Goal: Complete Application Form: Complete application form

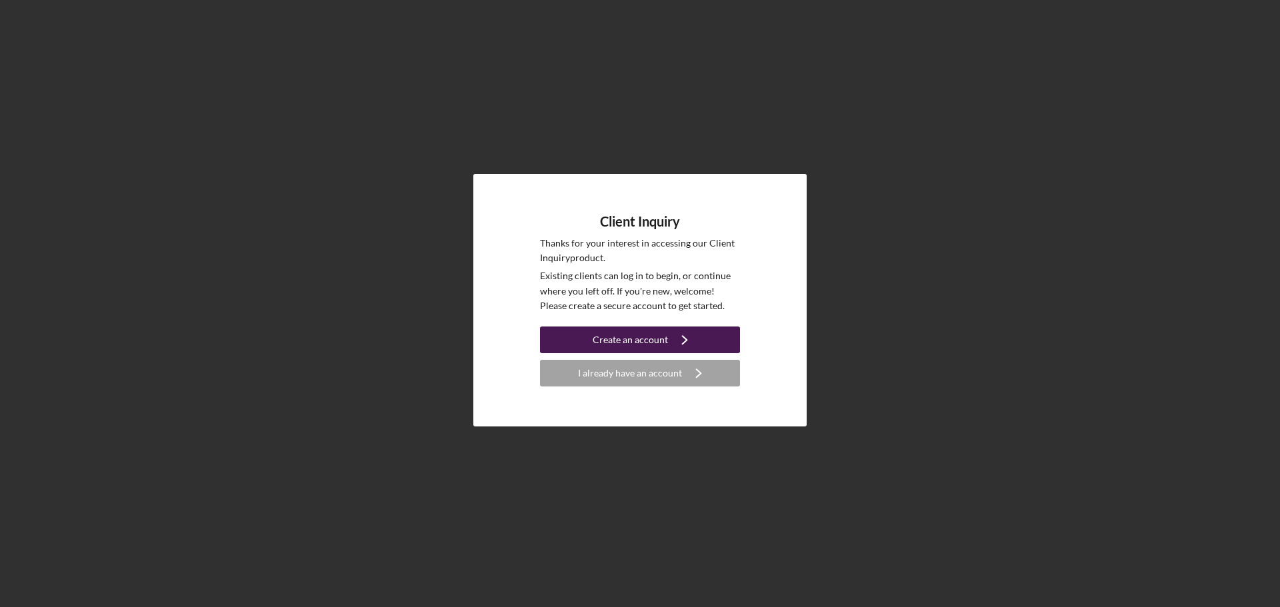
click at [593, 337] on button "Create an account Icon/Navigate" at bounding box center [640, 340] width 200 height 27
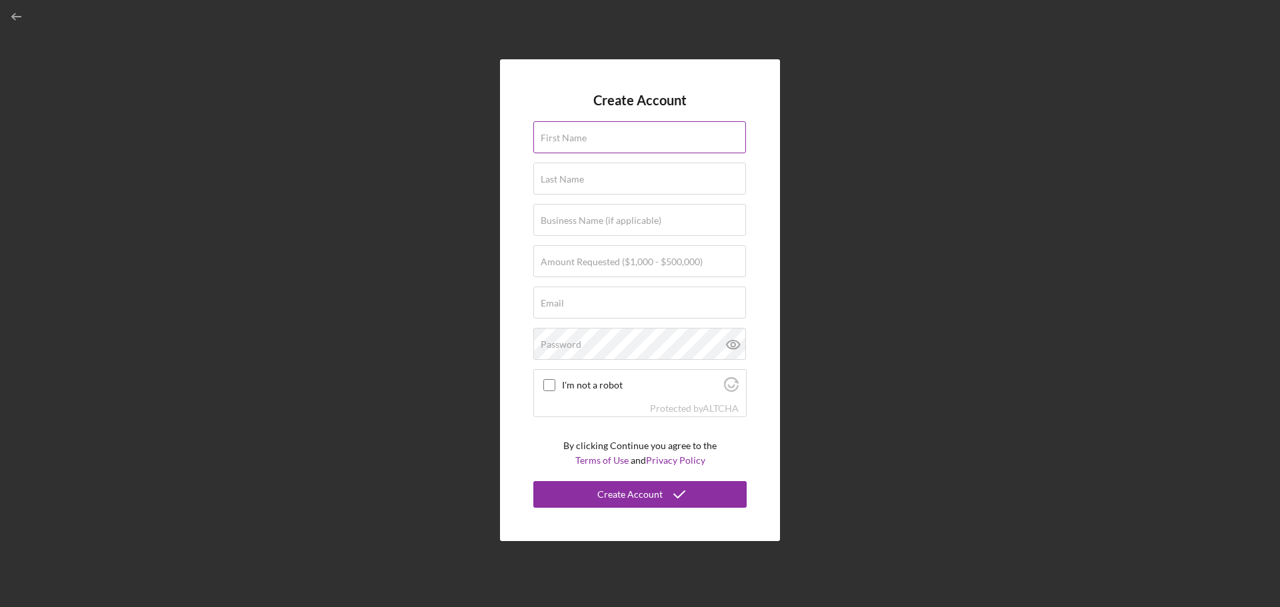
click at [596, 127] on div "First Name" at bounding box center [639, 137] width 213 height 33
type input "[PERSON_NAME]"
type input "[EMAIL_ADDRESS][DOMAIN_NAME]"
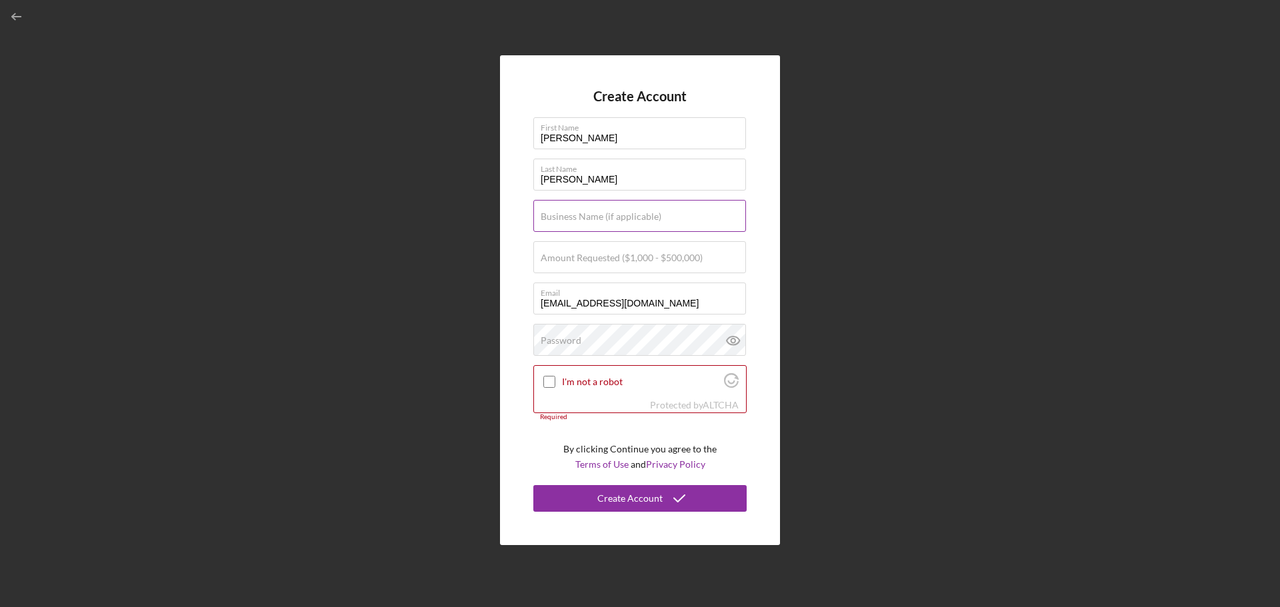
click at [598, 223] on input "Business Name (if applicable)" at bounding box center [639, 216] width 213 height 32
click at [579, 261] on label "Amount Requested ($1,000 - $500,000)" at bounding box center [622, 258] width 162 height 11
click at [579, 261] on input "Amount Requested ($1,000 - $500,000)" at bounding box center [639, 257] width 213 height 32
type input "$80,000"
click at [549, 378] on input "I'm not a robot" at bounding box center [549, 382] width 12 height 12
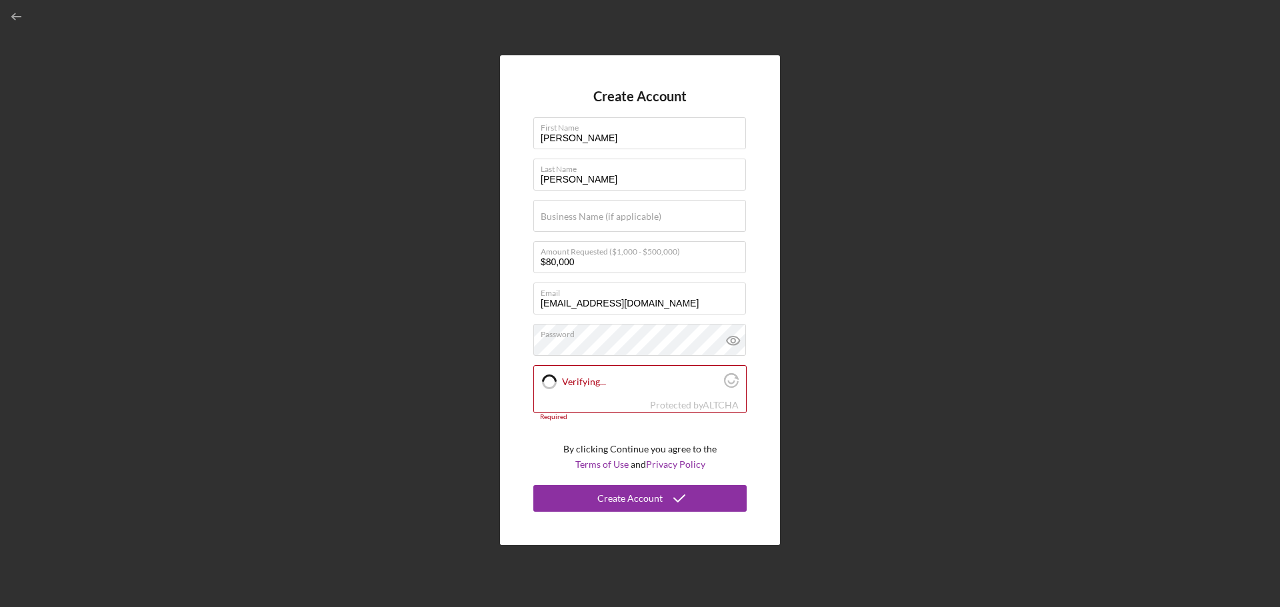
checkbox input "true"
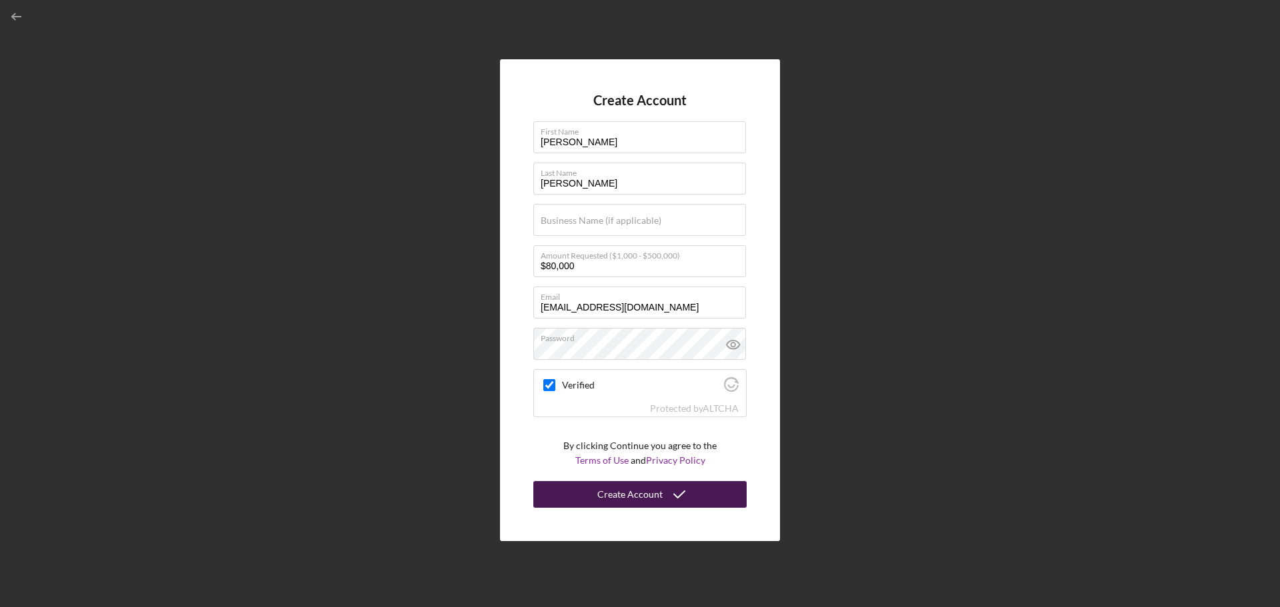
click at [600, 490] on div "Create Account" at bounding box center [629, 494] width 65 height 27
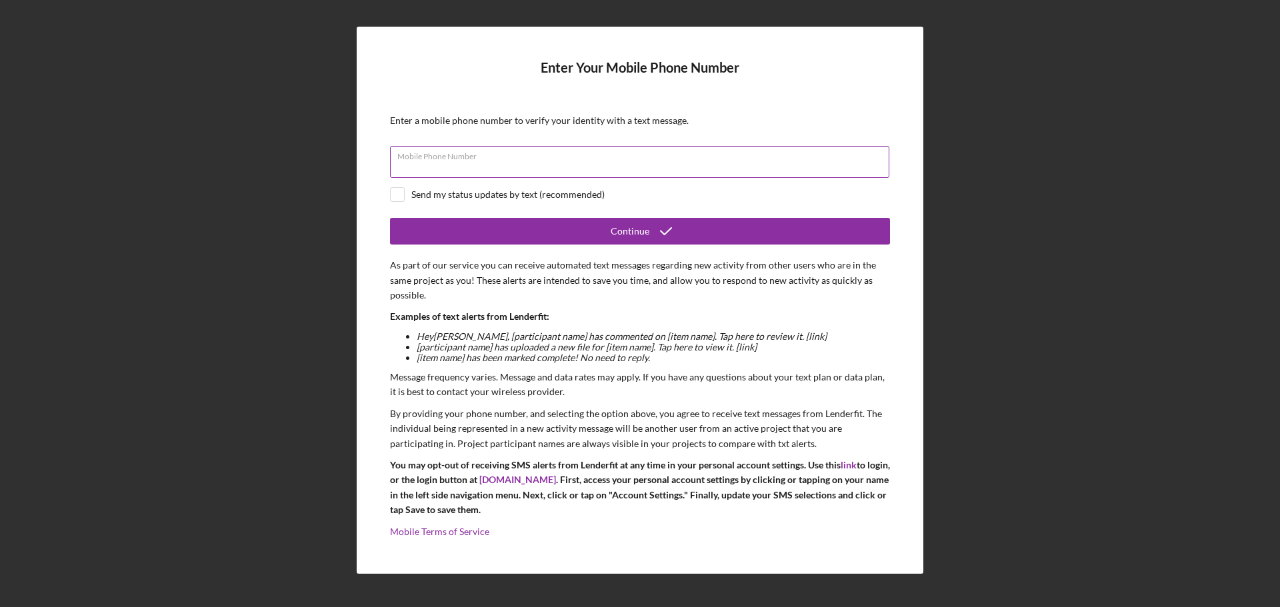
click at [579, 165] on input "Mobile Phone Number" at bounding box center [639, 162] width 499 height 32
type input "[PHONE_NUMBER]"
click at [549, 191] on div "Send my status updates by text (recommended)" at bounding box center [507, 194] width 193 height 11
checkbox input "true"
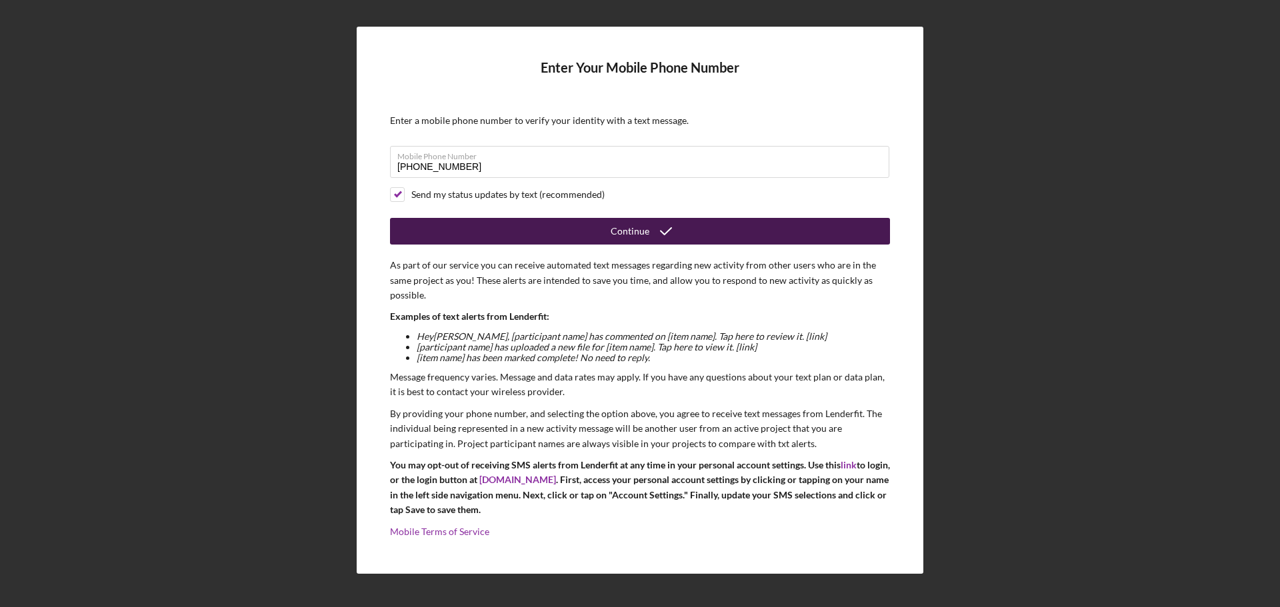
click at [607, 232] on button "Continue" at bounding box center [640, 231] width 500 height 27
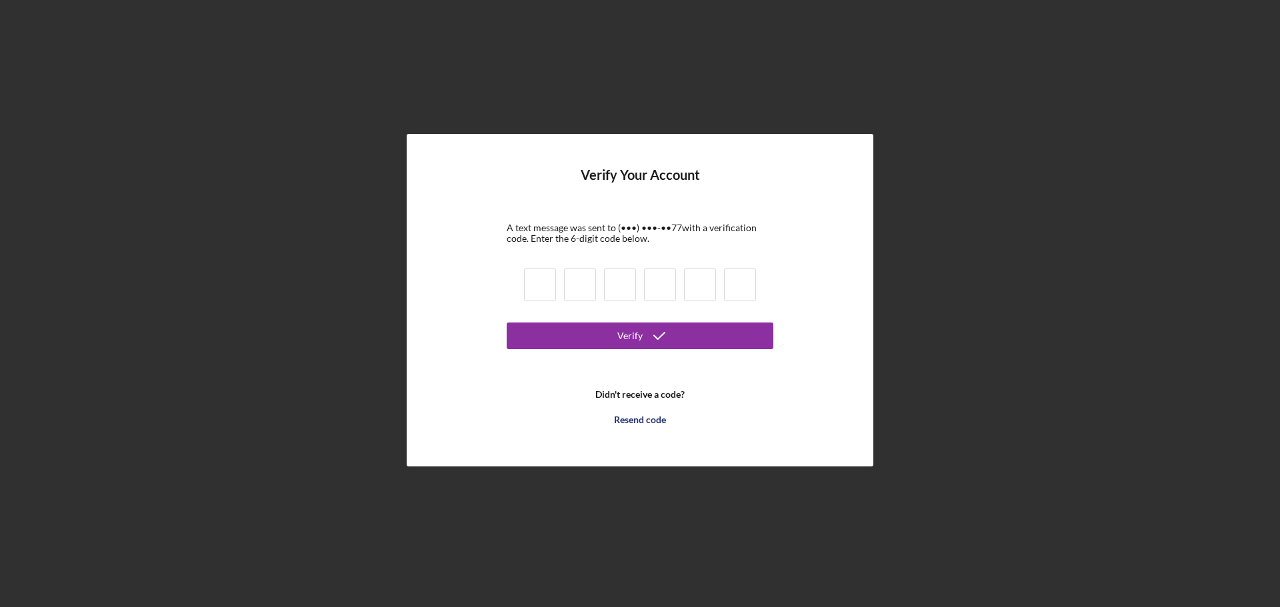
click at [553, 295] on input at bounding box center [540, 284] width 32 height 33
type input "7"
type input "8"
type input "1"
type input "5"
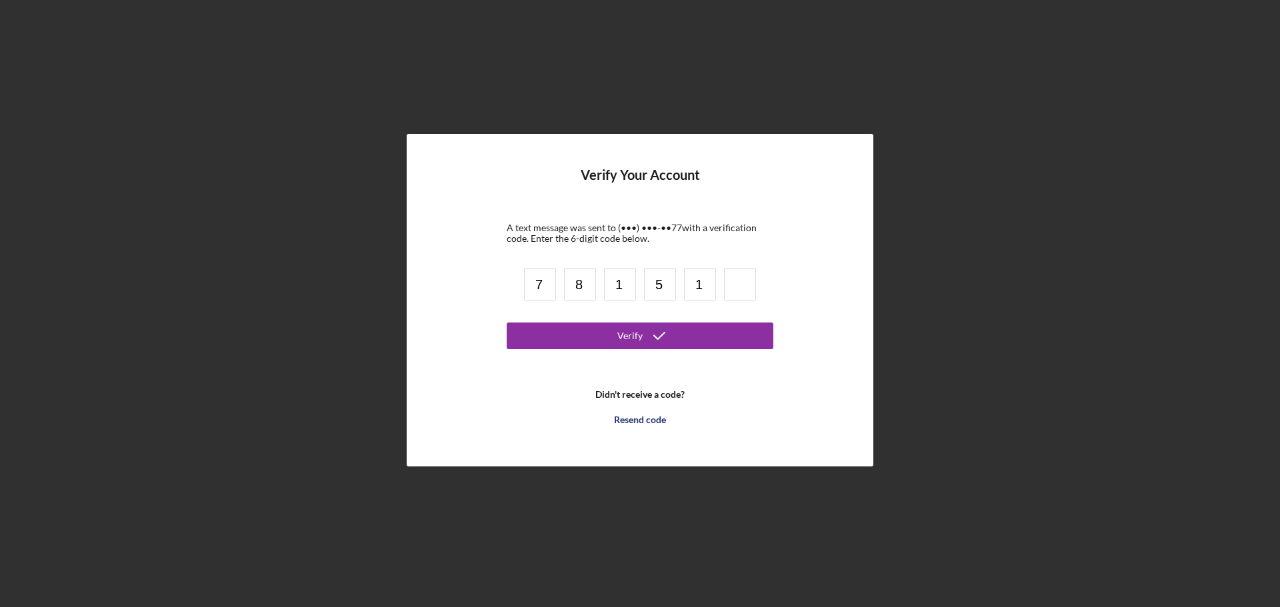
type input "1"
type input "5"
click at [688, 346] on button "Verify" at bounding box center [640, 336] width 267 height 27
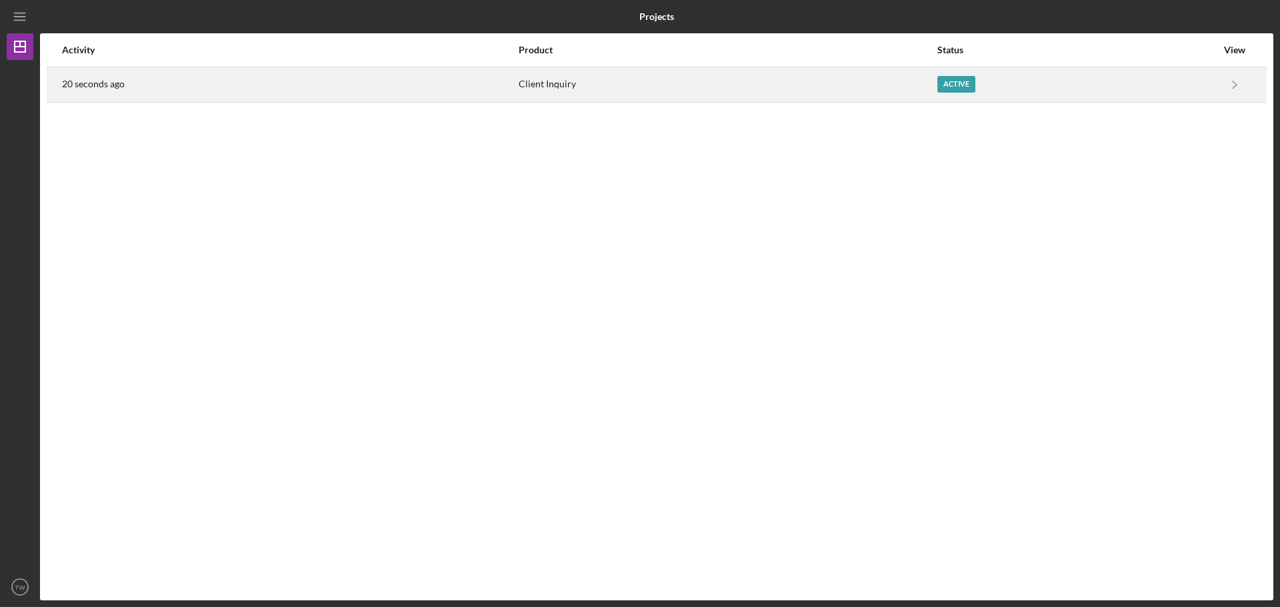
click at [967, 83] on div "Active" at bounding box center [956, 84] width 38 height 17
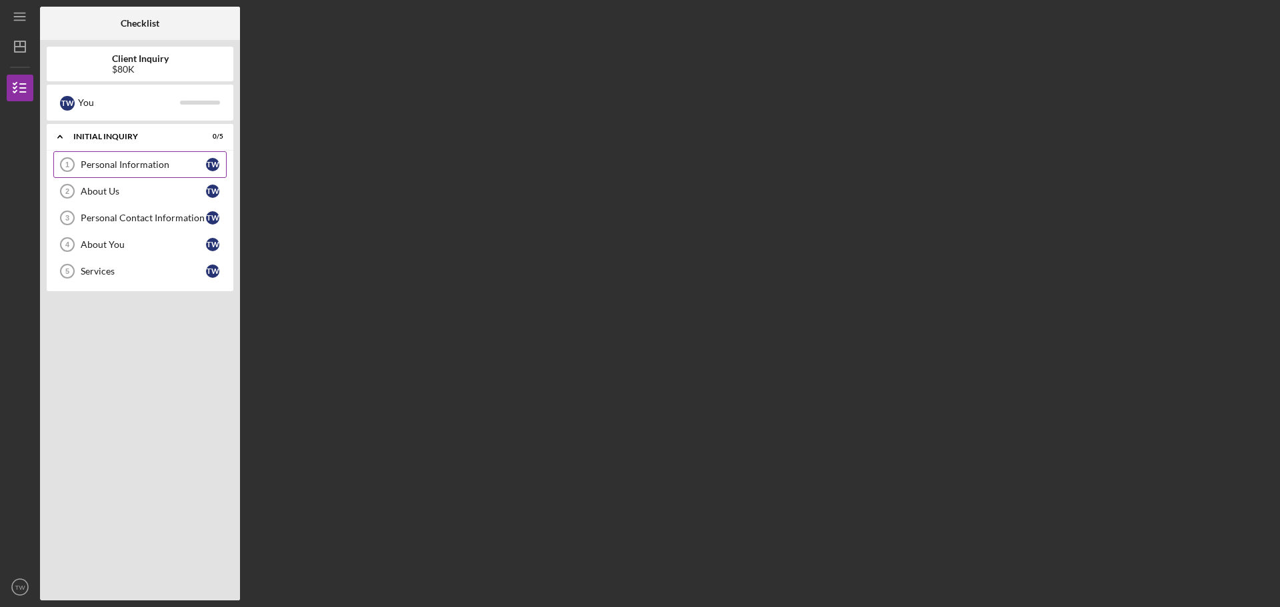
click at [142, 167] on div "Personal Information" at bounding box center [143, 164] width 125 height 11
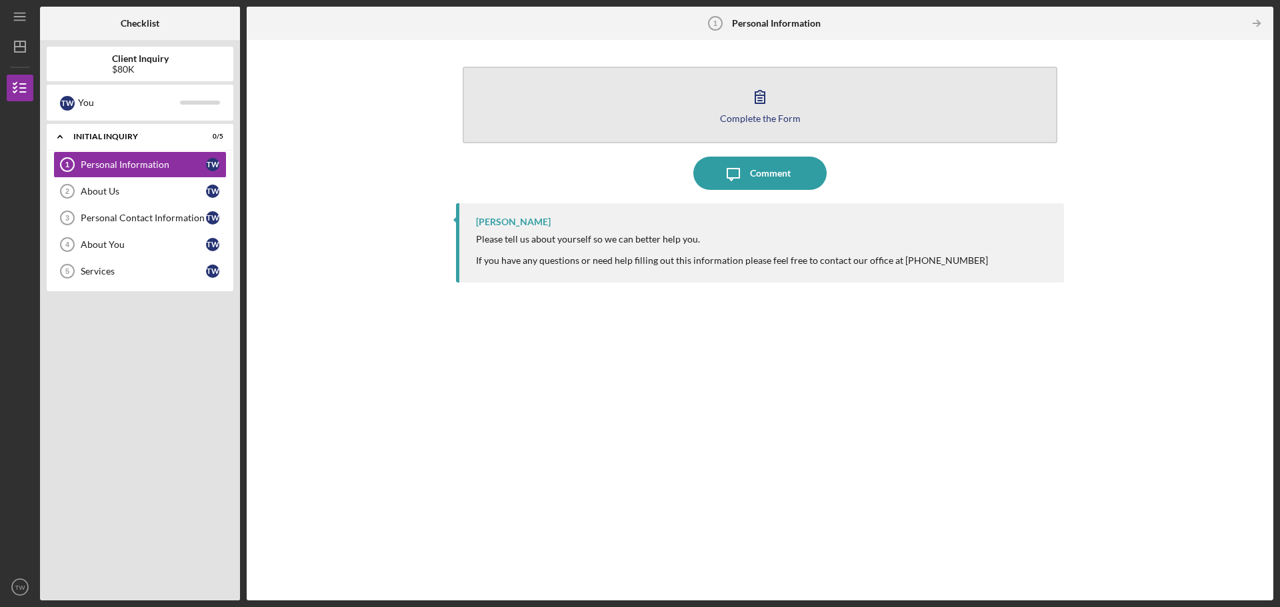
click at [781, 104] on button "Complete the Form Form" at bounding box center [760, 105] width 595 height 77
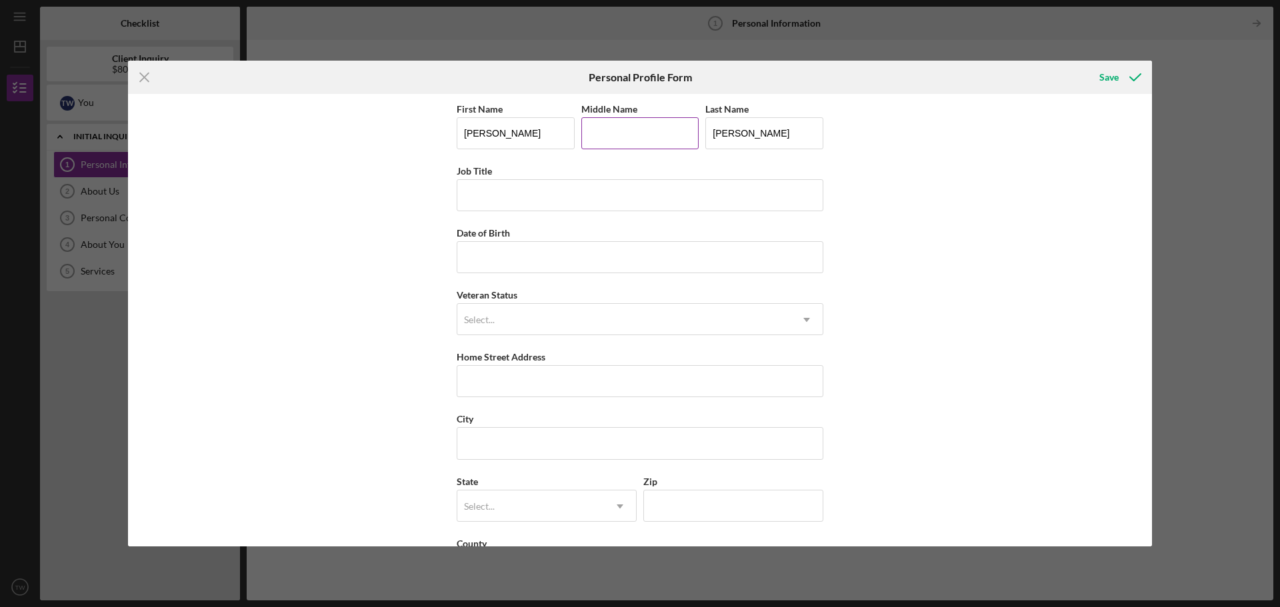
click at [643, 146] on input "Middle Name" at bounding box center [640, 133] width 118 height 32
type input "[PERSON_NAME]"
type input "Recovery Coach"
type input "[DATE]"
click at [614, 317] on div "Select..." at bounding box center [623, 320] width 333 height 31
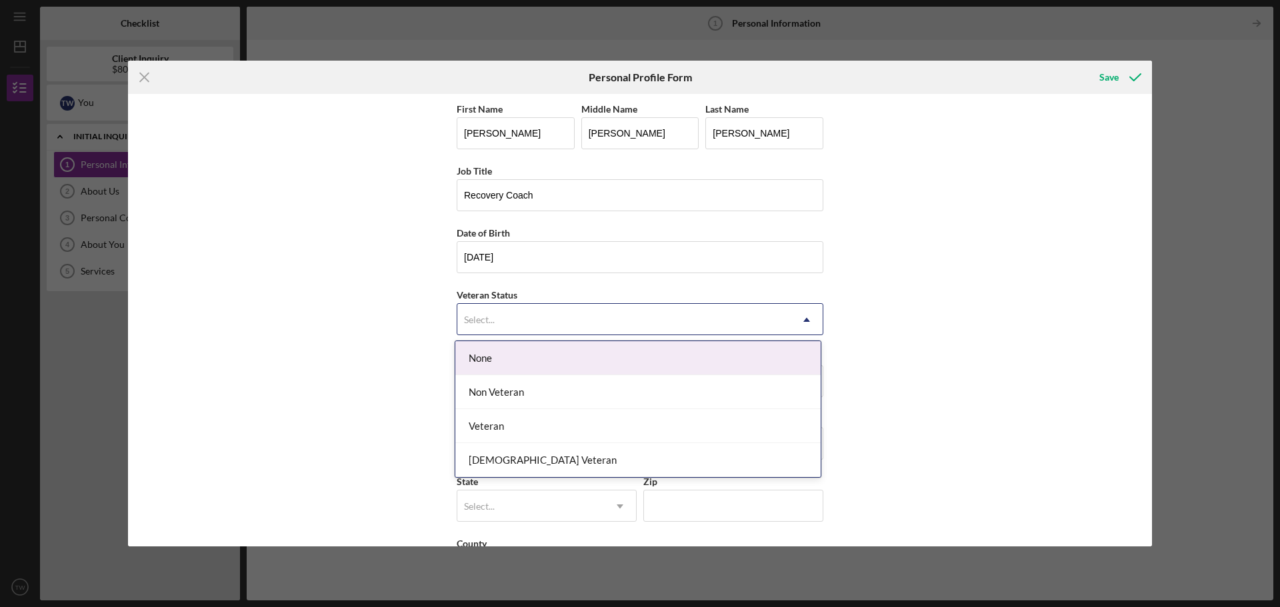
click at [604, 355] on div "None" at bounding box center [637, 358] width 365 height 34
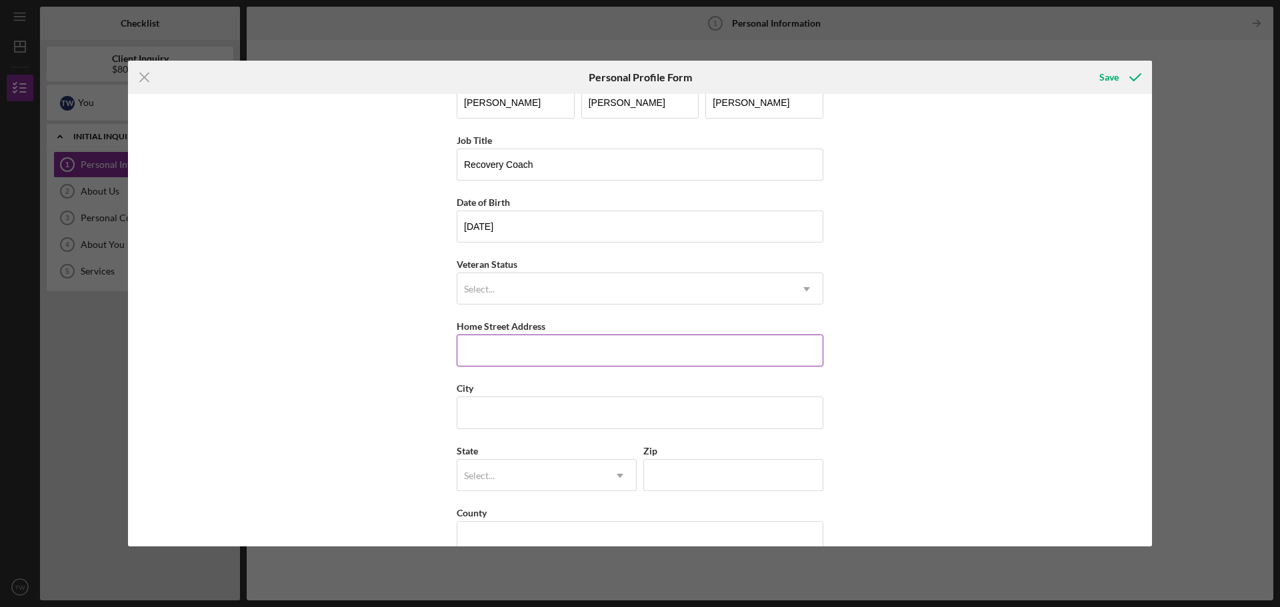
scroll to position [57, 0]
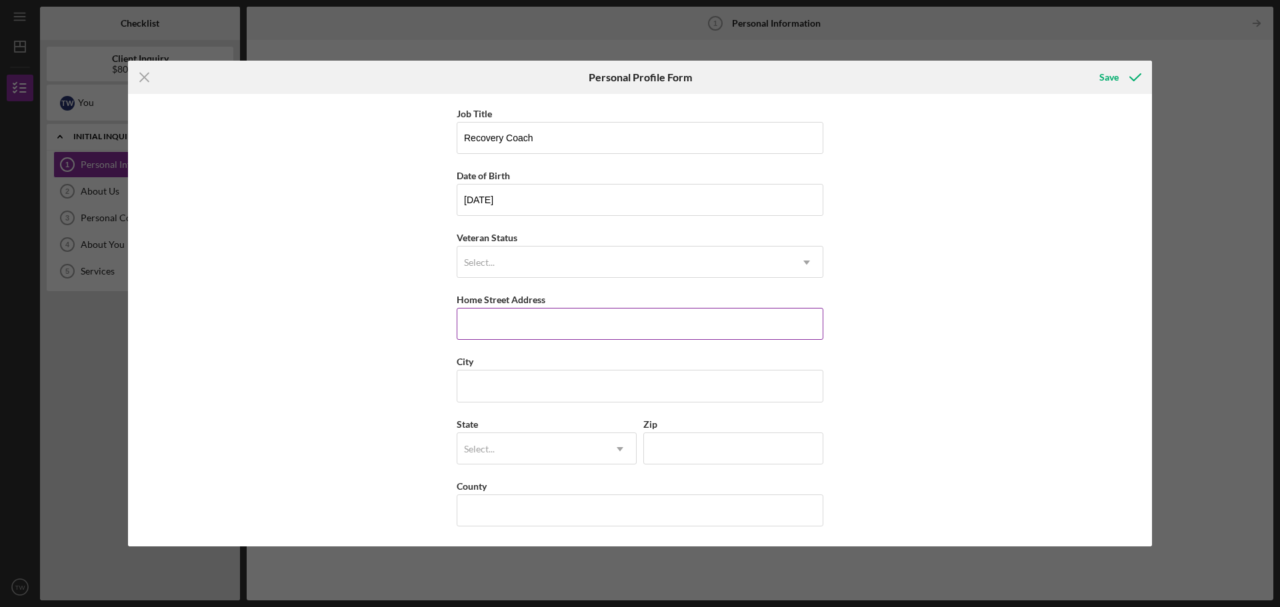
click at [557, 307] on div "Home Street Address" at bounding box center [640, 299] width 367 height 17
click at [560, 317] on input "Home Street Address" at bounding box center [640, 324] width 367 height 32
type input "94395 [GEOGRAPHIC_DATA]"
type input "Bayfield"
type input "[US_STATE]"
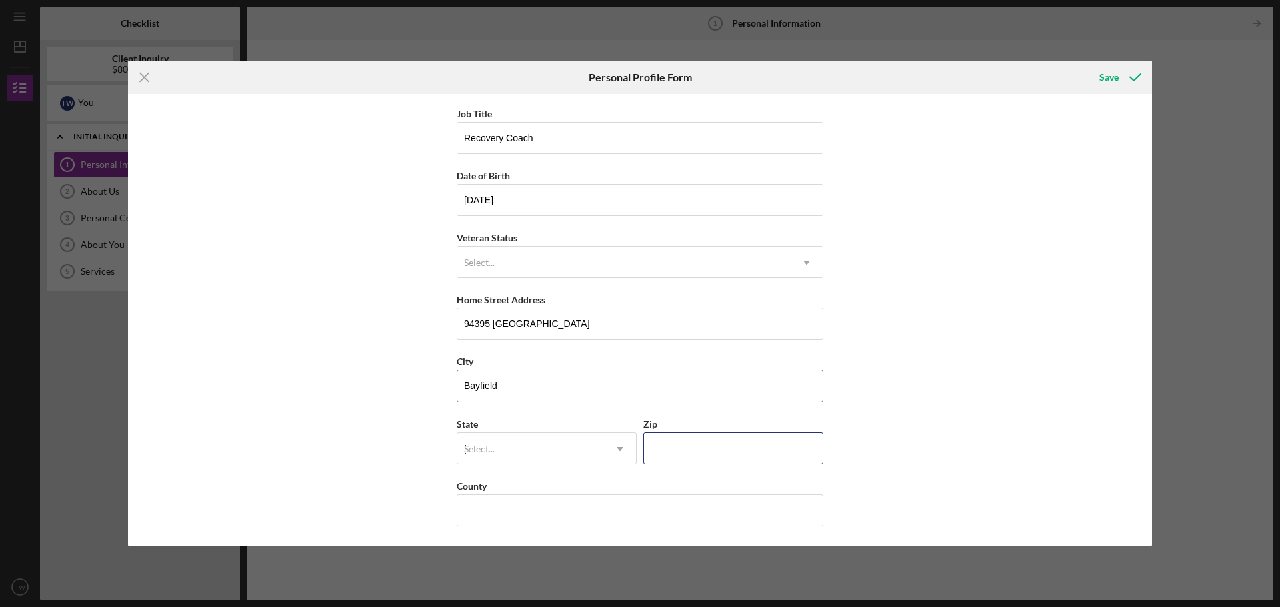
type input "54814"
type input "[GEOGRAPHIC_DATA]"
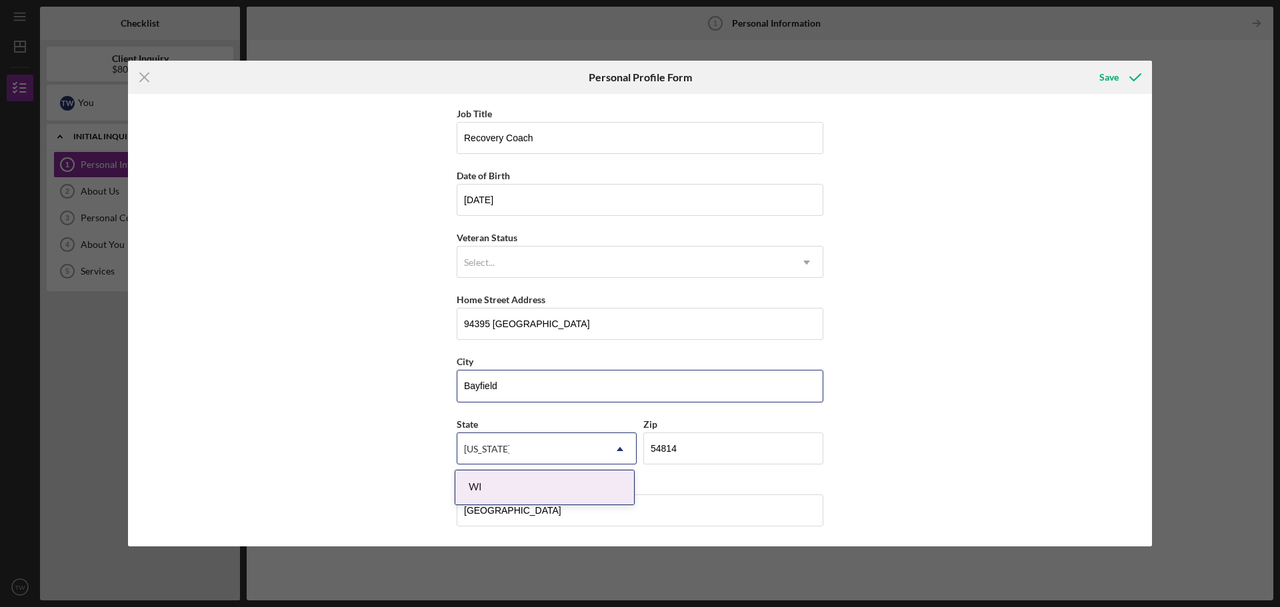
type input "Bayfield"
click at [906, 367] on div "First Name [PERSON_NAME] Middle Name [PERSON_NAME] Last Name [PERSON_NAME] Job …" at bounding box center [640, 320] width 1024 height 453
click at [494, 491] on div "WI" at bounding box center [544, 488] width 179 height 34
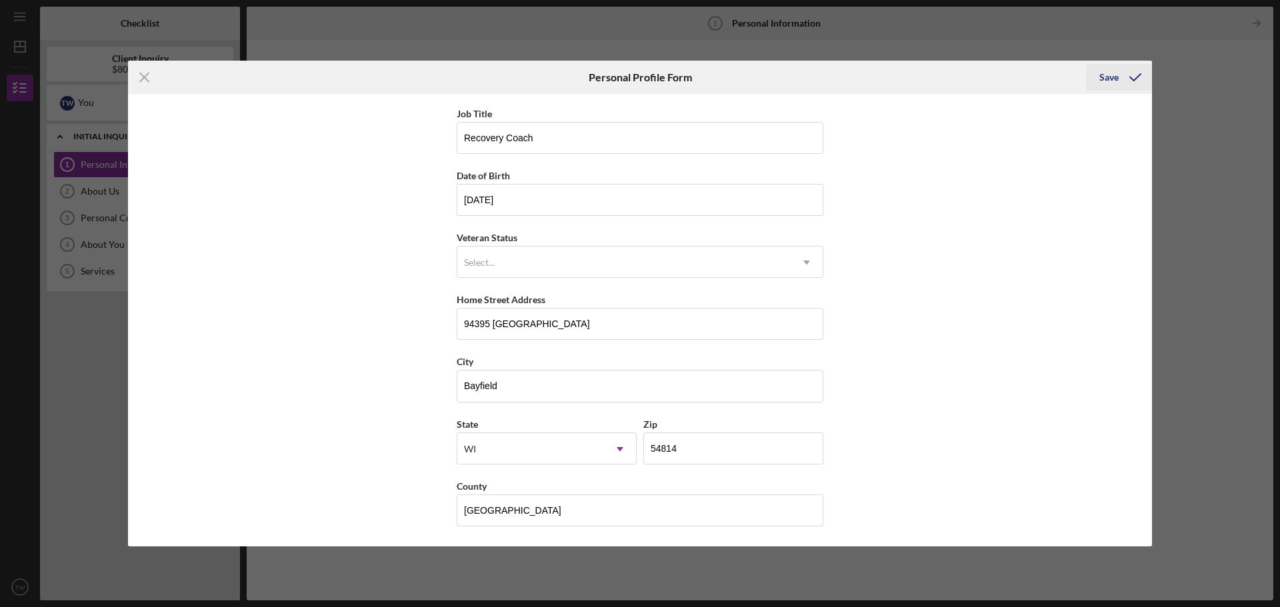
click at [1127, 76] on icon "submit" at bounding box center [1134, 77] width 33 height 33
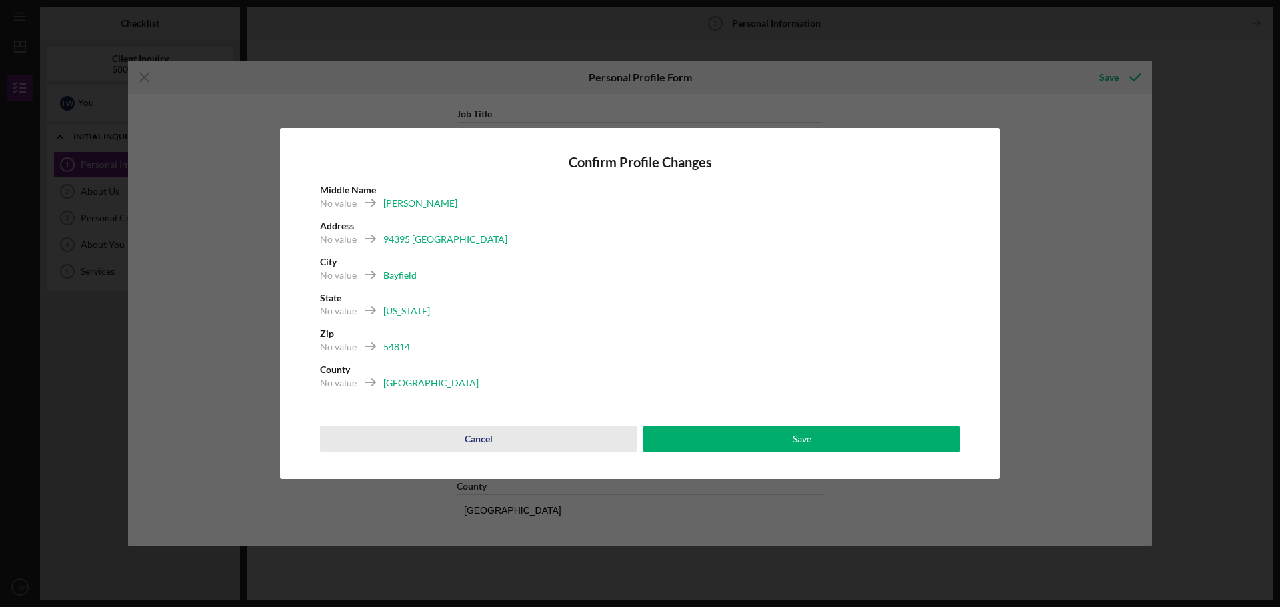
click at [485, 447] on div "Cancel" at bounding box center [479, 439] width 28 height 27
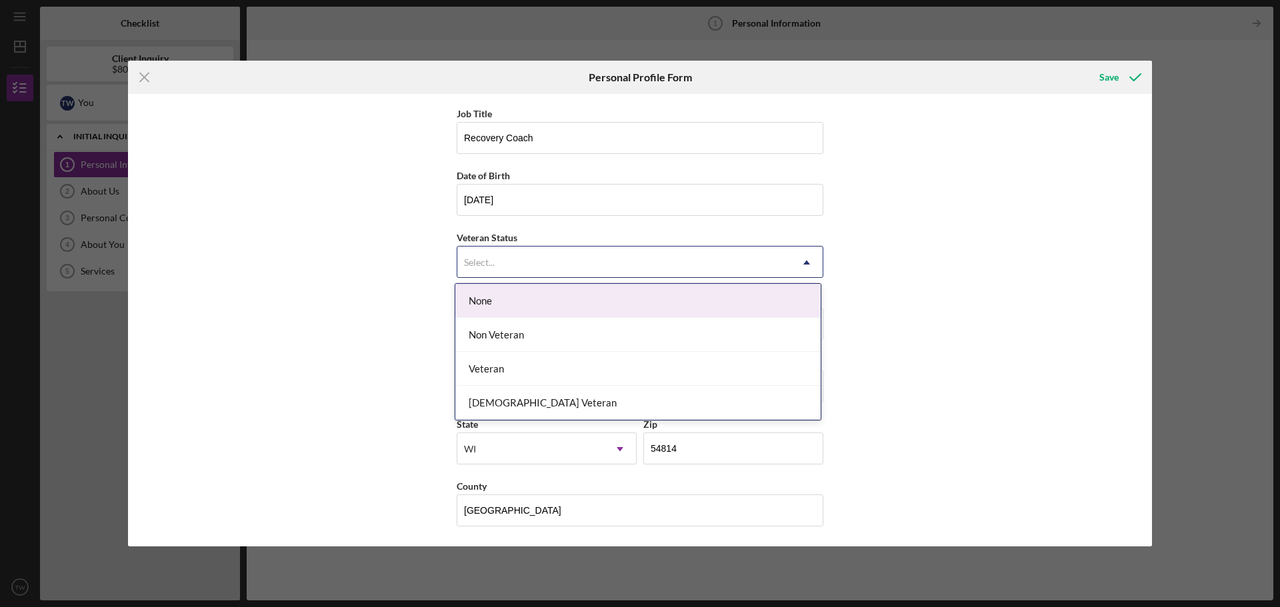
click at [700, 255] on div "Select..." at bounding box center [623, 262] width 333 height 31
click at [672, 307] on div "None" at bounding box center [637, 301] width 365 height 34
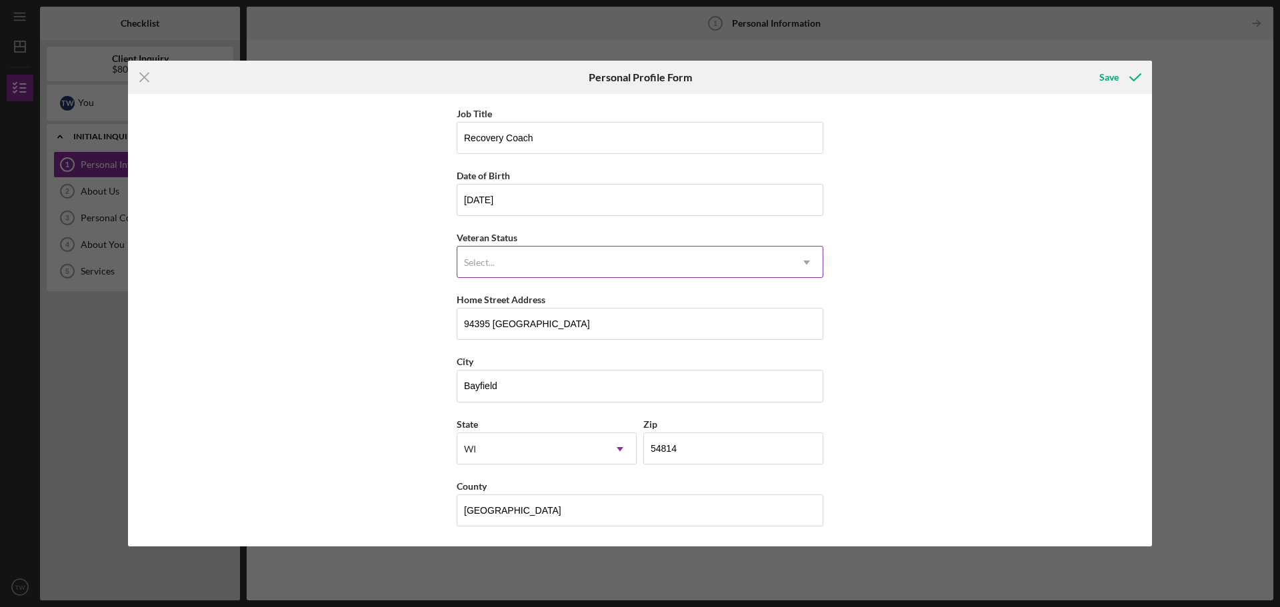
click at [639, 261] on div "Select..." at bounding box center [623, 262] width 333 height 31
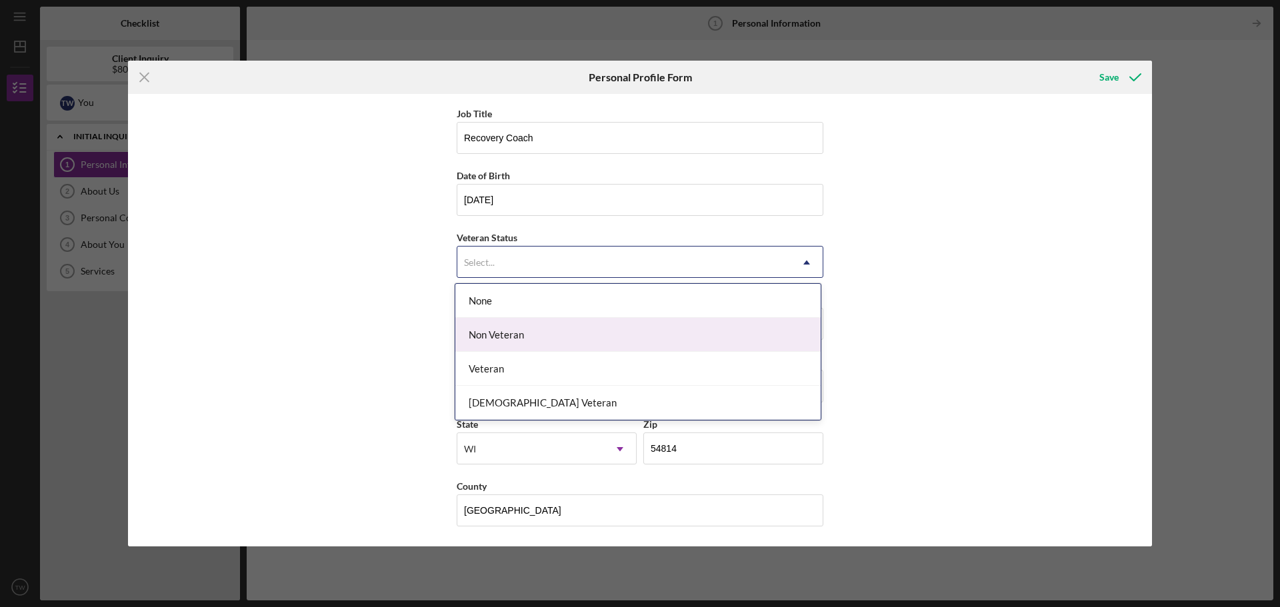
click at [612, 350] on div "Non Veteran" at bounding box center [637, 335] width 365 height 34
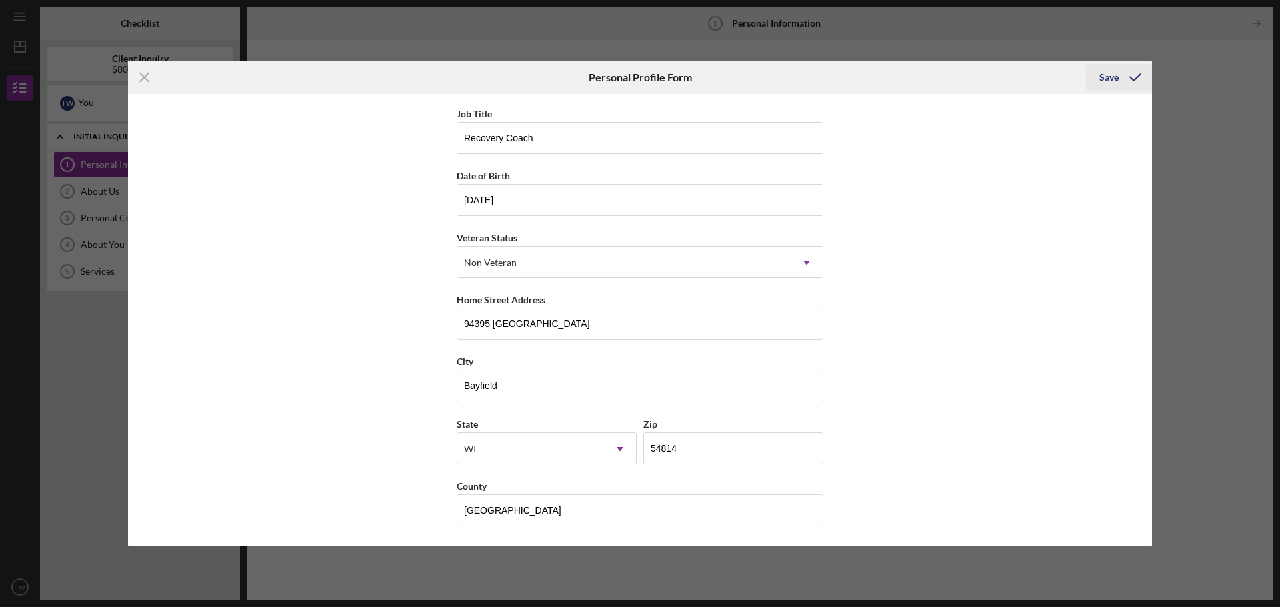
click at [1102, 86] on div "Save" at bounding box center [1108, 77] width 19 height 27
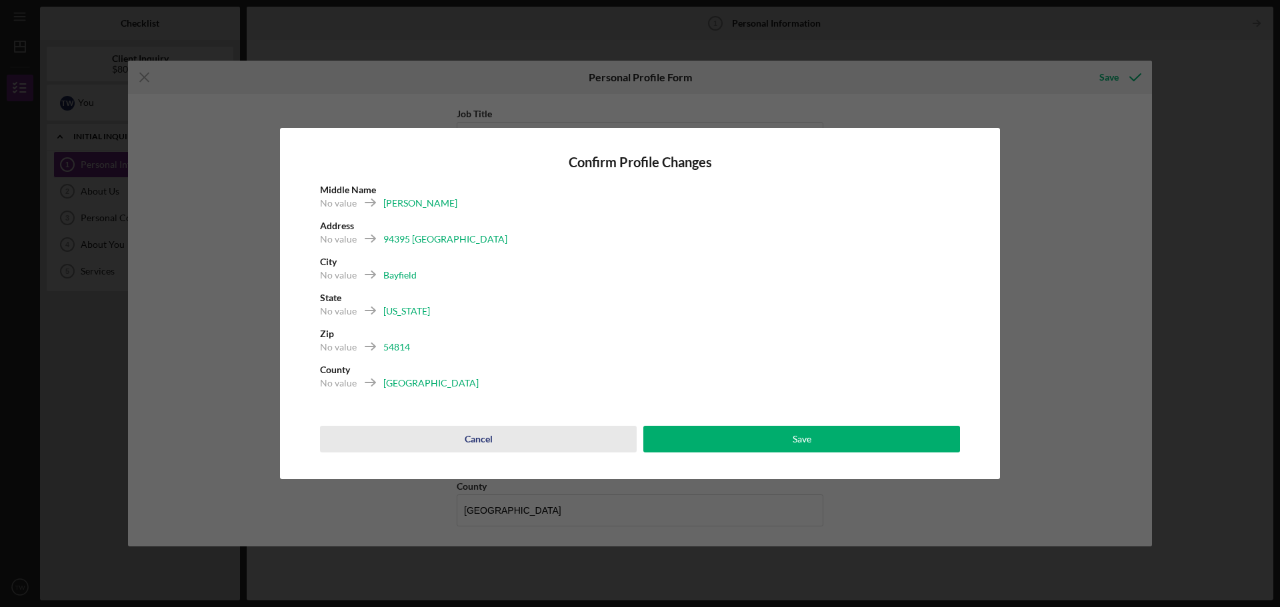
click at [499, 450] on button "Cancel" at bounding box center [478, 439] width 317 height 27
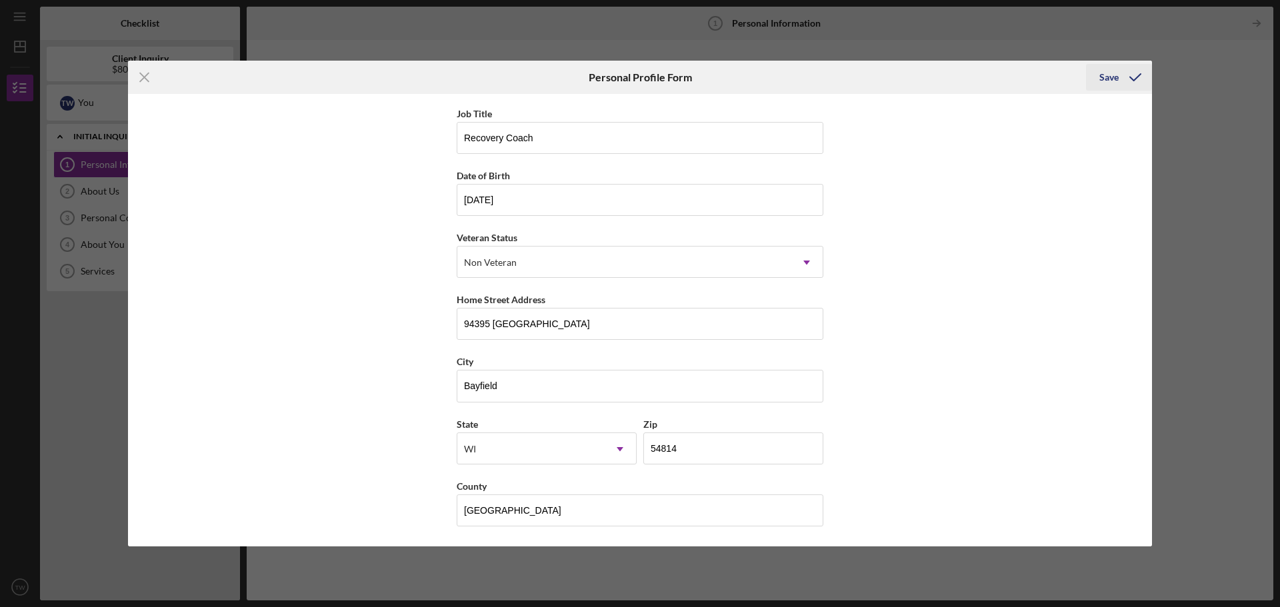
click at [1136, 78] on polyline "submit" at bounding box center [1135, 77] width 11 height 7
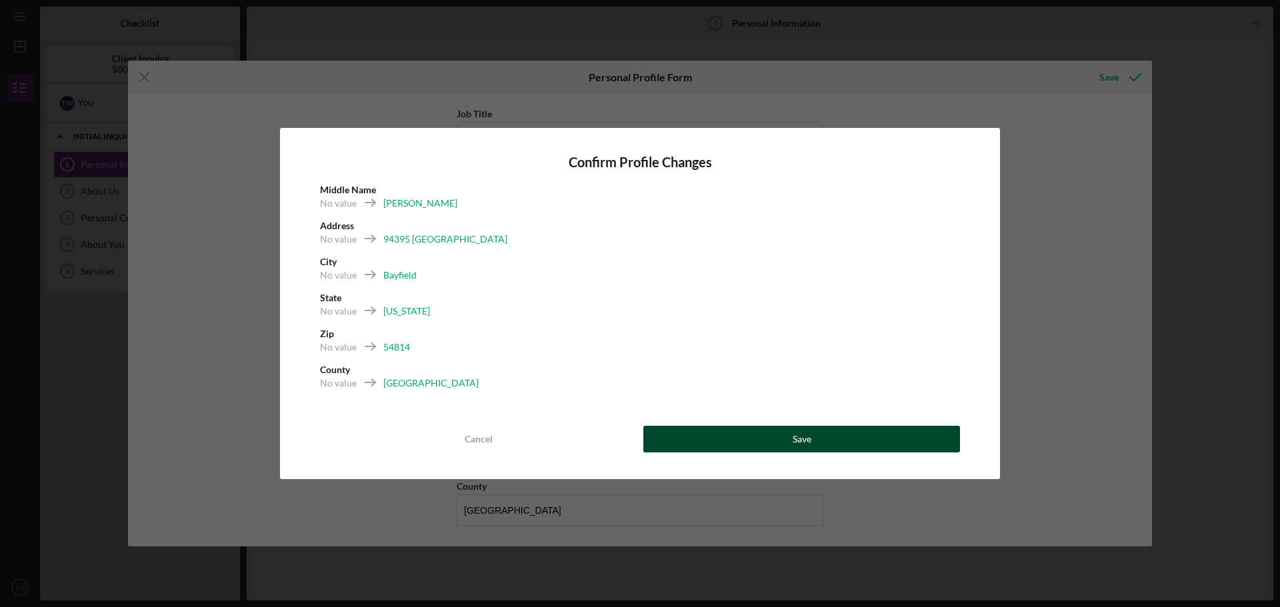
click at [734, 433] on button "Save" at bounding box center [801, 439] width 317 height 27
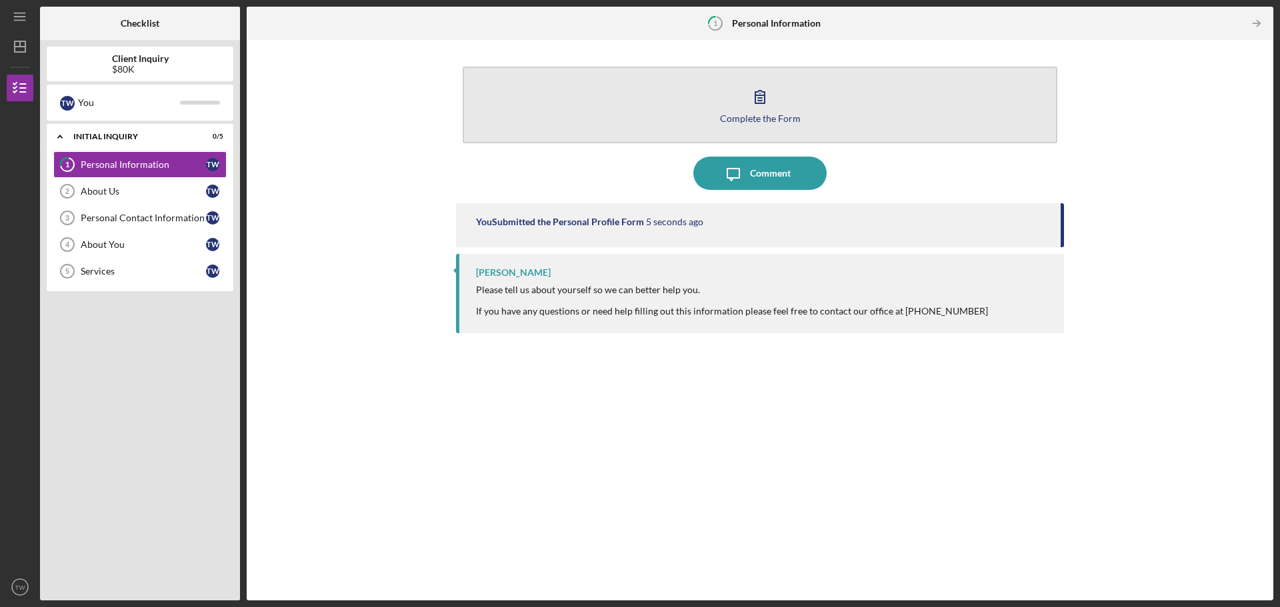
click at [802, 123] on button "Complete the Form Form" at bounding box center [760, 105] width 595 height 77
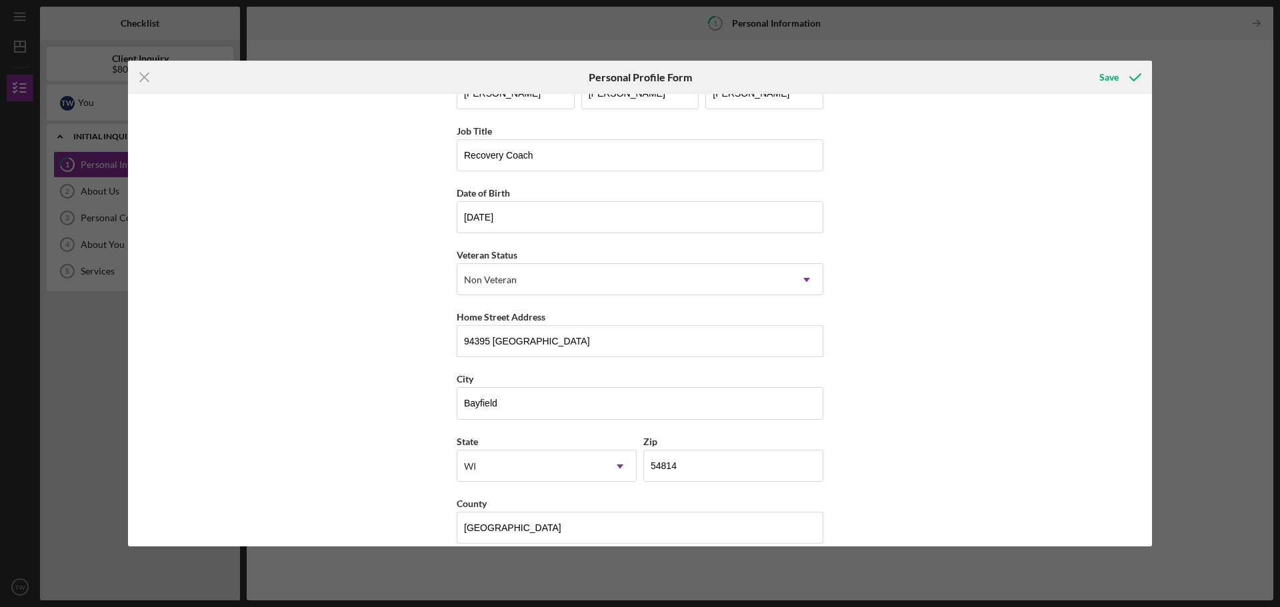
scroll to position [57, 0]
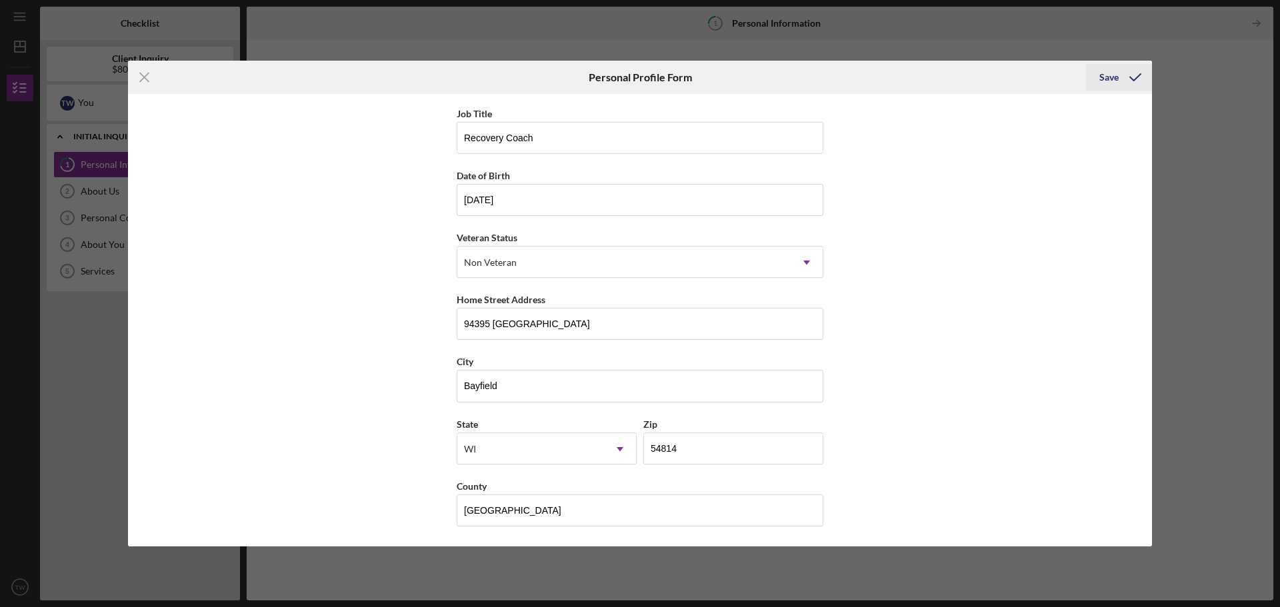
click at [1137, 76] on icon "submit" at bounding box center [1134, 77] width 33 height 33
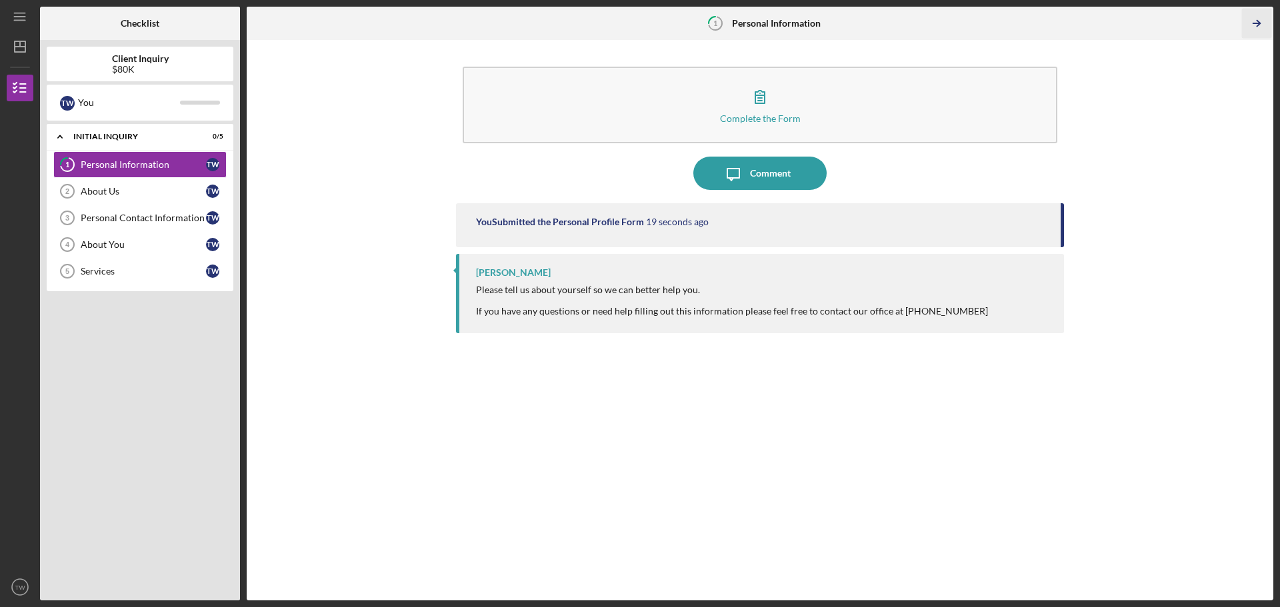
click at [1262, 25] on icon "Icon/Table Pagination Arrow" at bounding box center [1256, 24] width 30 height 30
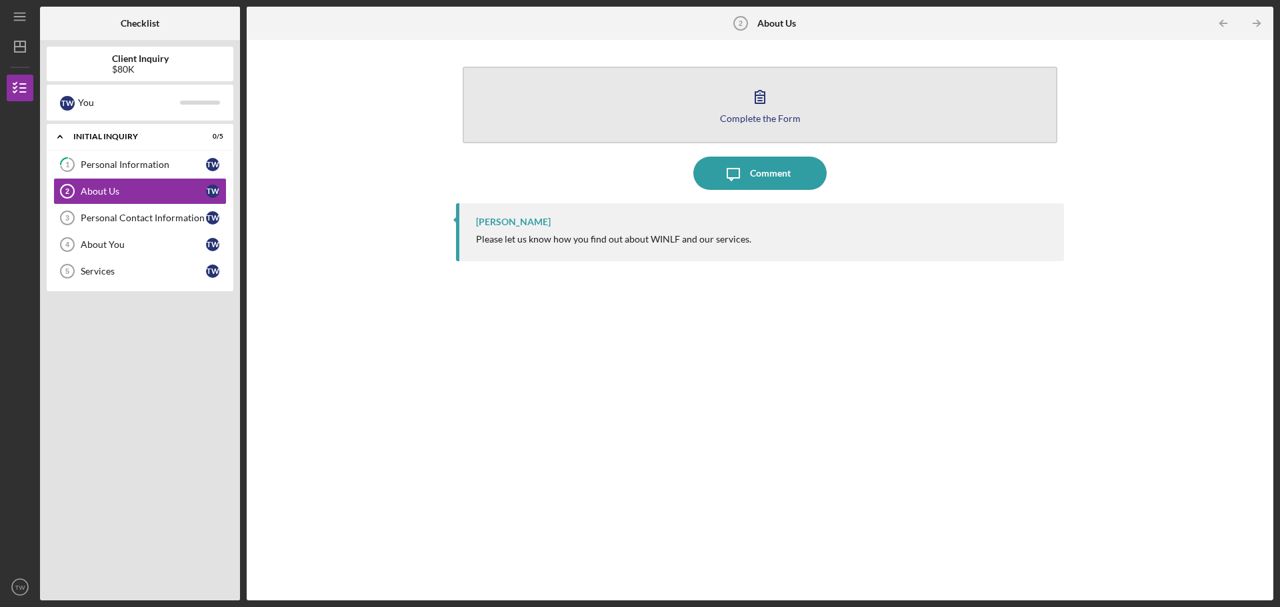
click at [773, 103] on icon "button" at bounding box center [759, 96] width 33 height 33
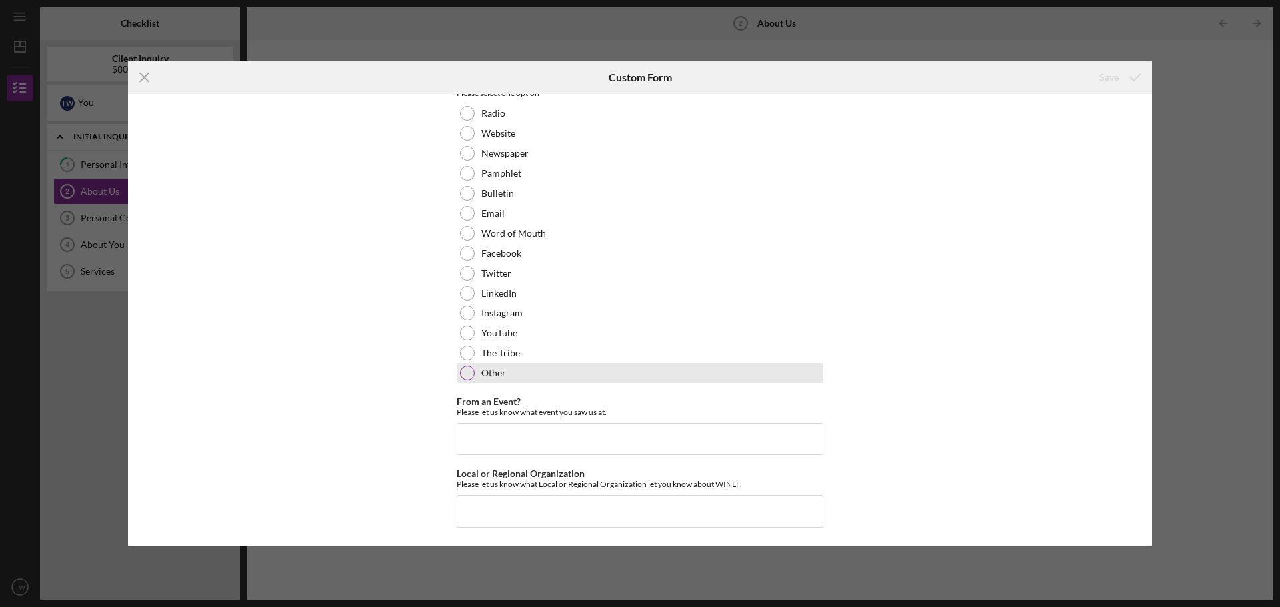
scroll to position [72, 0]
click at [521, 360] on div "The Tribe" at bounding box center [640, 353] width 367 height 20
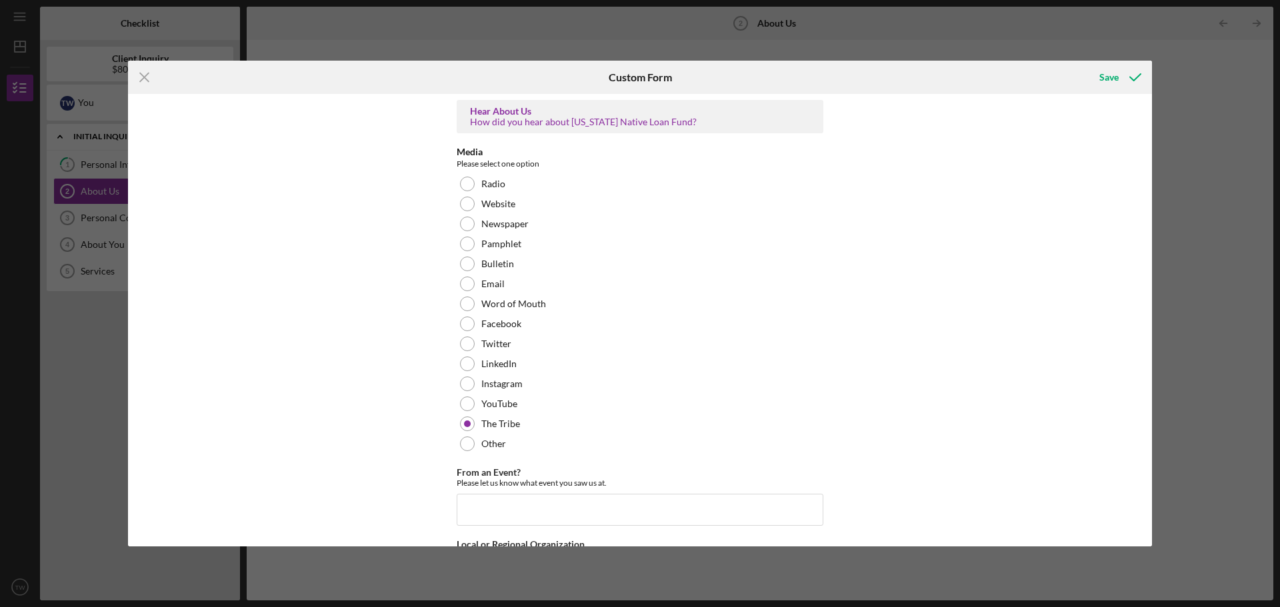
scroll to position [0, 0]
click at [489, 305] on label "Word of Mouth" at bounding box center [513, 304] width 65 height 11
click at [1122, 72] on icon "submit" at bounding box center [1134, 77] width 33 height 33
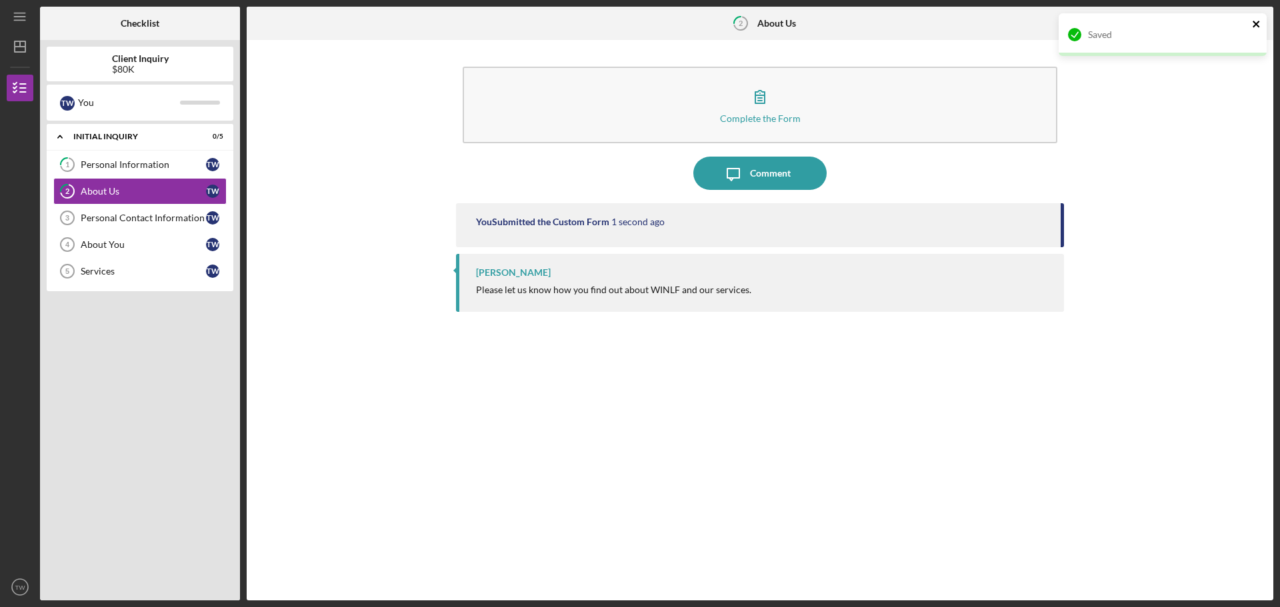
click at [1256, 19] on icon "close" at bounding box center [1256, 24] width 9 height 11
click at [1256, 24] on icon "Icon/Table Pagination Arrow" at bounding box center [1256, 24] width 30 height 30
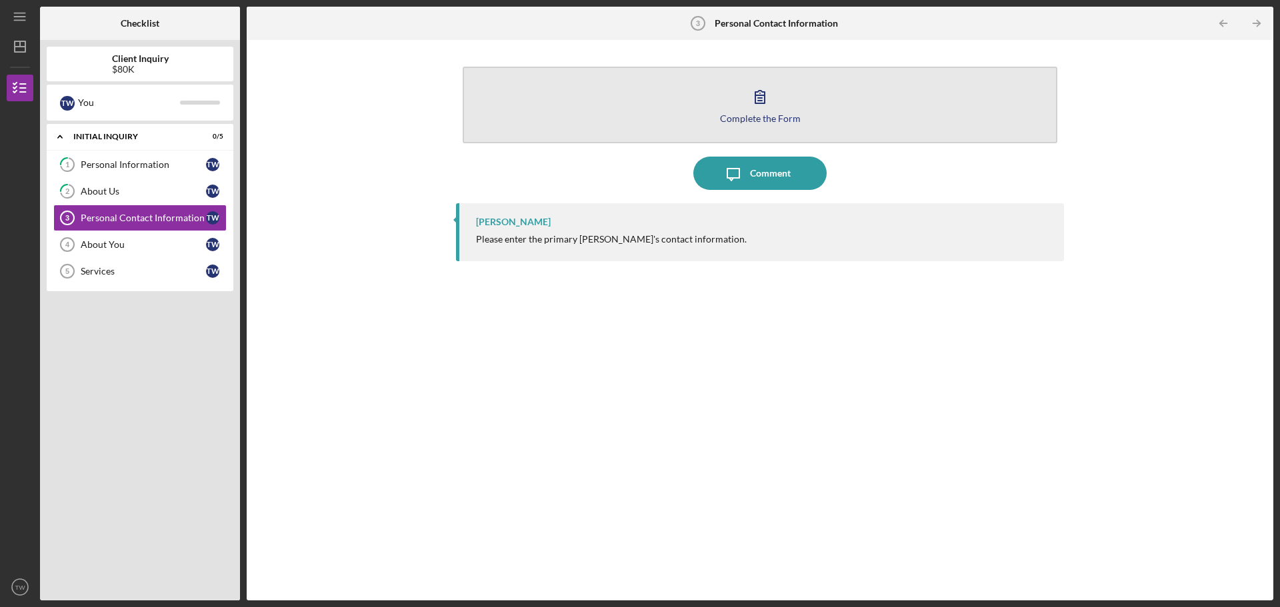
click at [702, 107] on button "Complete the Form Form" at bounding box center [760, 105] width 595 height 77
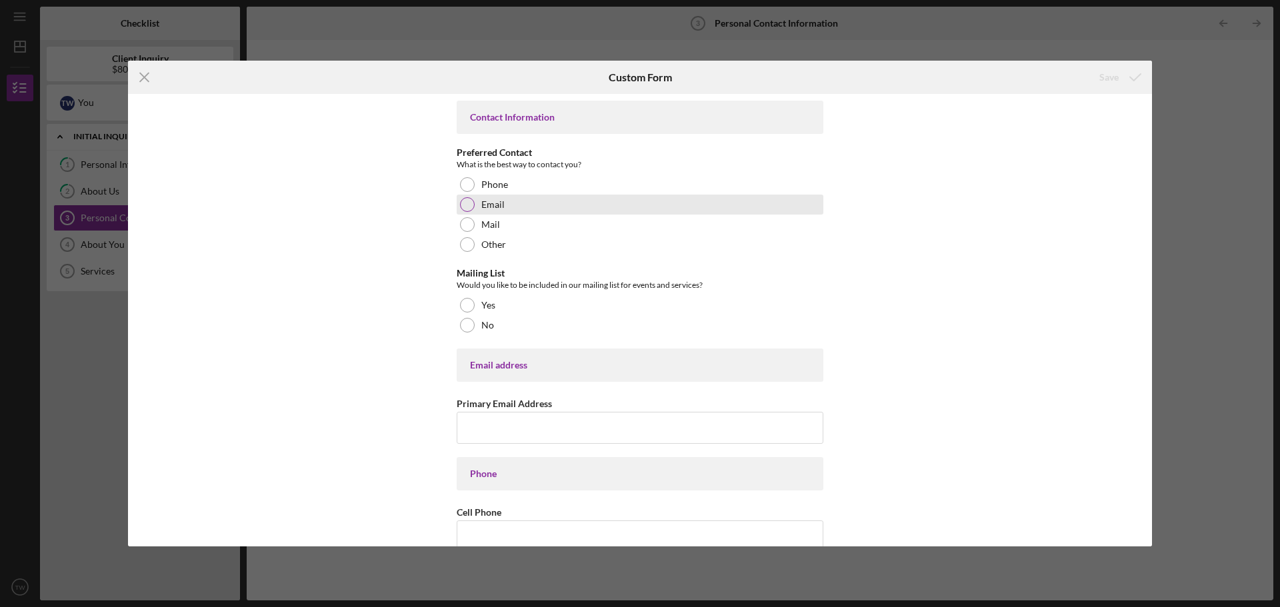
click at [703, 210] on div "Email" at bounding box center [640, 205] width 367 height 20
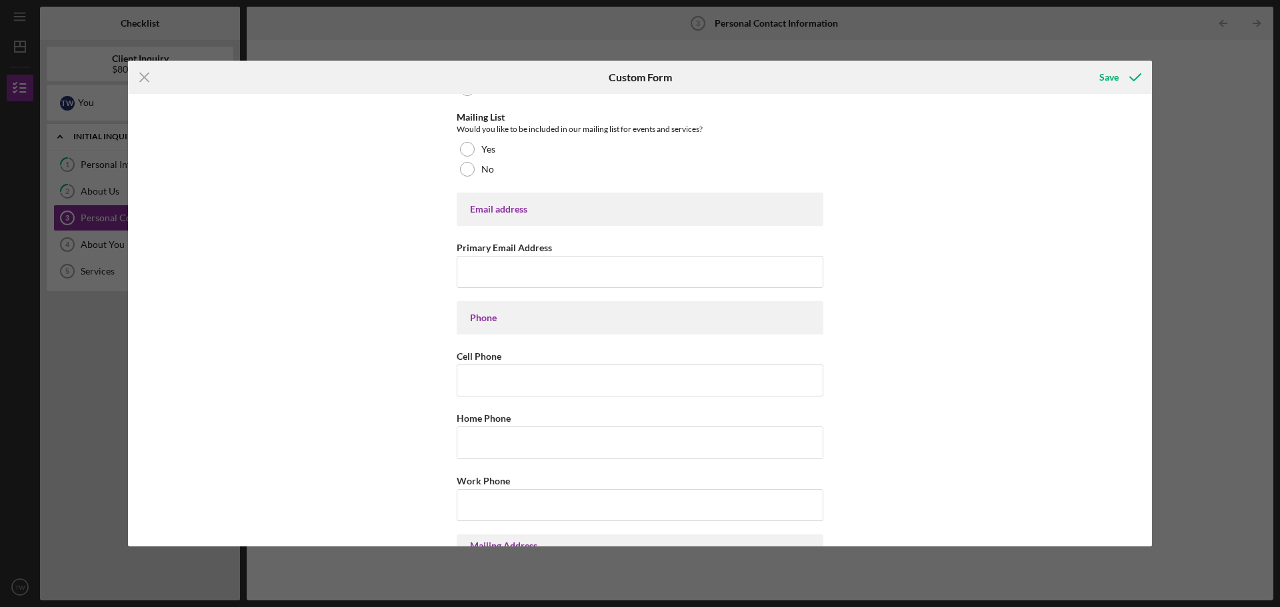
scroll to position [133, 0]
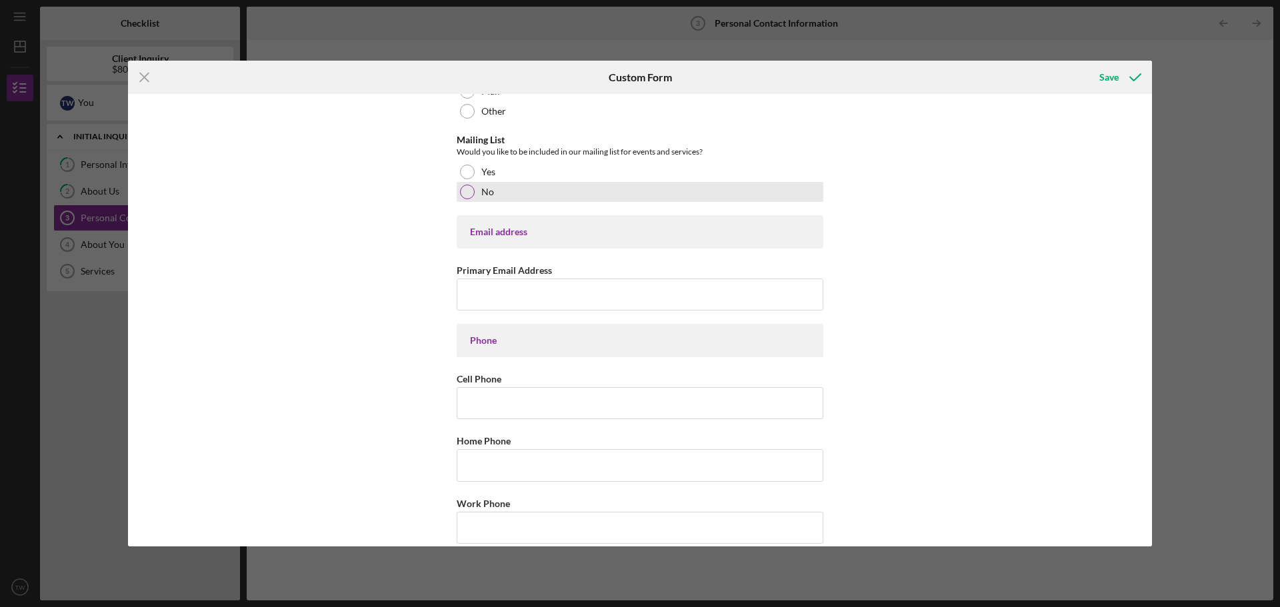
click at [505, 199] on div "No" at bounding box center [640, 192] width 367 height 20
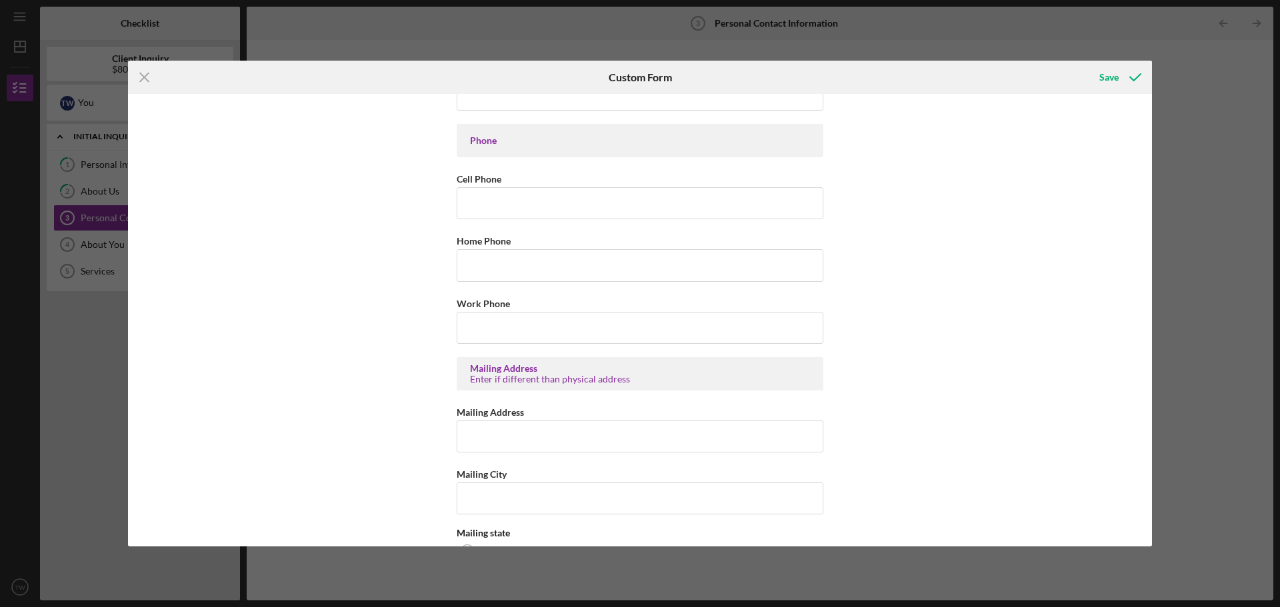
scroll to position [267, 0]
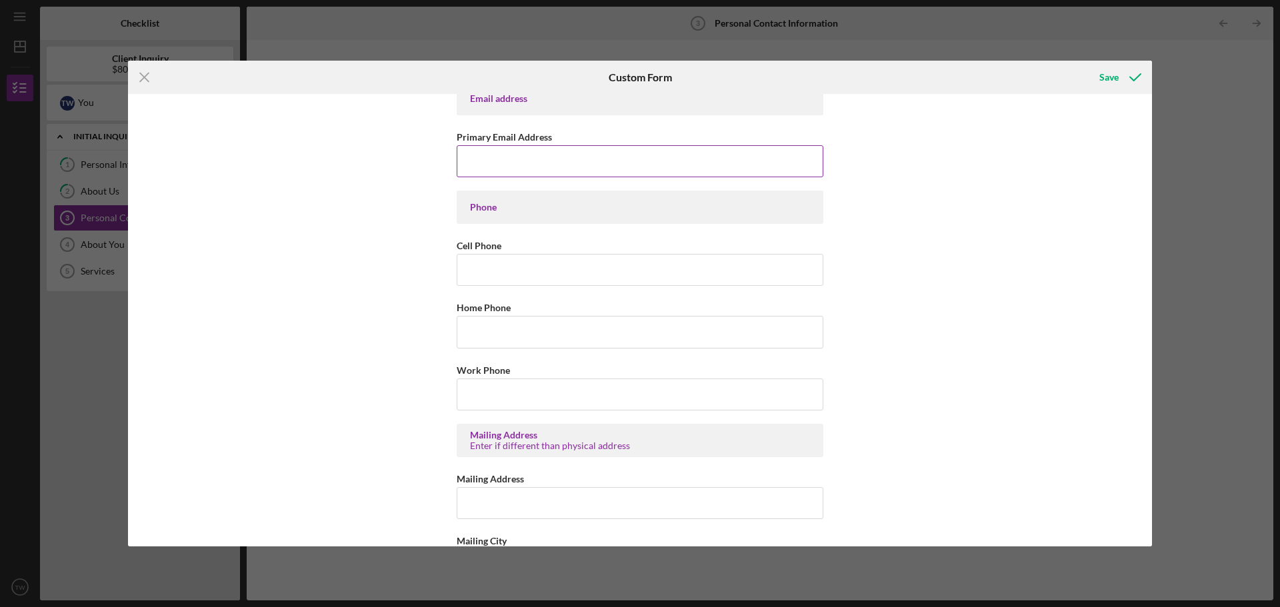
click at [541, 147] on input "Primary Email Address" at bounding box center [640, 161] width 367 height 32
type input "[EMAIL_ADDRESS][DOMAIN_NAME]"
type input "[PHONE_NUMBER]"
type input "PO Box 1183"
type input "Bayfield"
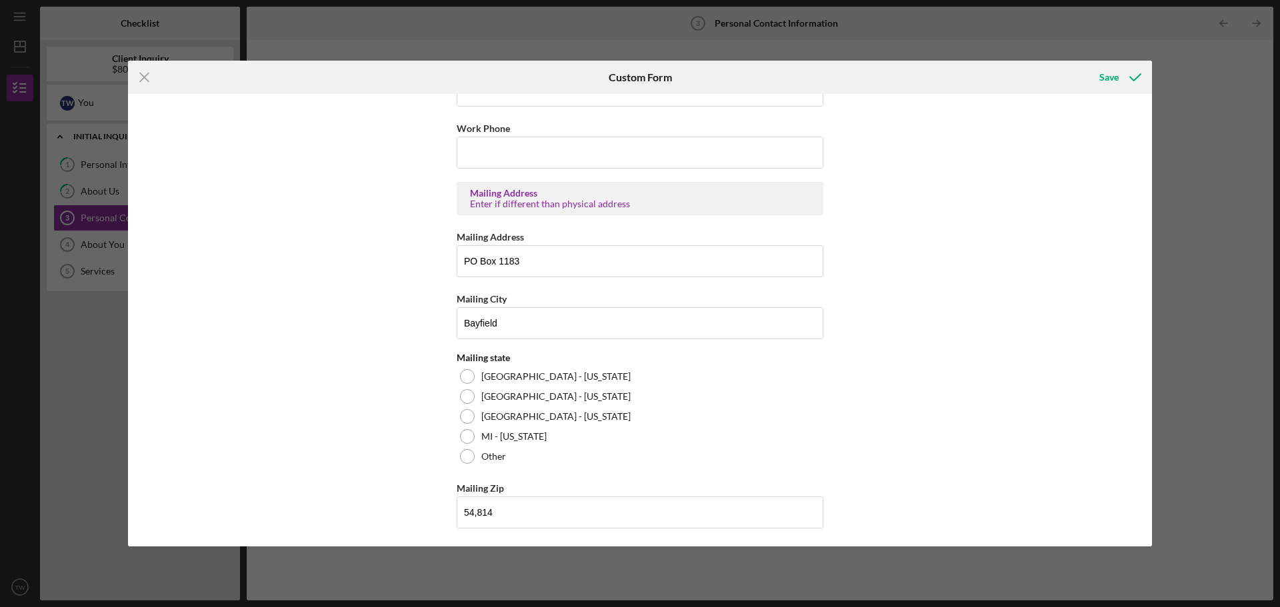
scroll to position [511, 0]
click at [493, 375] on label "[GEOGRAPHIC_DATA] - [US_STATE]" at bounding box center [555, 374] width 149 height 11
click at [477, 513] on input "54,814" at bounding box center [640, 511] width 367 height 32
type input "54,814"
click at [1132, 81] on icon "submit" at bounding box center [1134, 77] width 33 height 33
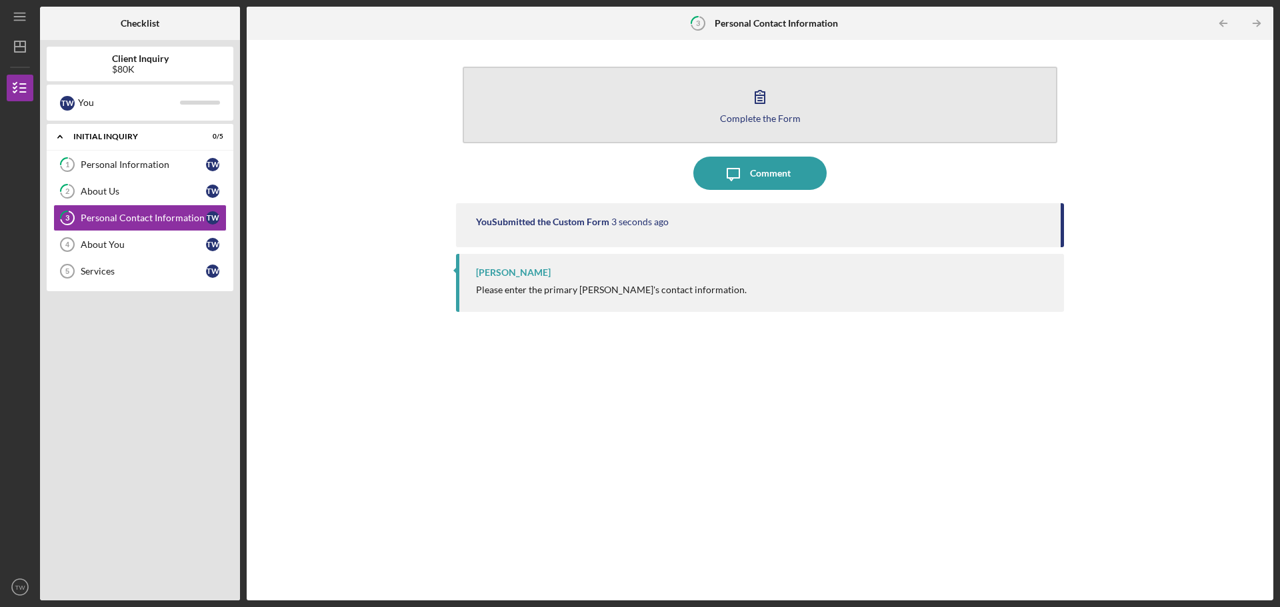
click at [741, 101] on button "Complete the Form Form" at bounding box center [760, 105] width 595 height 77
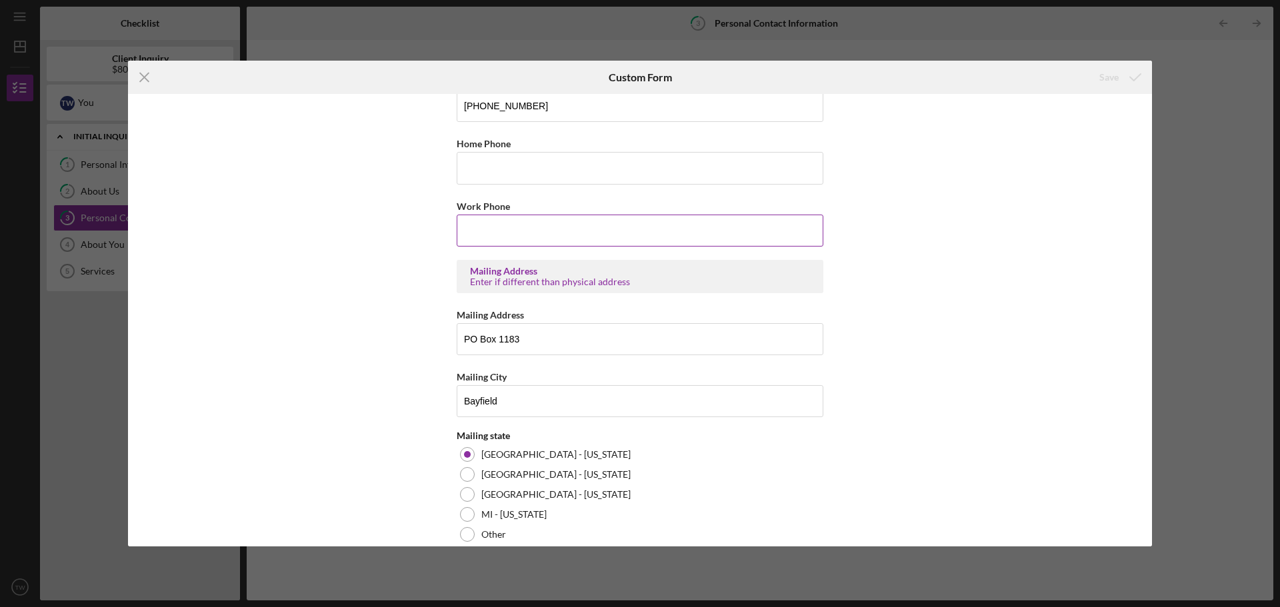
scroll to position [511, 0]
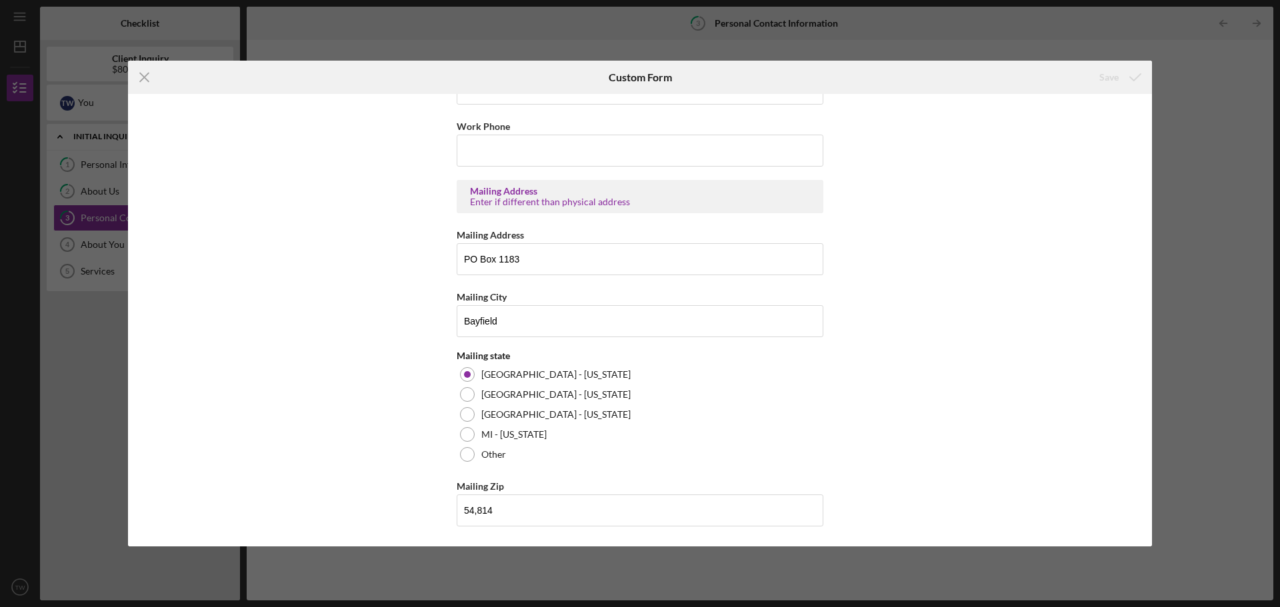
click at [1214, 129] on div "Icon/Menu Close Custom Form Save Contact Information Preferred Contact What is …" at bounding box center [640, 303] width 1280 height 607
click at [151, 77] on icon "Icon/Menu Close" at bounding box center [144, 77] width 33 height 33
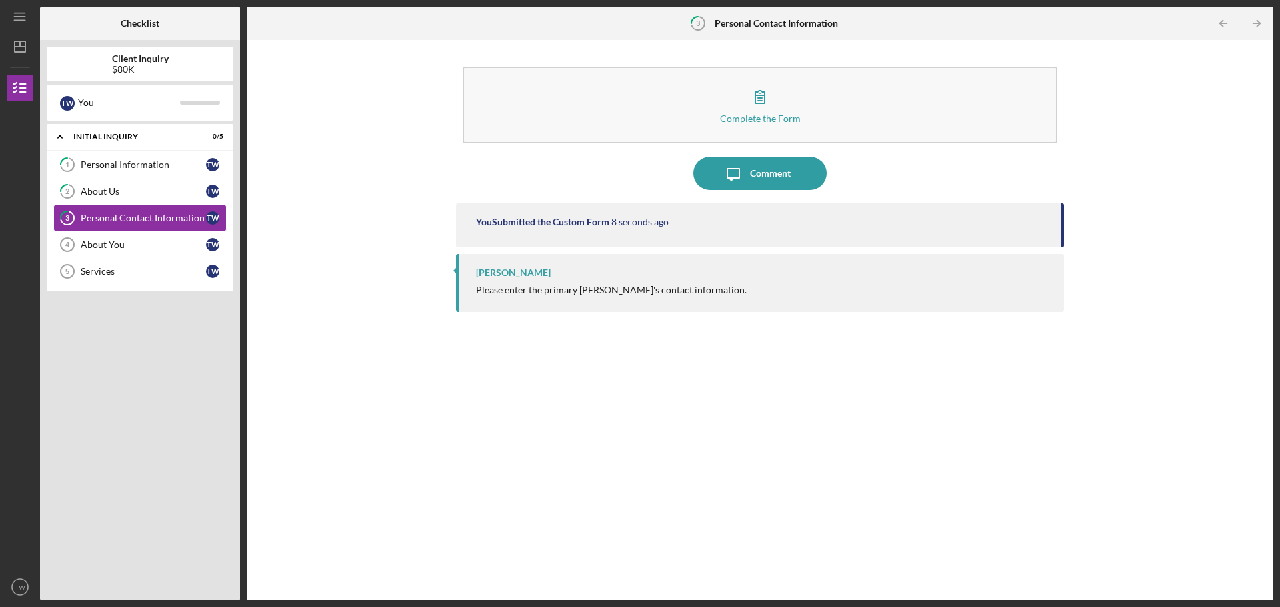
click at [1254, 25] on icon "Icon/Table Pagination Arrow" at bounding box center [1256, 24] width 30 height 30
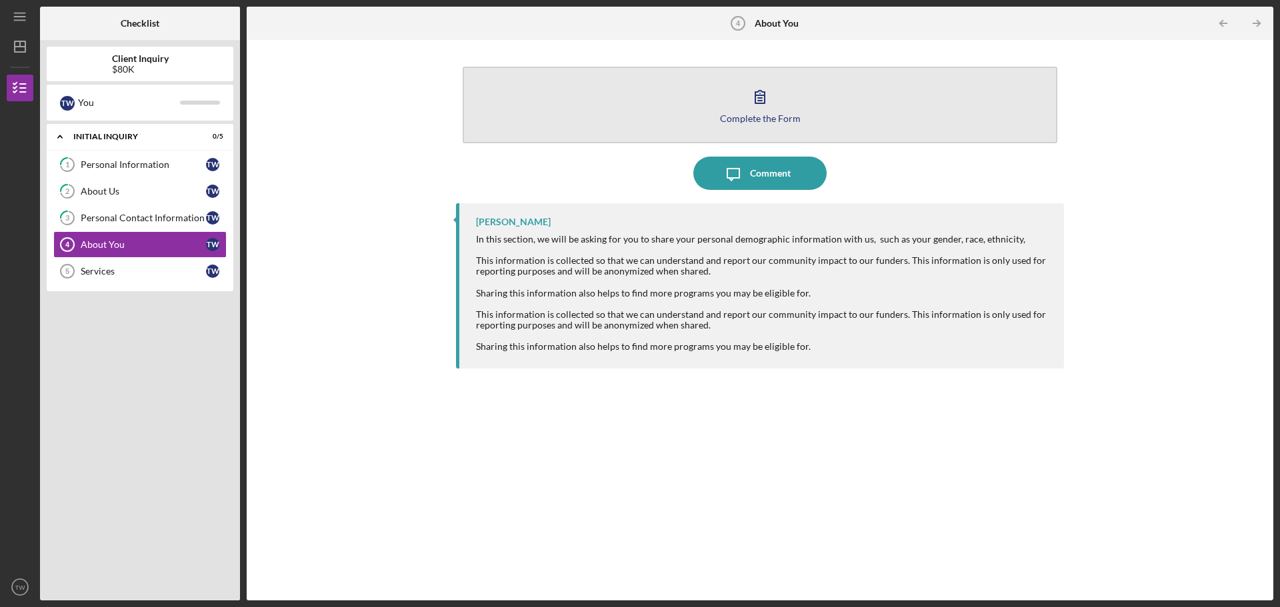
click at [770, 110] on icon "button" at bounding box center [759, 96] width 33 height 33
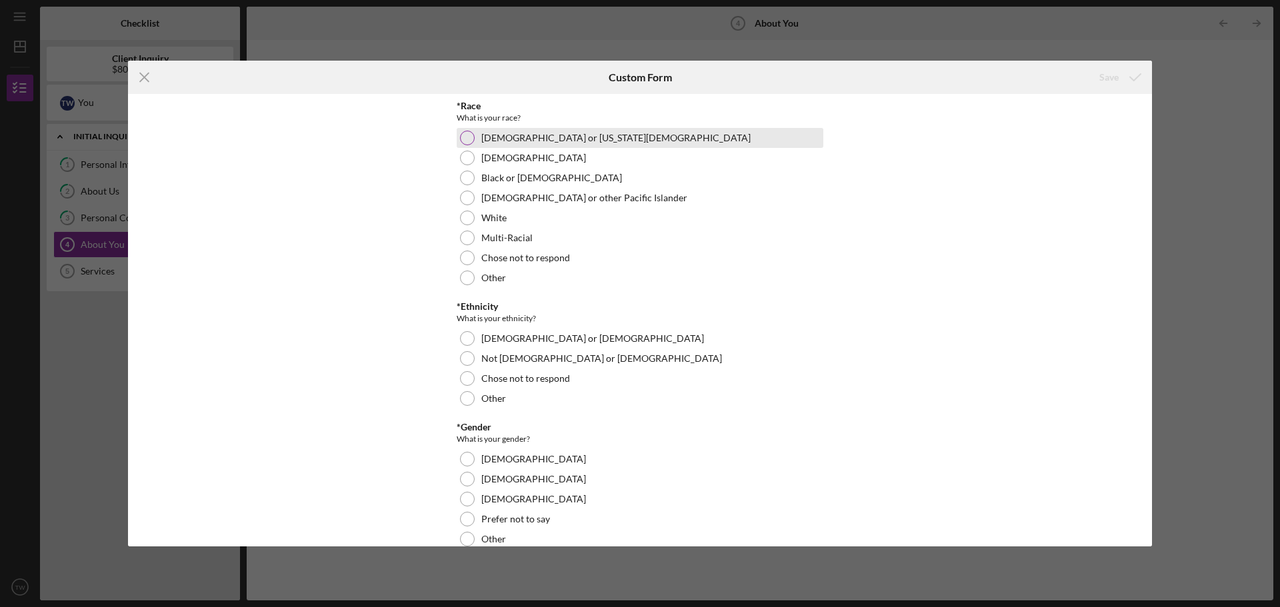
click at [556, 133] on label "[DEMOGRAPHIC_DATA] or [US_STATE][DEMOGRAPHIC_DATA]" at bounding box center [615, 138] width 269 height 11
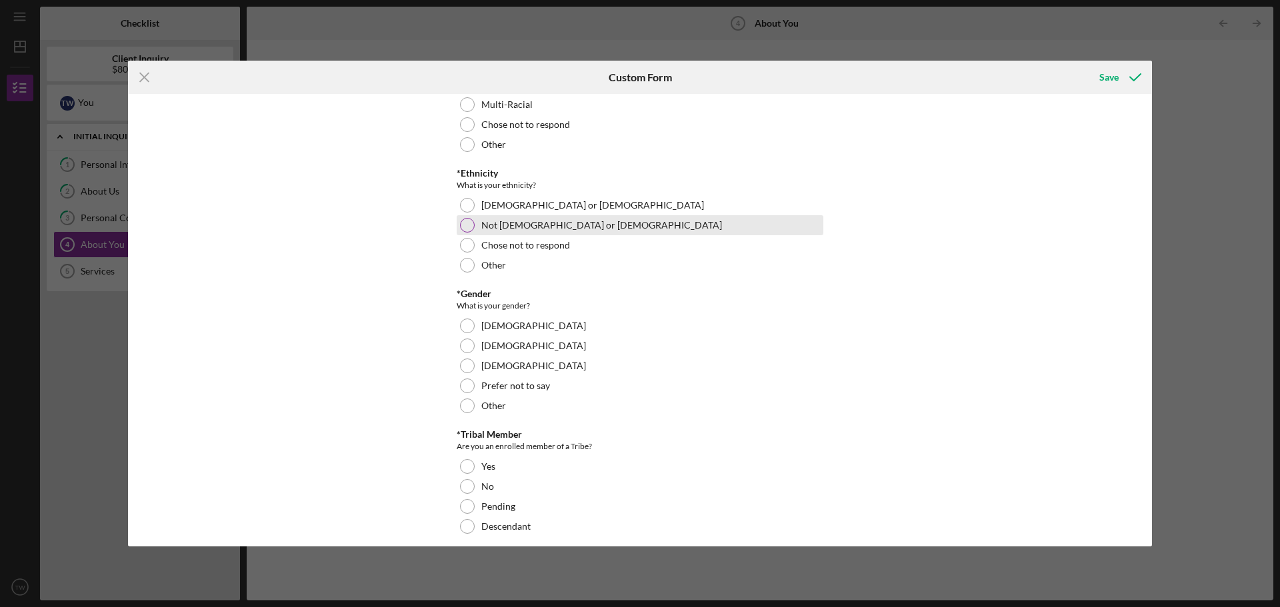
click at [551, 225] on label "Not [DEMOGRAPHIC_DATA] or [DEMOGRAPHIC_DATA]" at bounding box center [601, 225] width 241 height 11
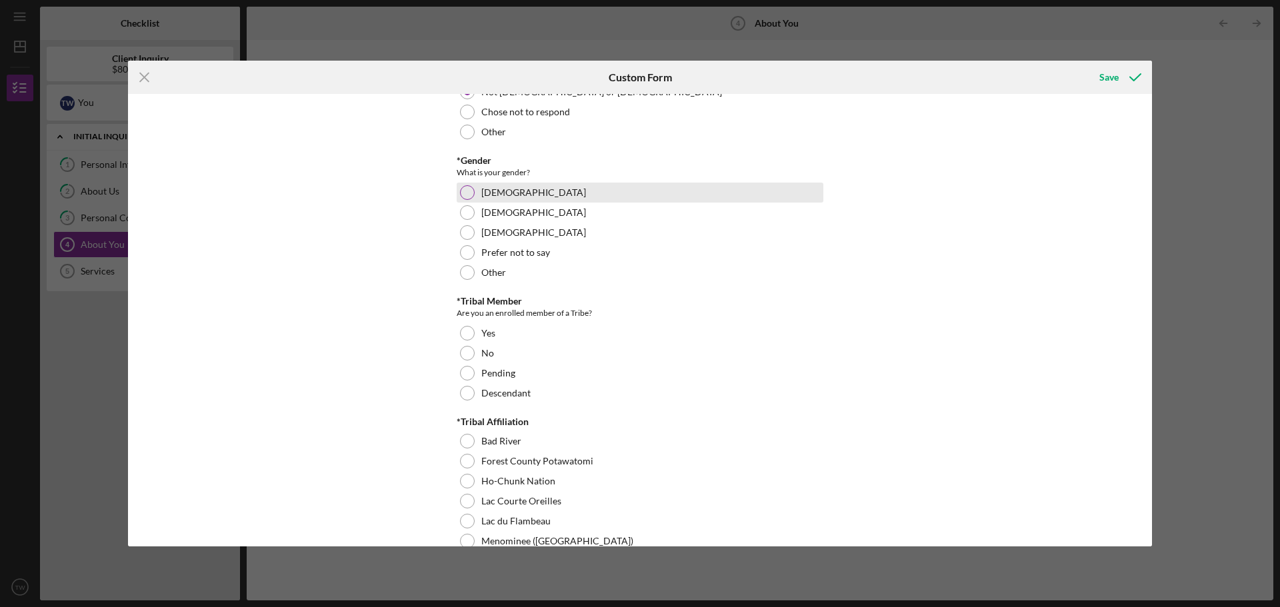
click at [500, 193] on label "[DEMOGRAPHIC_DATA]" at bounding box center [533, 192] width 105 height 11
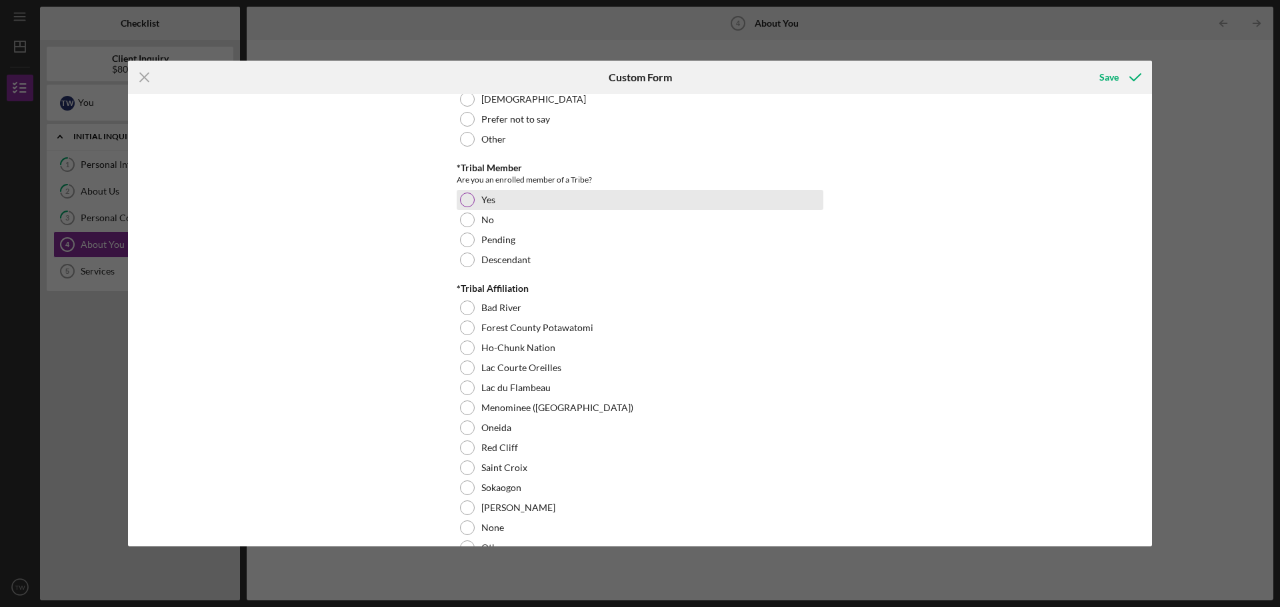
click at [485, 201] on label "Yes" at bounding box center [488, 200] width 14 height 11
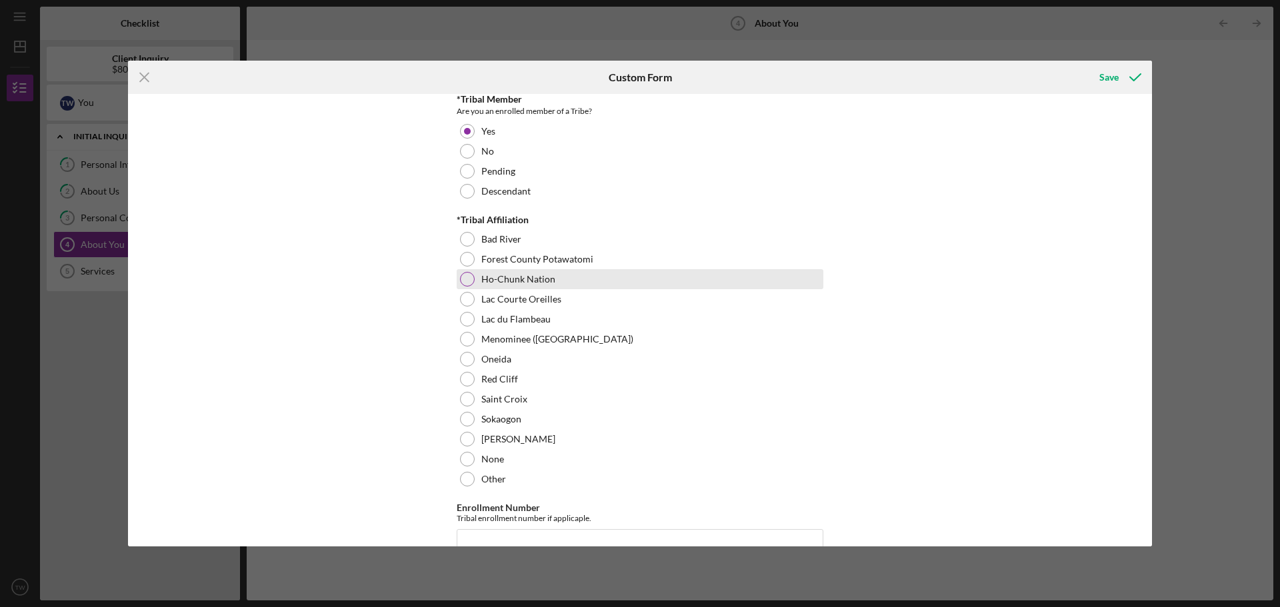
scroll to position [533, 0]
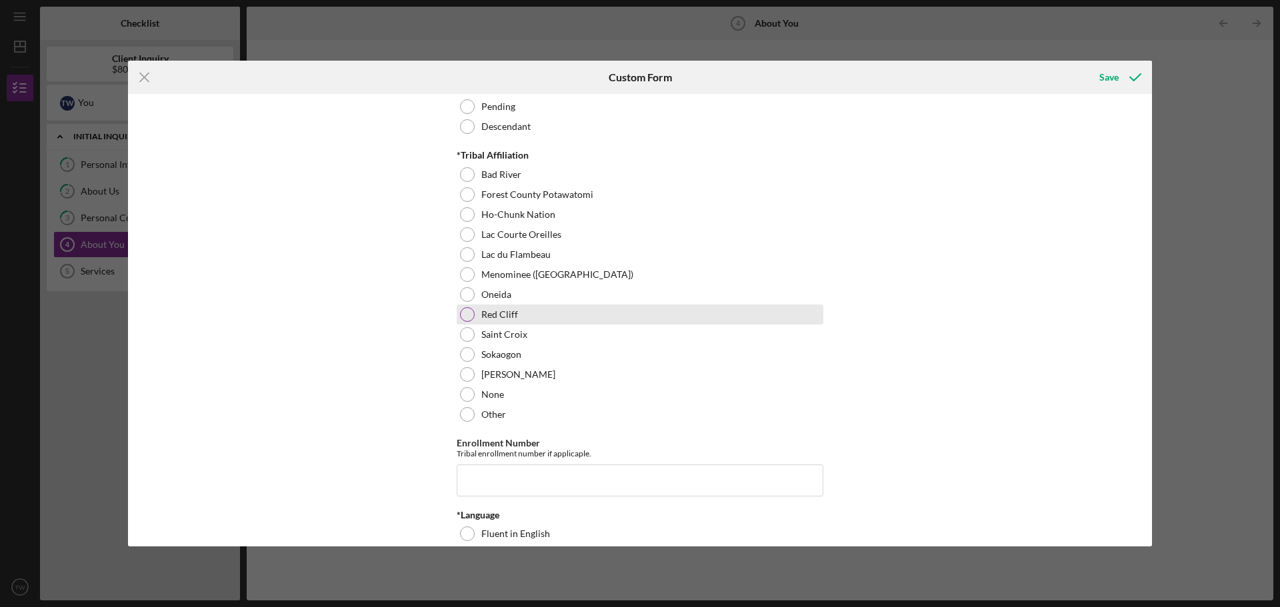
click at [501, 305] on div "Red Cliff" at bounding box center [640, 315] width 367 height 20
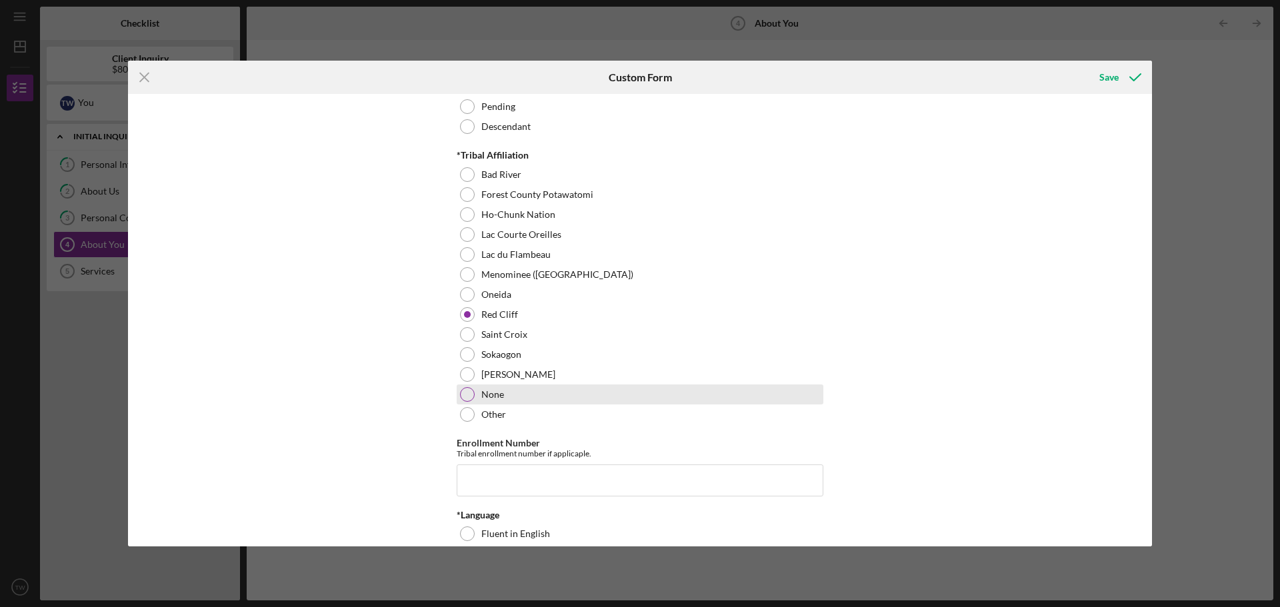
scroll to position [800, 0]
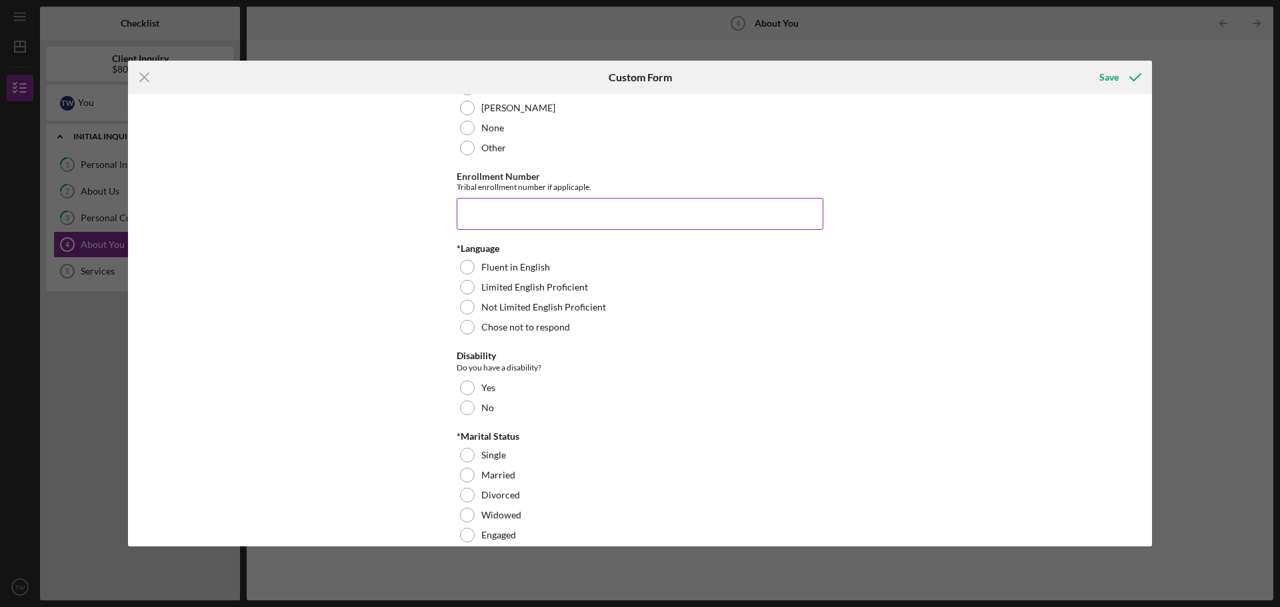
click at [550, 221] on input "Enrollment Number" at bounding box center [640, 214] width 367 height 32
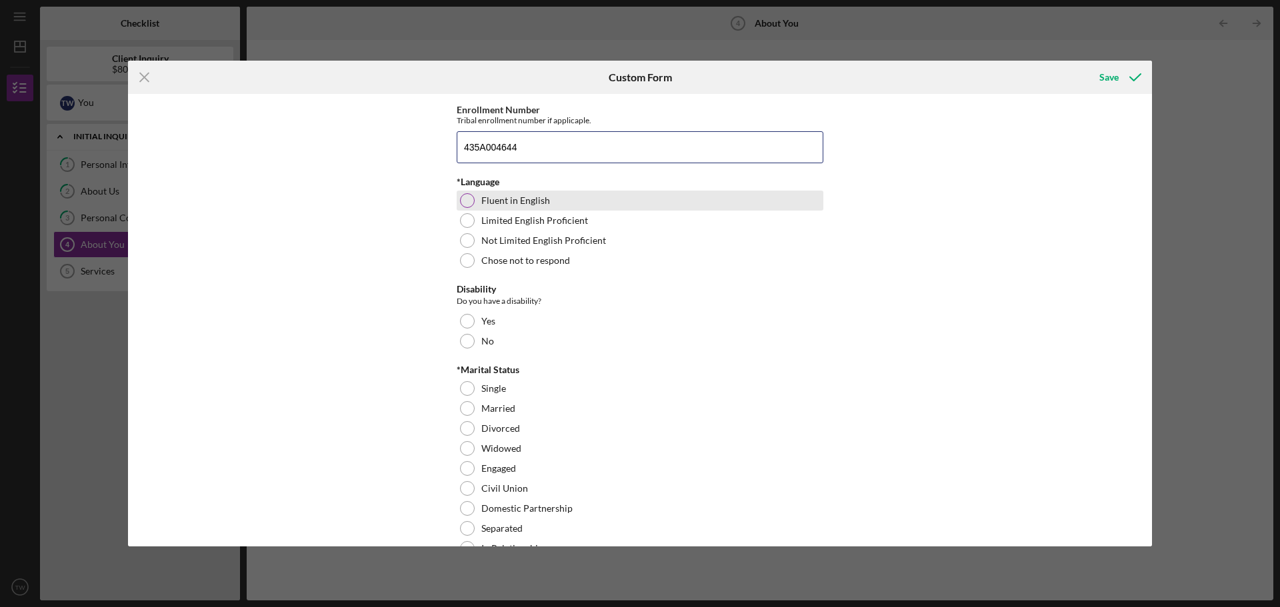
type input "435A004644"
click at [563, 198] on div "Fluent in English" at bounding box center [640, 201] width 367 height 20
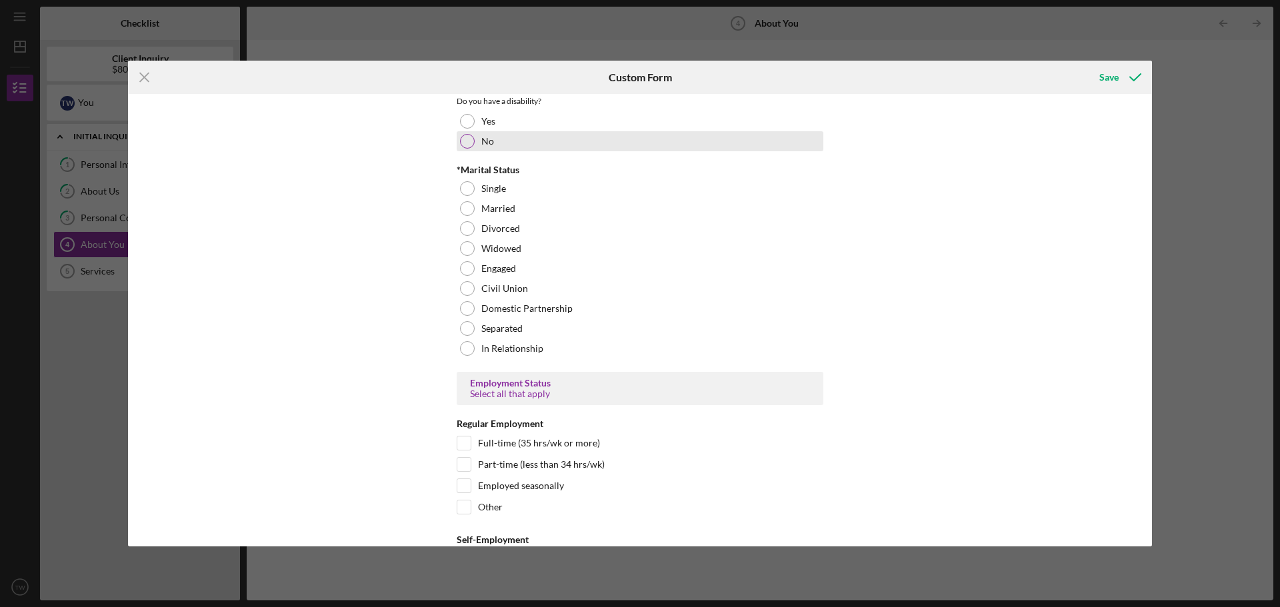
click at [483, 143] on label "No" at bounding box center [487, 141] width 13 height 11
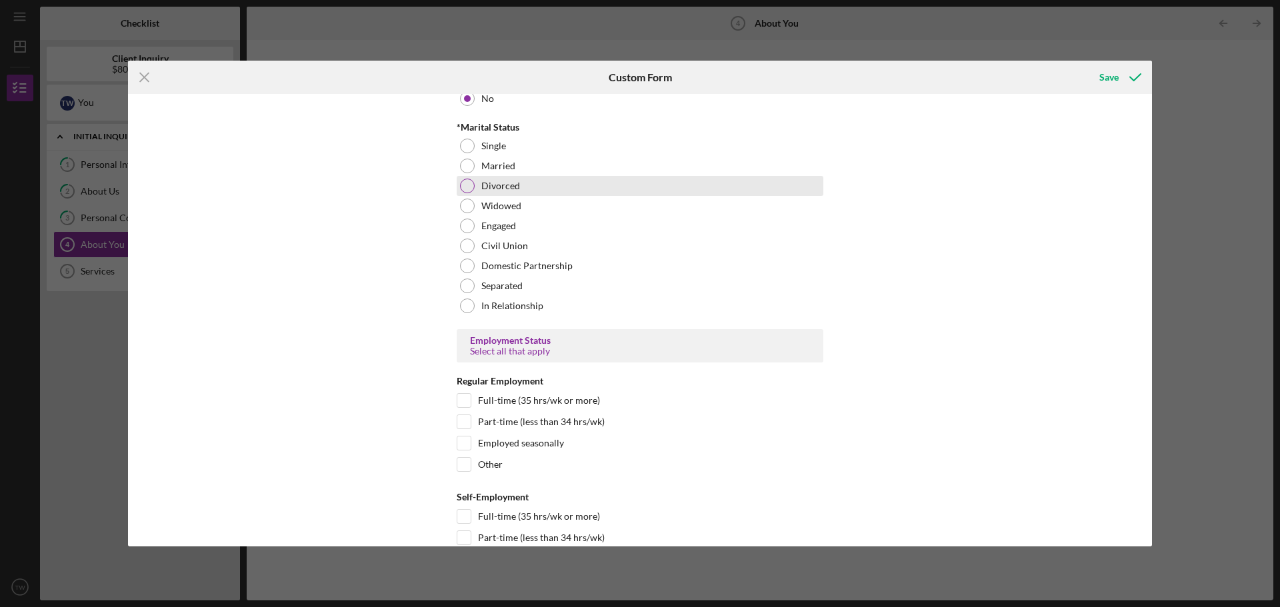
scroll to position [1133, 0]
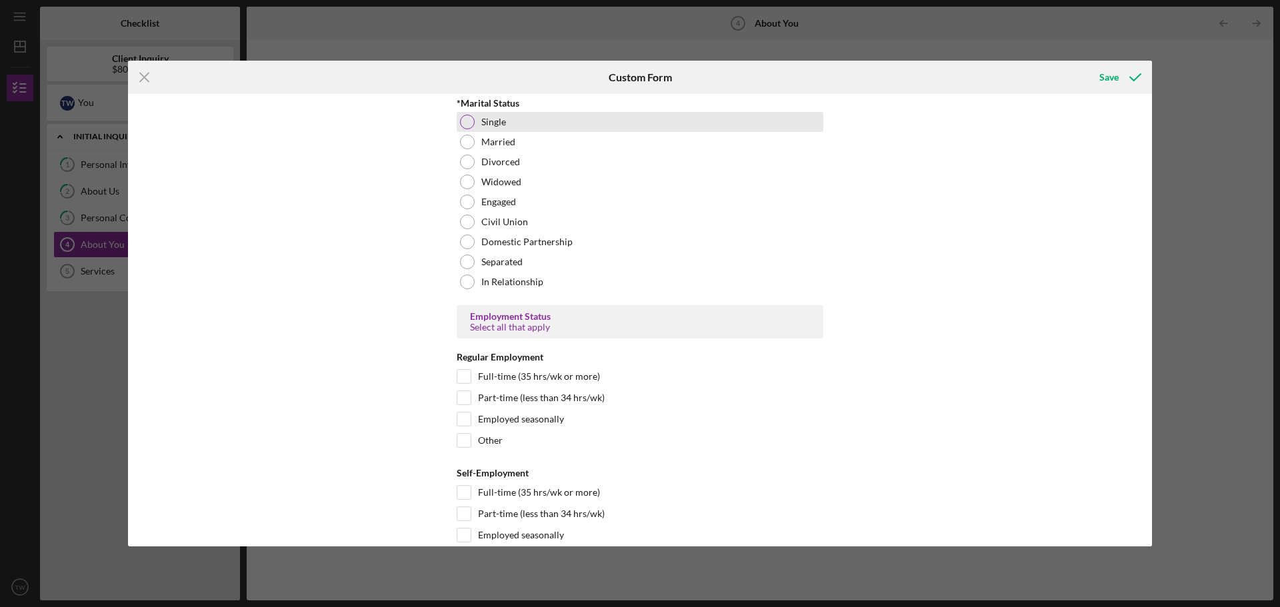
click at [473, 129] on div "Single" at bounding box center [640, 122] width 367 height 20
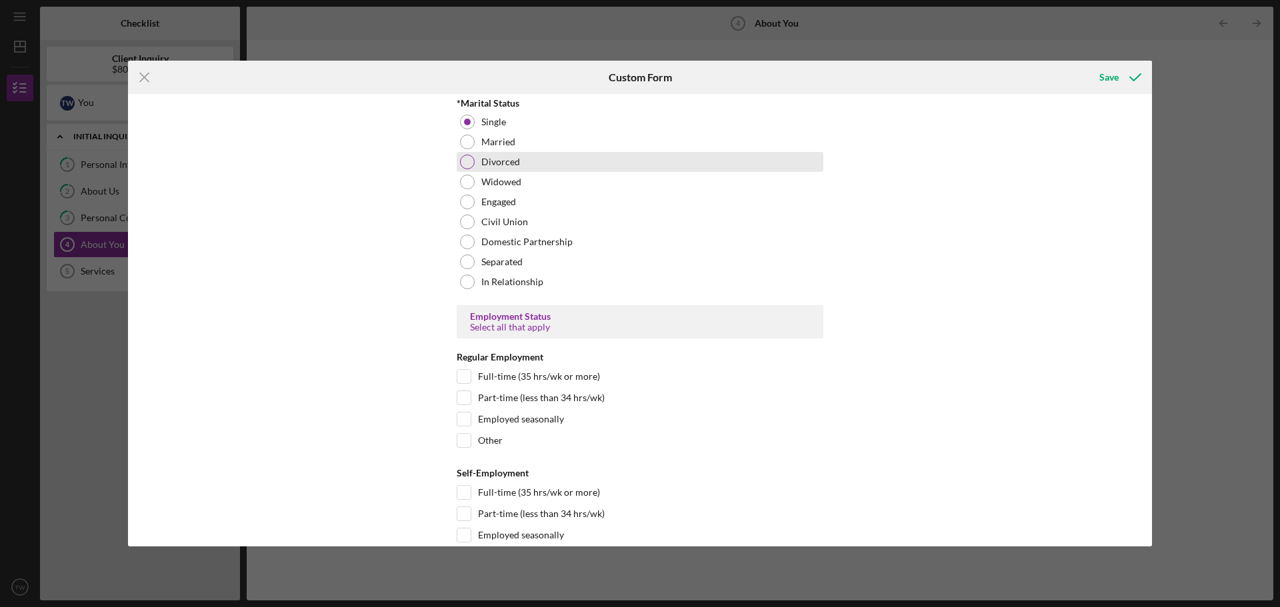
click at [530, 171] on div "Divorced" at bounding box center [640, 162] width 367 height 20
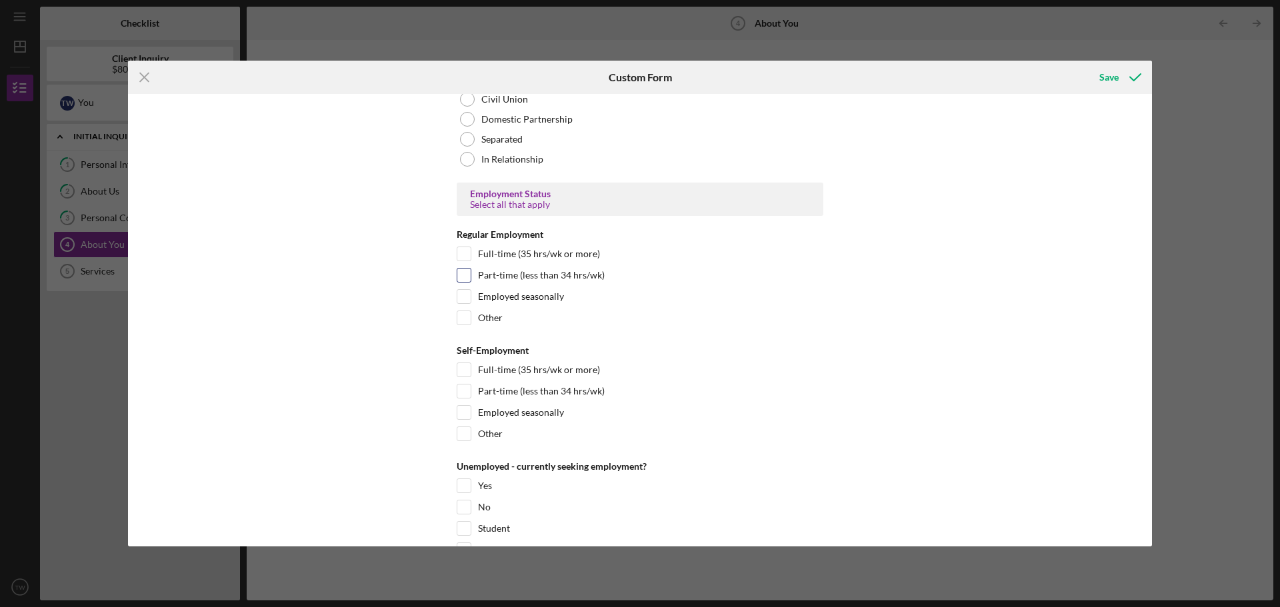
scroll to position [1266, 0]
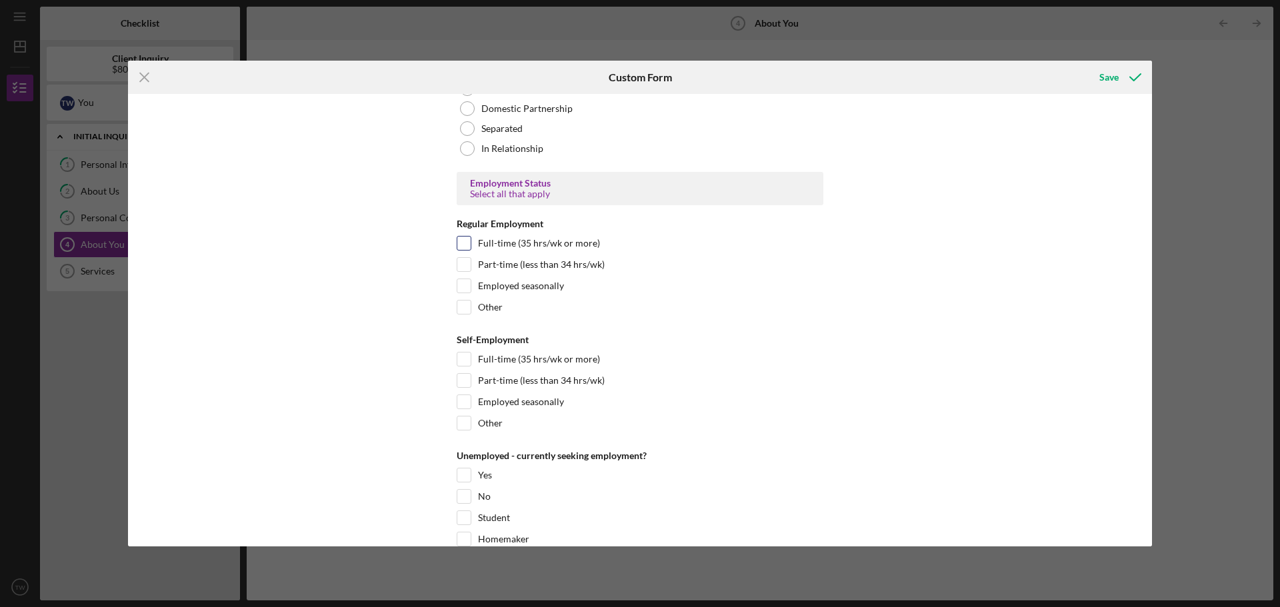
click at [496, 243] on label "Full-time (35 hrs/wk or more)" at bounding box center [539, 243] width 122 height 13
click at [471, 243] on input "Full-time (35 hrs/wk or more)" at bounding box center [463, 243] width 13 height 13
checkbox input "true"
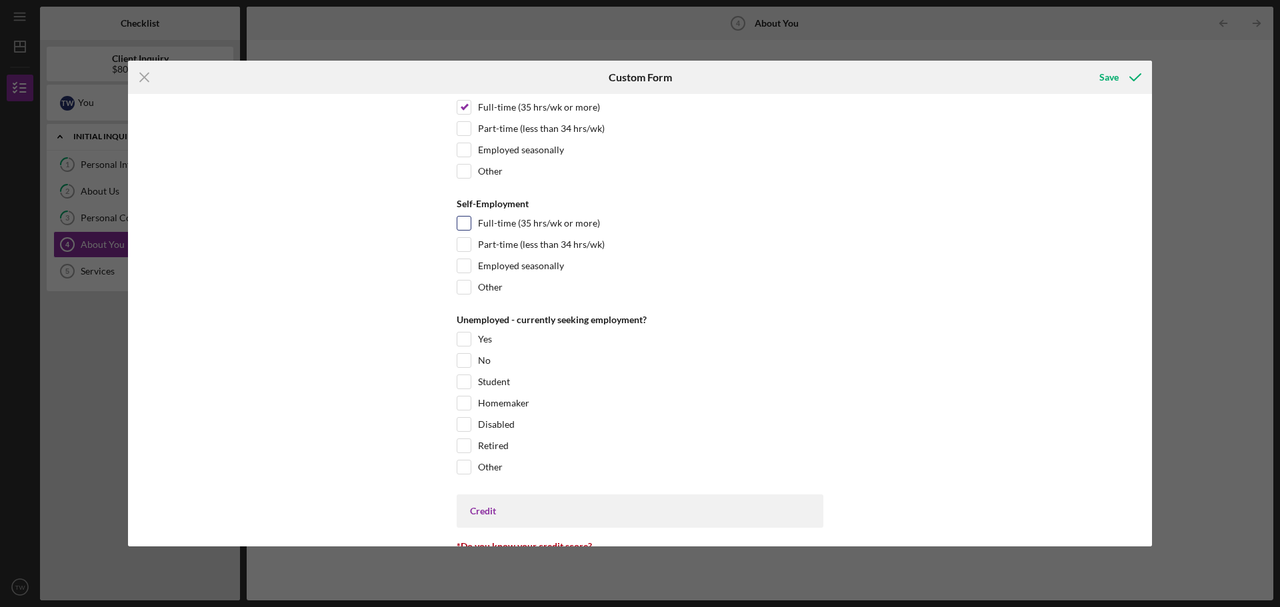
scroll to position [1533, 0]
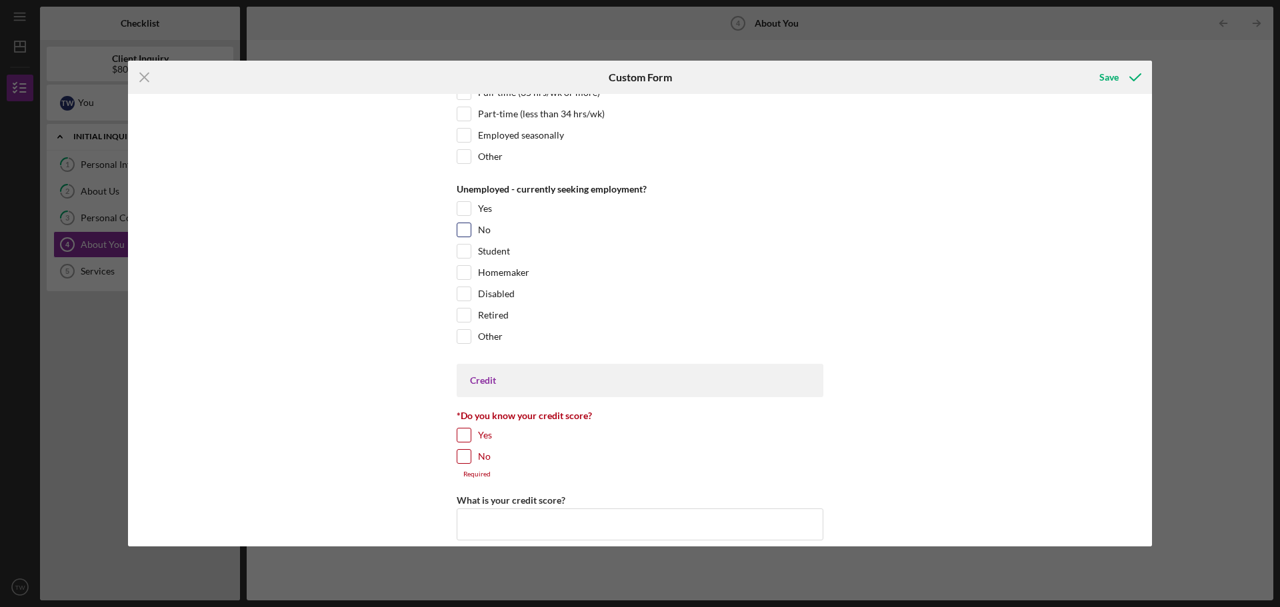
click at [473, 233] on div "No" at bounding box center [640, 233] width 367 height 21
click at [461, 227] on input "No" at bounding box center [463, 229] width 13 height 13
checkbox input "true"
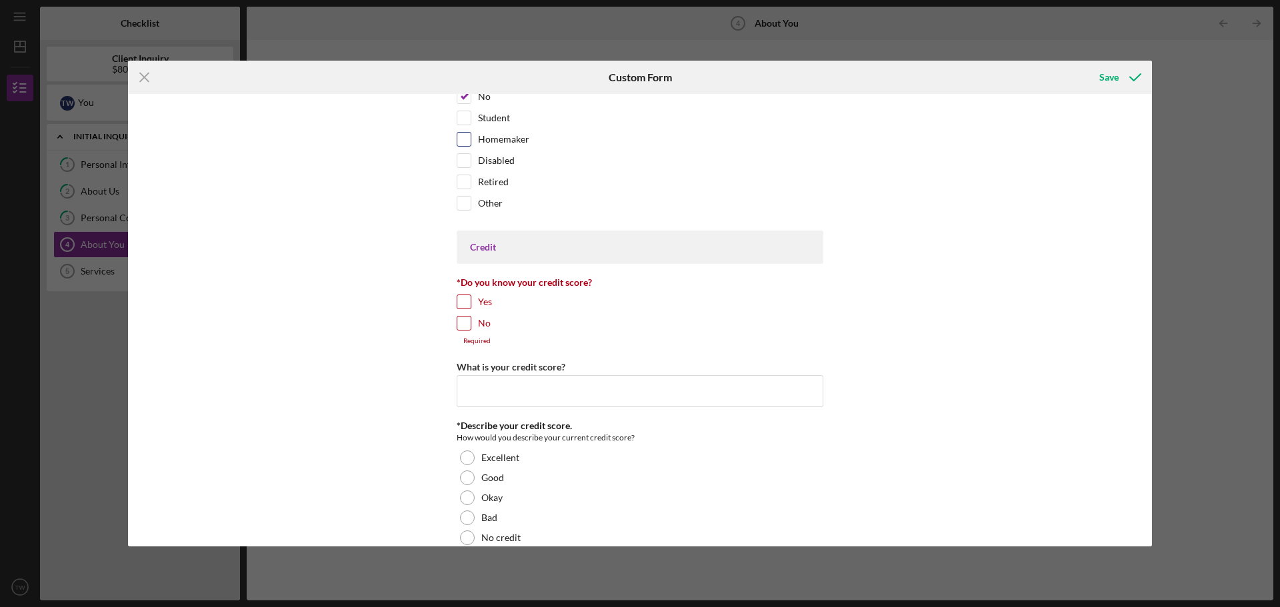
scroll to position [1733, 0]
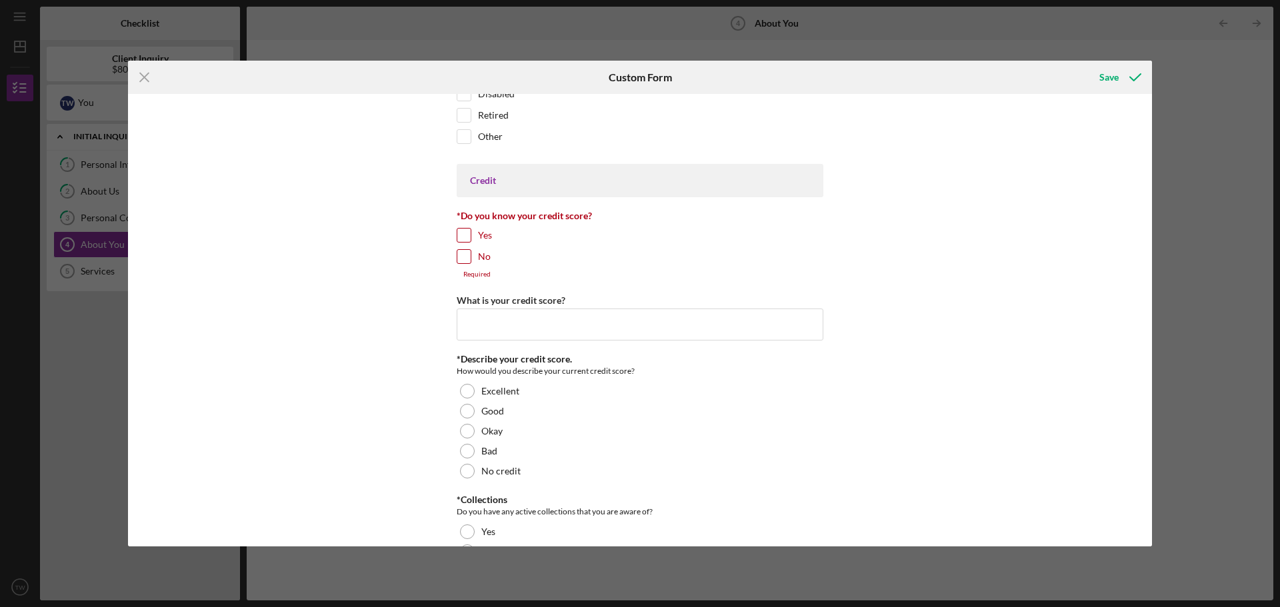
click at [462, 261] on input "No" at bounding box center [463, 256] width 13 height 13
checkbox input "true"
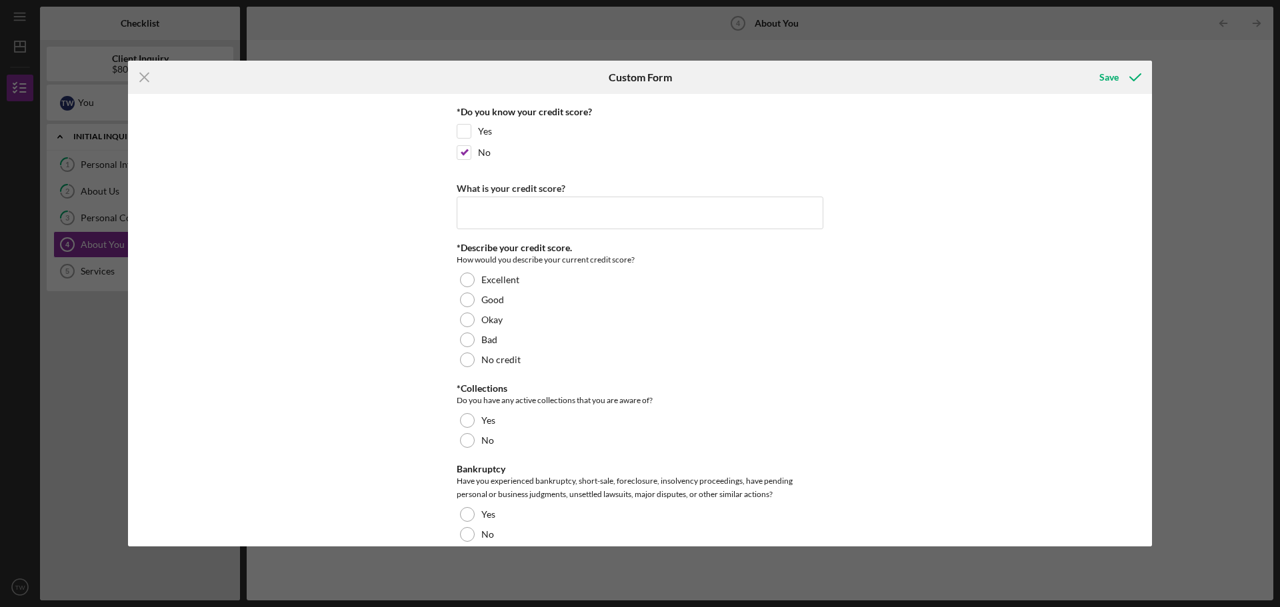
scroll to position [1866, 0]
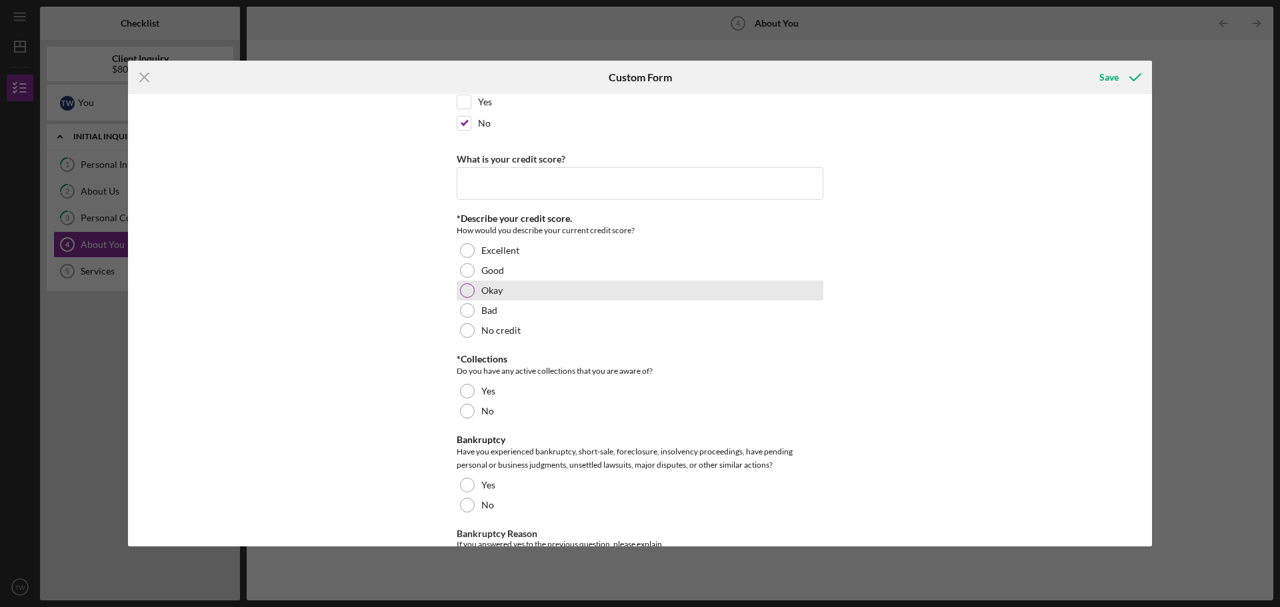
click at [505, 295] on div "Okay" at bounding box center [640, 291] width 367 height 20
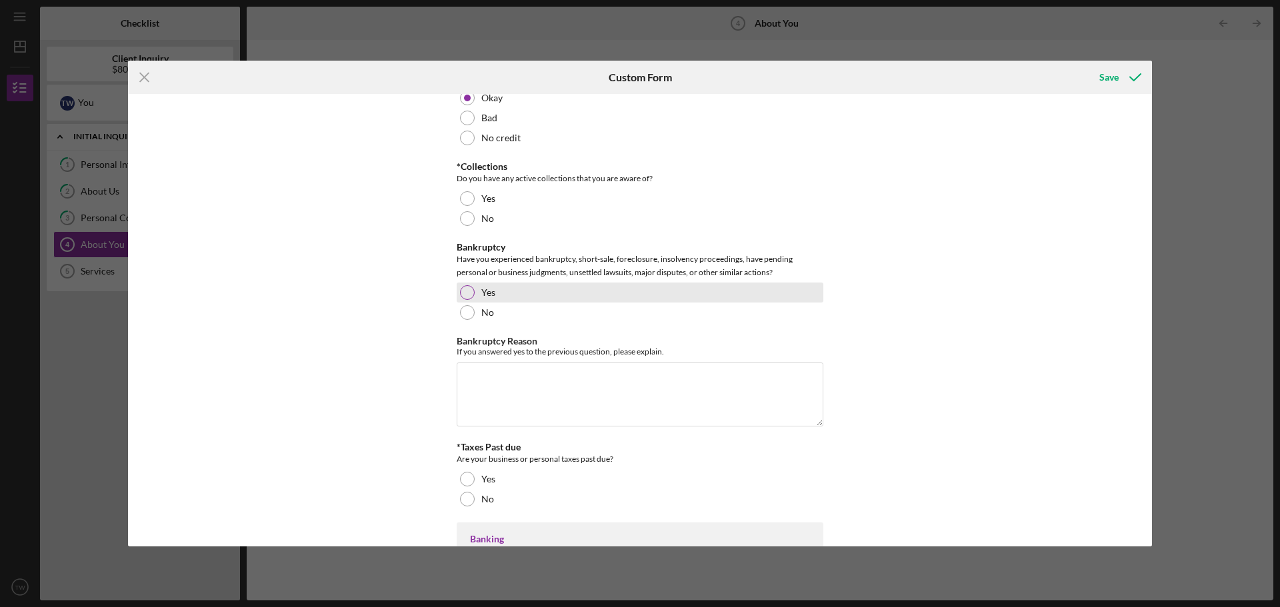
scroll to position [2066, 0]
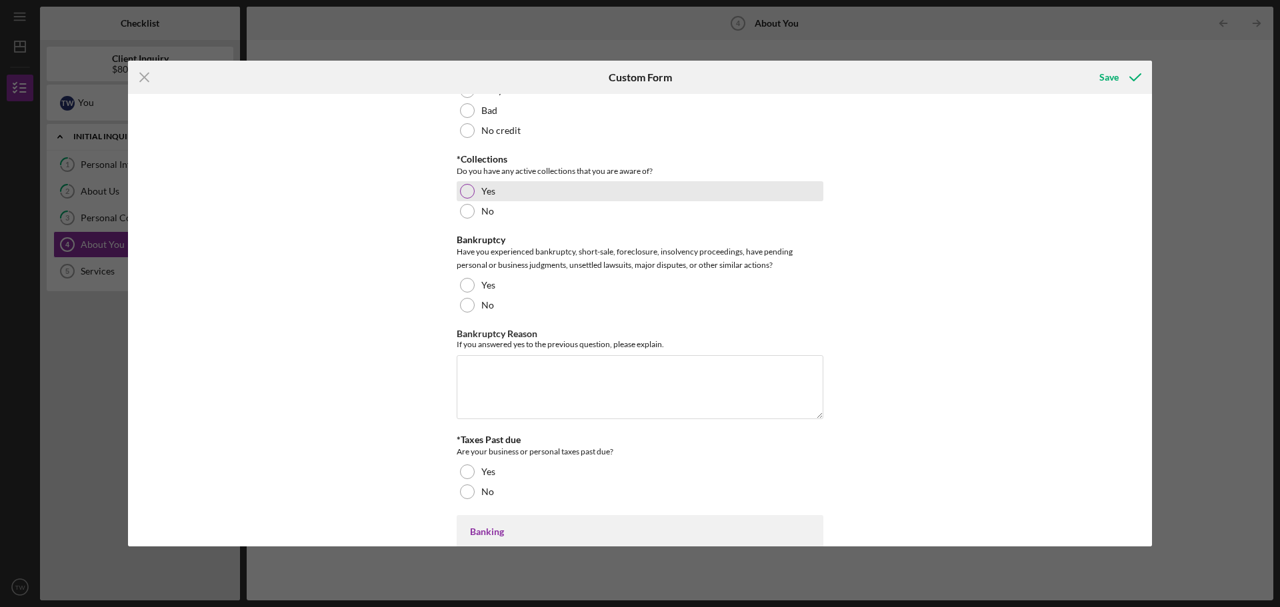
click at [487, 197] on div "Yes" at bounding box center [640, 191] width 367 height 20
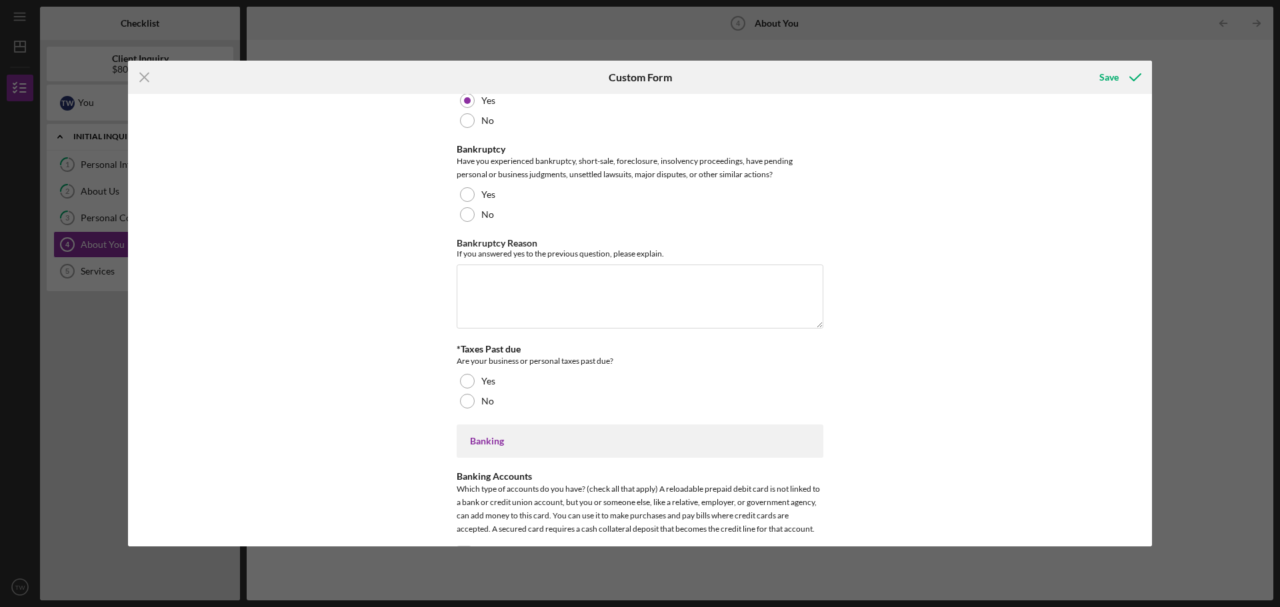
scroll to position [2133, 0]
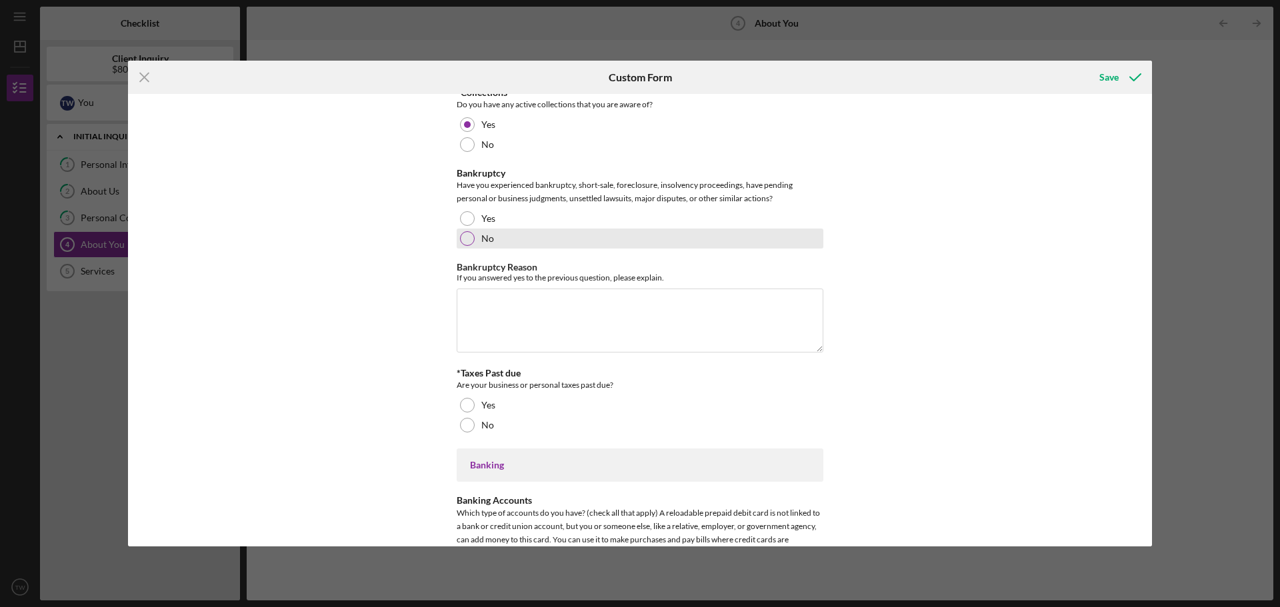
click at [489, 237] on label "No" at bounding box center [487, 238] width 13 height 11
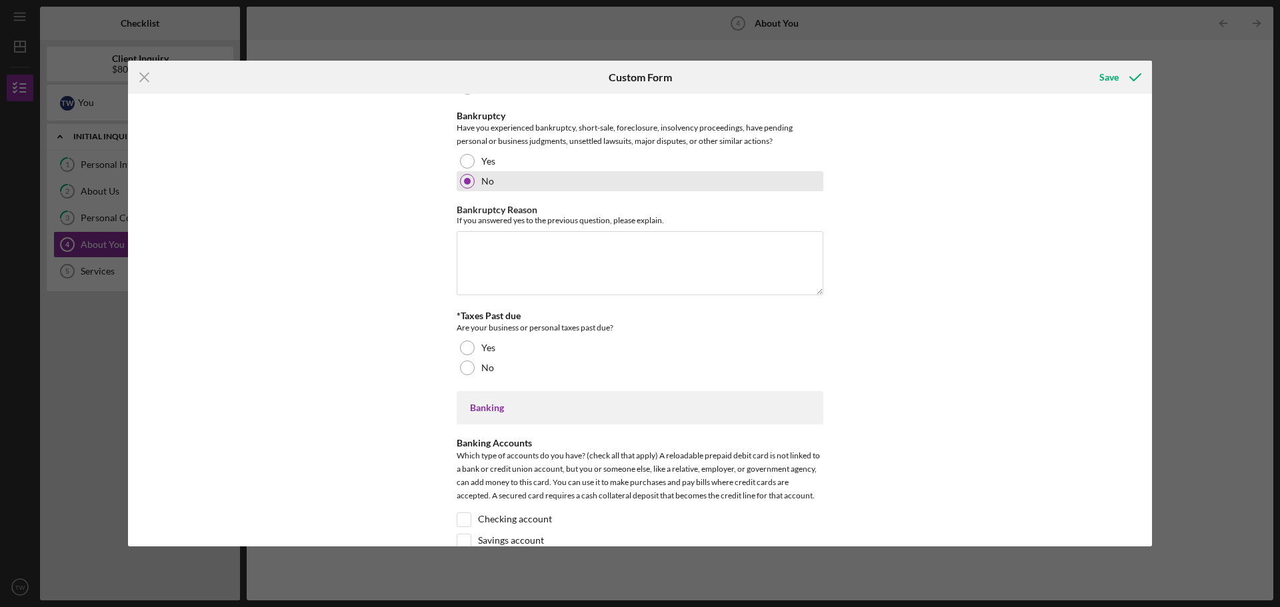
scroll to position [2266, 0]
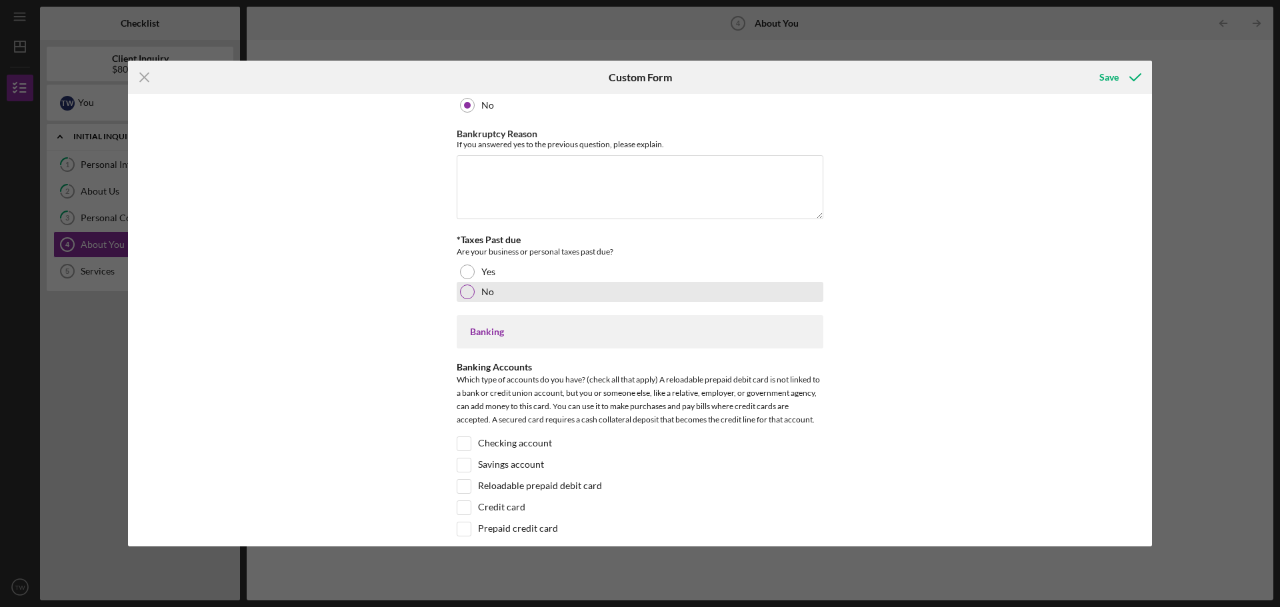
click at [491, 293] on label "No" at bounding box center [487, 292] width 13 height 11
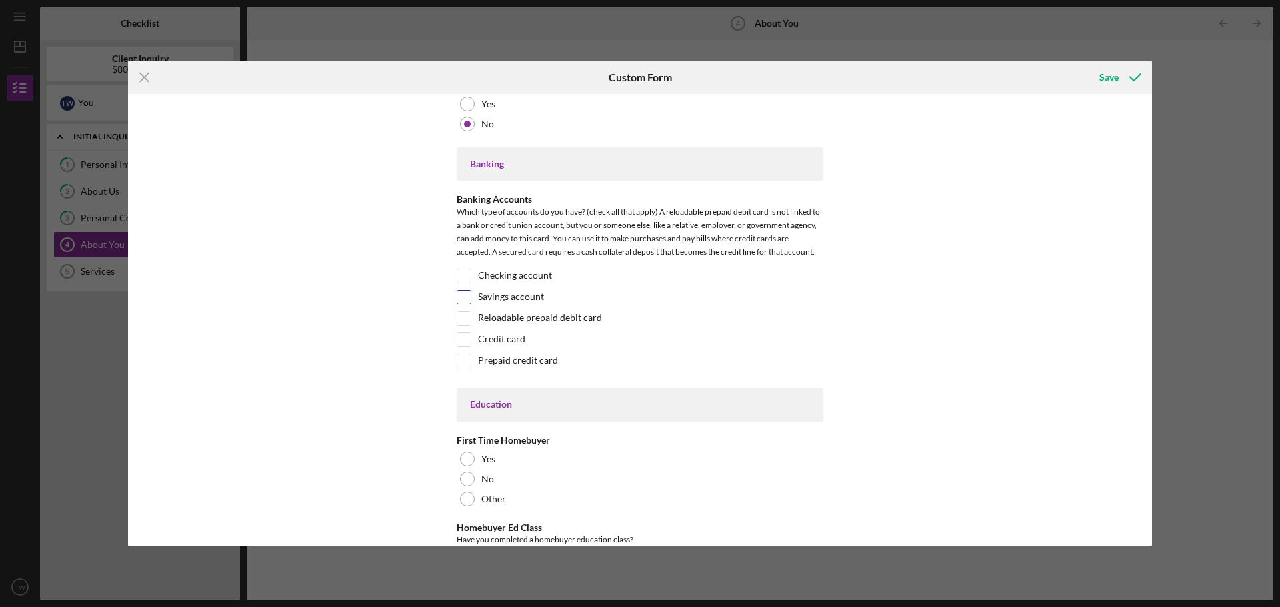
scroll to position [2466, 0]
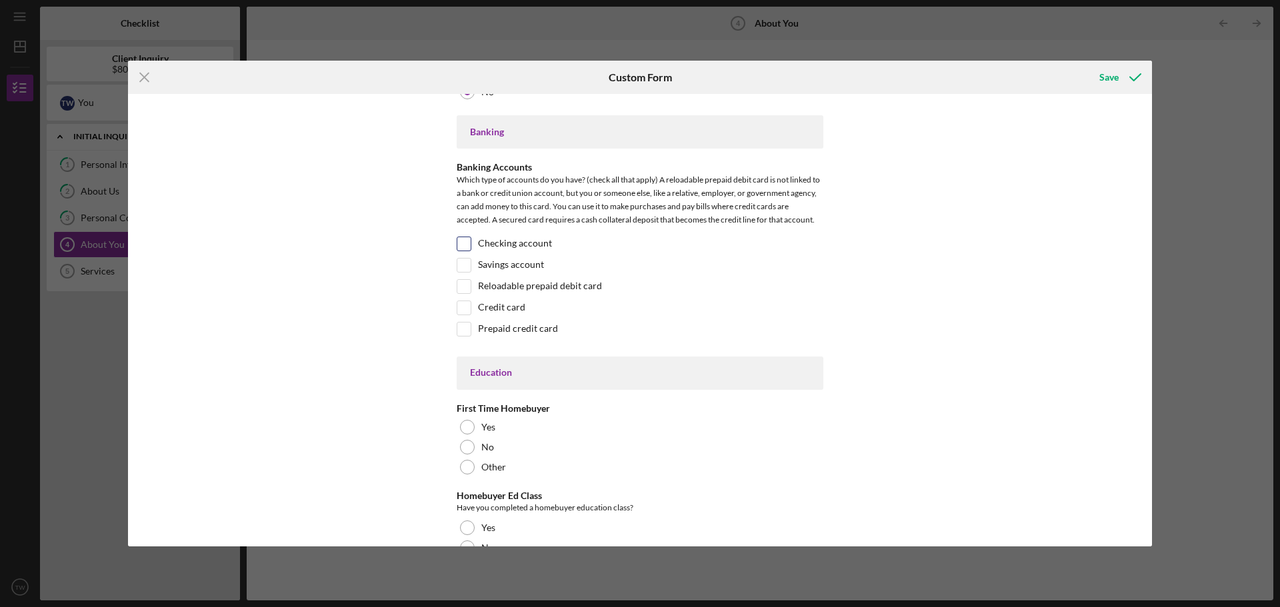
click at [563, 252] on div "Checking account" at bounding box center [640, 247] width 367 height 21
click at [530, 238] on label "Checking account" at bounding box center [515, 243] width 74 height 13
click at [471, 238] on input "Checking account" at bounding box center [463, 243] width 13 height 13
checkbox input "true"
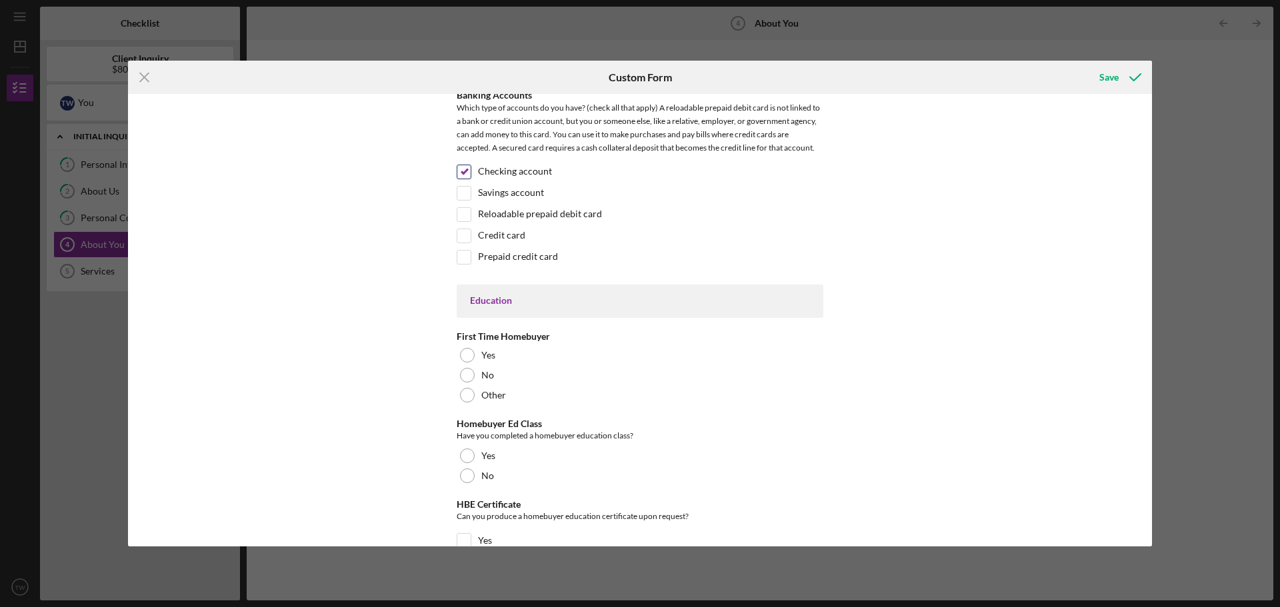
scroll to position [2733, 0]
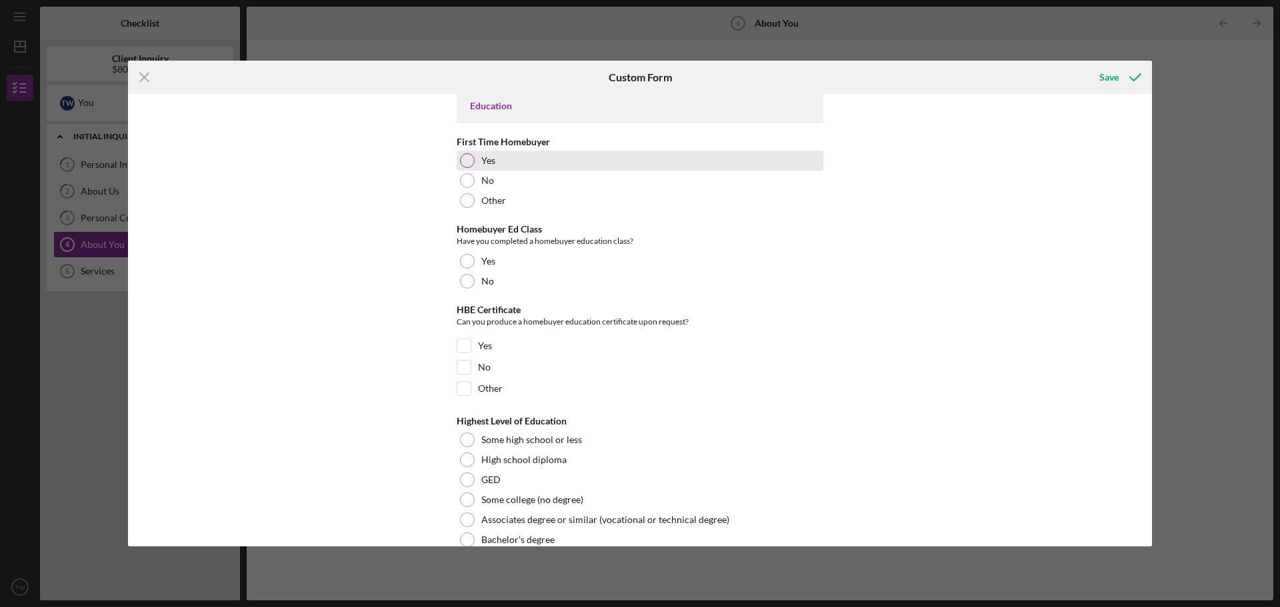
click at [481, 163] on label "Yes" at bounding box center [488, 160] width 14 height 11
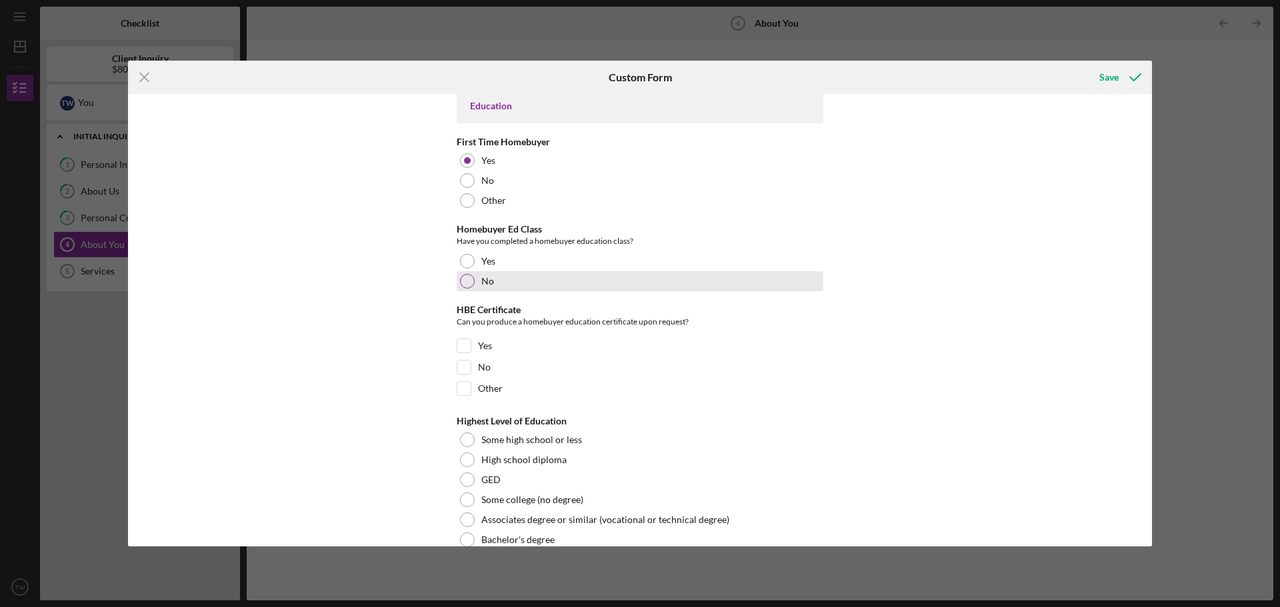
click at [508, 283] on div "No" at bounding box center [640, 281] width 367 height 20
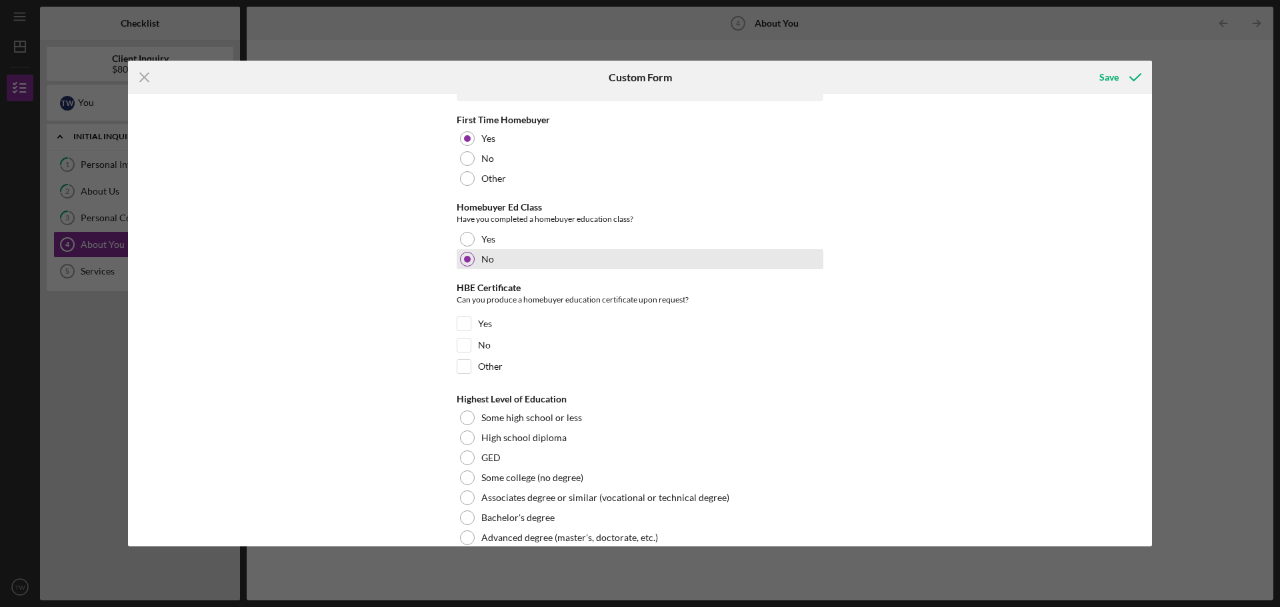
scroll to position [2776, 0]
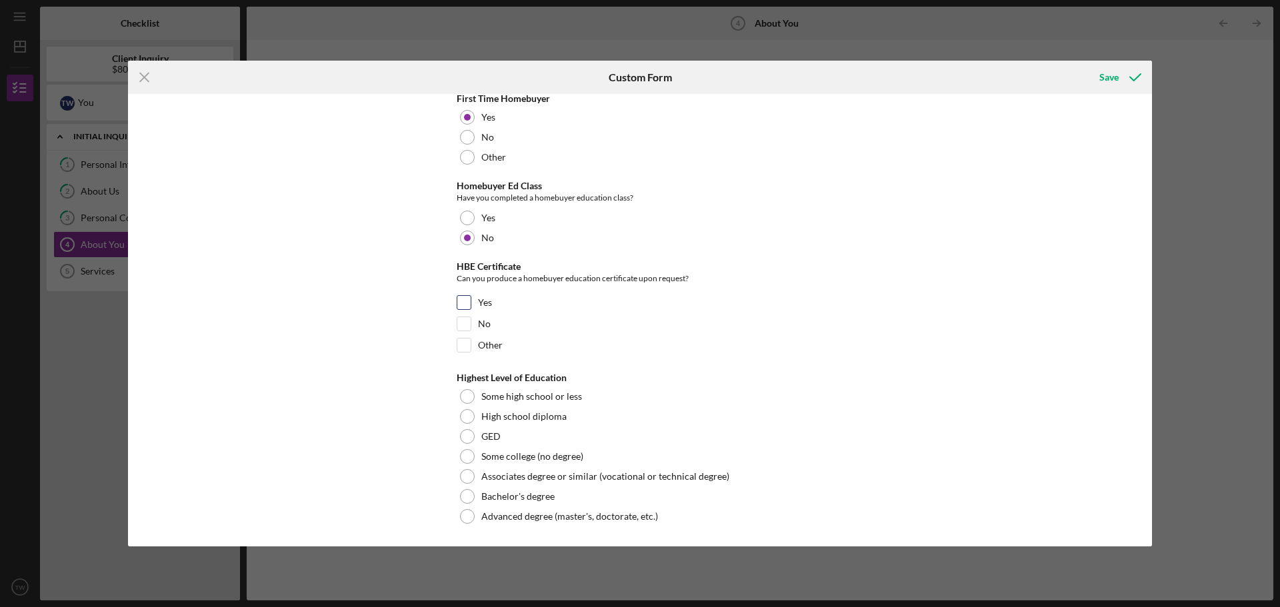
click at [463, 306] on input "Yes" at bounding box center [463, 302] width 13 height 13
checkbox input "true"
click at [477, 473] on div "Associates degree or similar (vocational or technical degree)" at bounding box center [640, 477] width 367 height 20
click at [1102, 86] on div "Save" at bounding box center [1108, 77] width 19 height 27
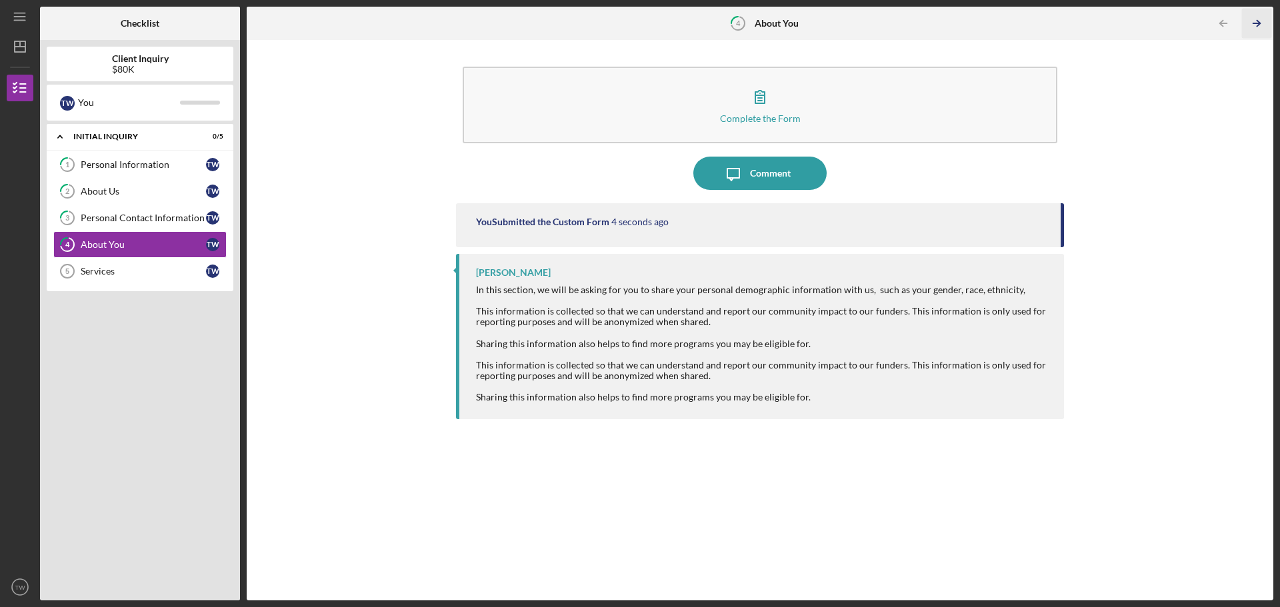
click at [1259, 21] on icon "Icon/Table Pagination Arrow" at bounding box center [1256, 24] width 30 height 30
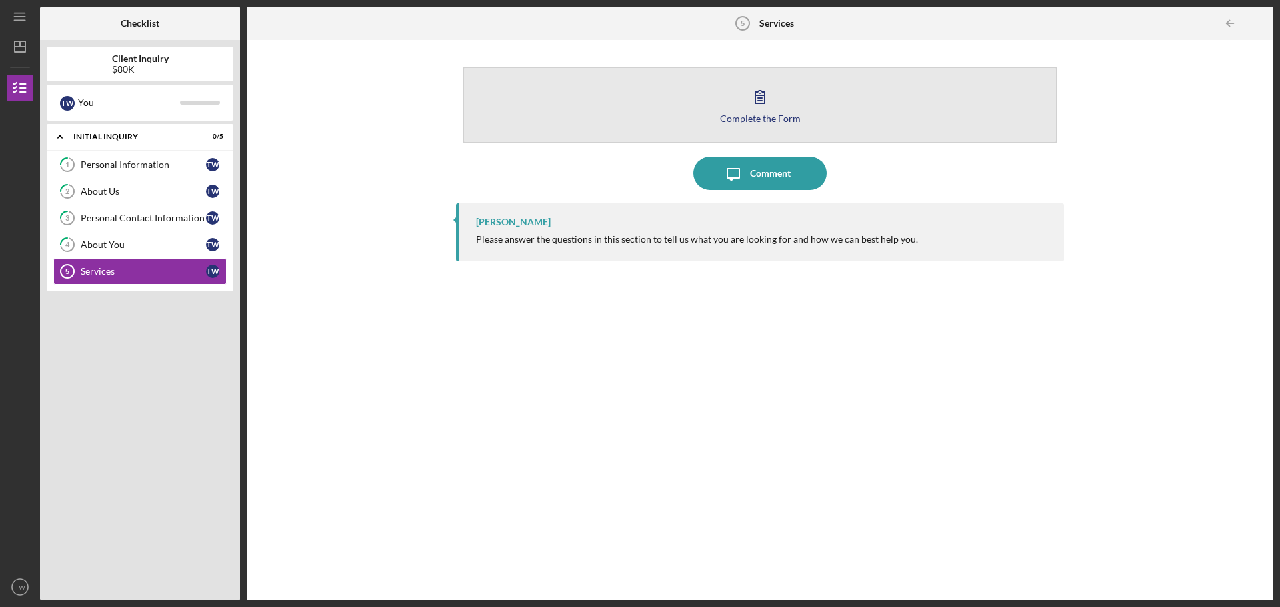
click at [770, 99] on icon "button" at bounding box center [759, 96] width 33 height 33
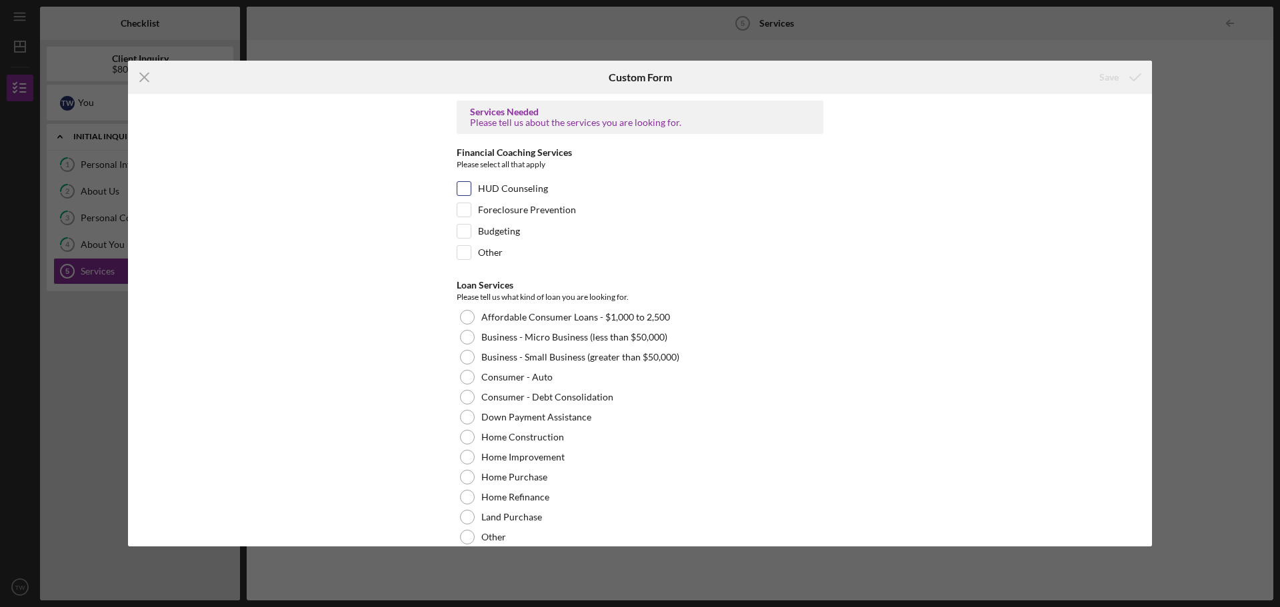
click at [503, 186] on label "HUD Counseling" at bounding box center [513, 188] width 70 height 13
click at [471, 186] on input "HUD Counseling" at bounding box center [463, 188] width 13 height 13
checkbox input "true"
click at [504, 205] on label "Foreclosure Prevention" at bounding box center [527, 209] width 98 height 13
click at [471, 205] on input "Foreclosure Prevention" at bounding box center [463, 209] width 13 height 13
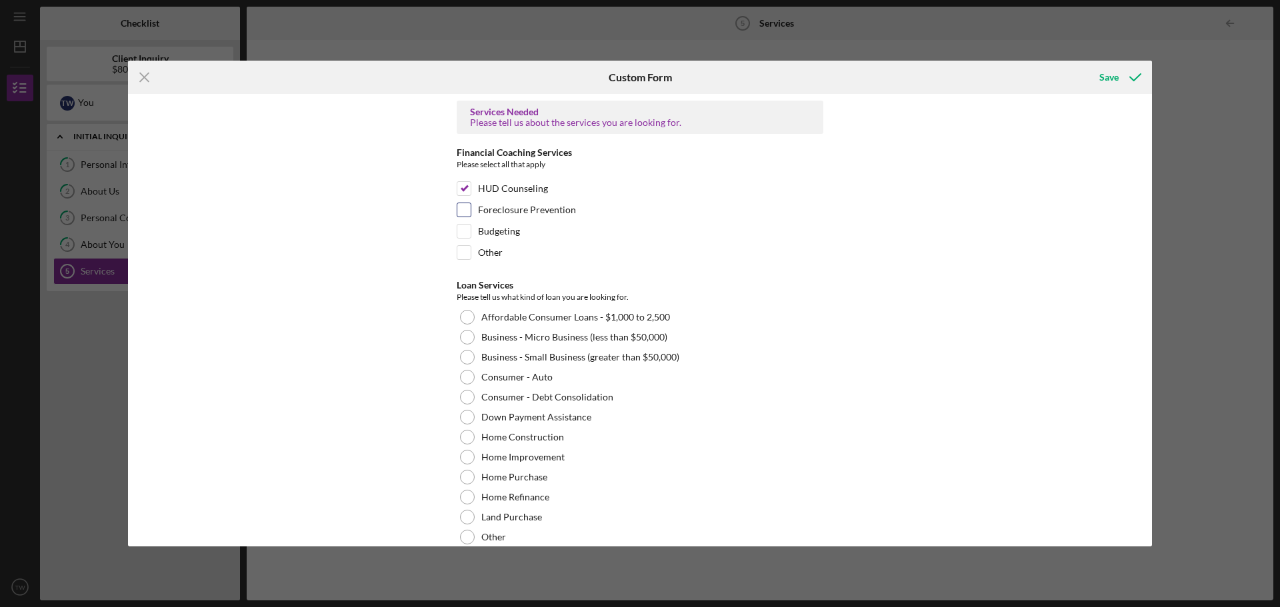
checkbox input "true"
click at [504, 223] on div "Foreclosure Prevention" at bounding box center [640, 213] width 367 height 21
click at [503, 229] on label "Budgeting" at bounding box center [499, 231] width 42 height 13
click at [471, 229] on input "Budgeting" at bounding box center [463, 231] width 13 height 13
checkbox input "true"
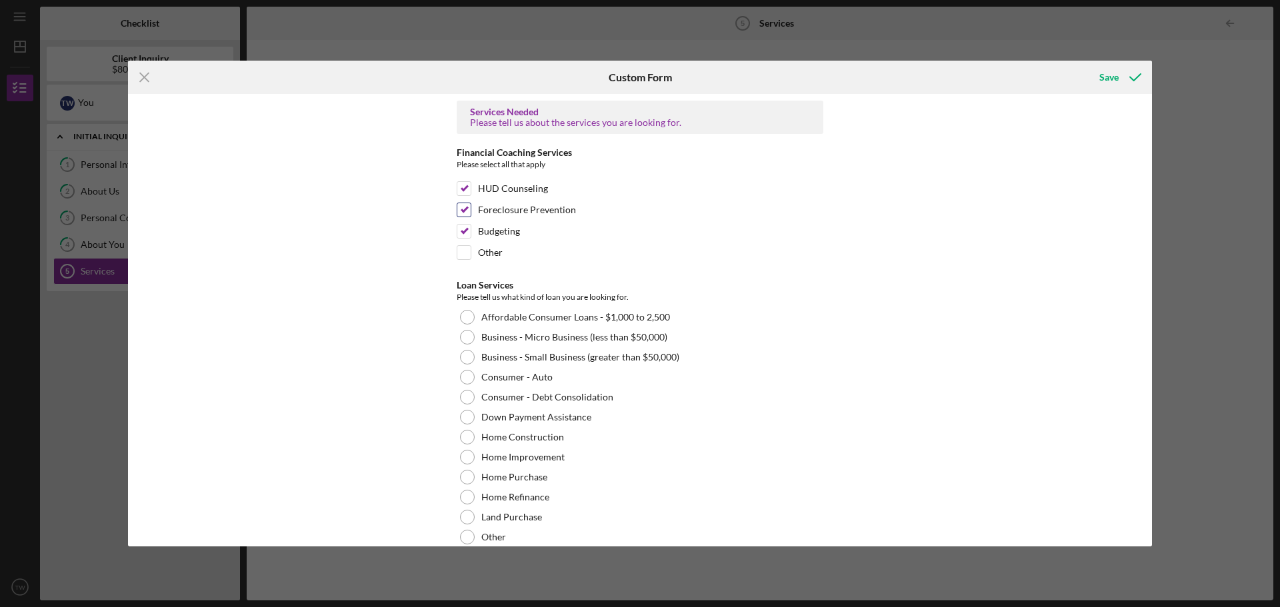
click at [499, 211] on label "Foreclosure Prevention" at bounding box center [527, 209] width 98 height 13
click at [471, 211] on input "Foreclosure Prevention" at bounding box center [463, 209] width 13 height 13
checkbox input "false"
click at [504, 184] on label "HUD Counseling" at bounding box center [513, 188] width 70 height 13
click at [471, 184] on input "HUD Counseling" at bounding box center [463, 188] width 13 height 13
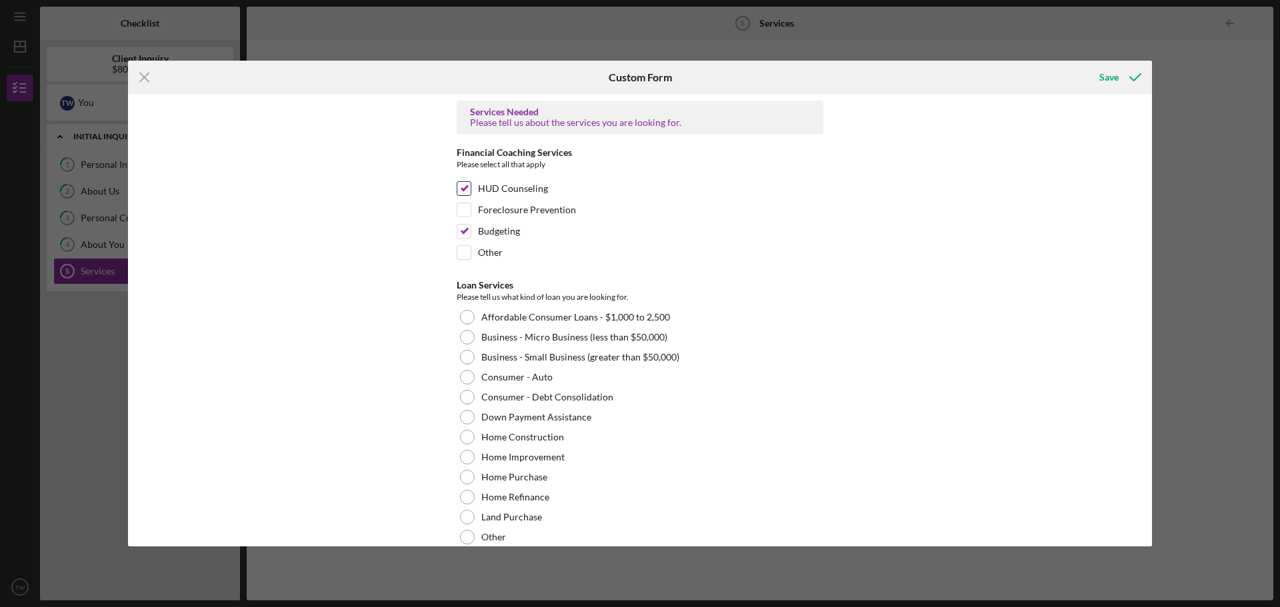
checkbox input "false"
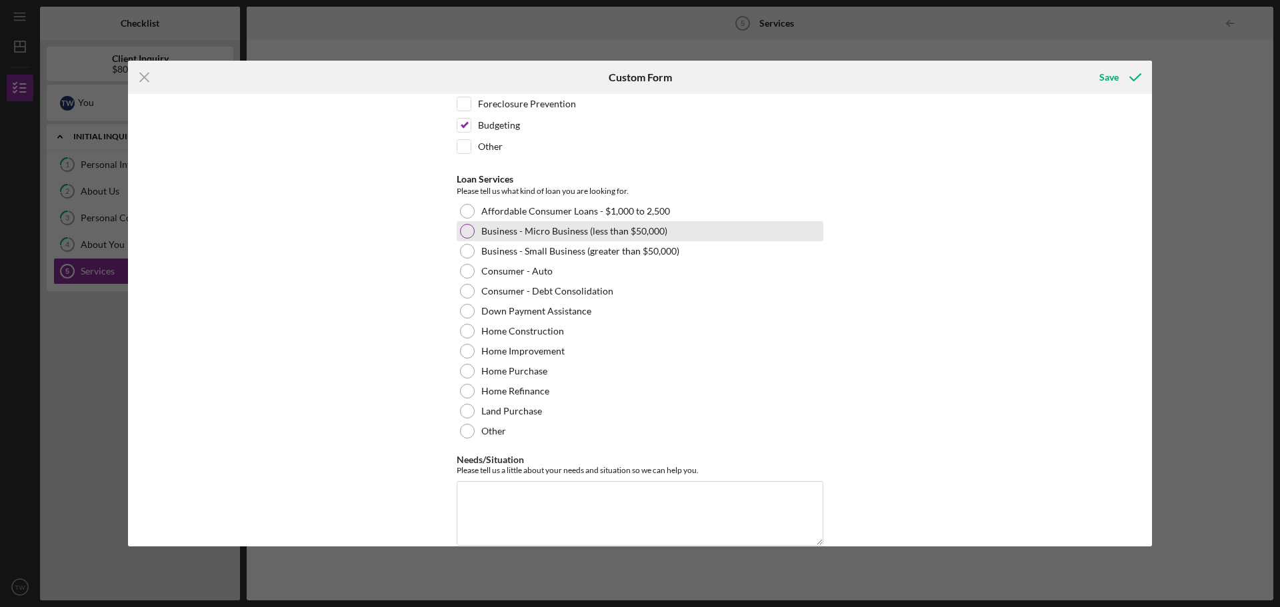
scroll to position [127, 0]
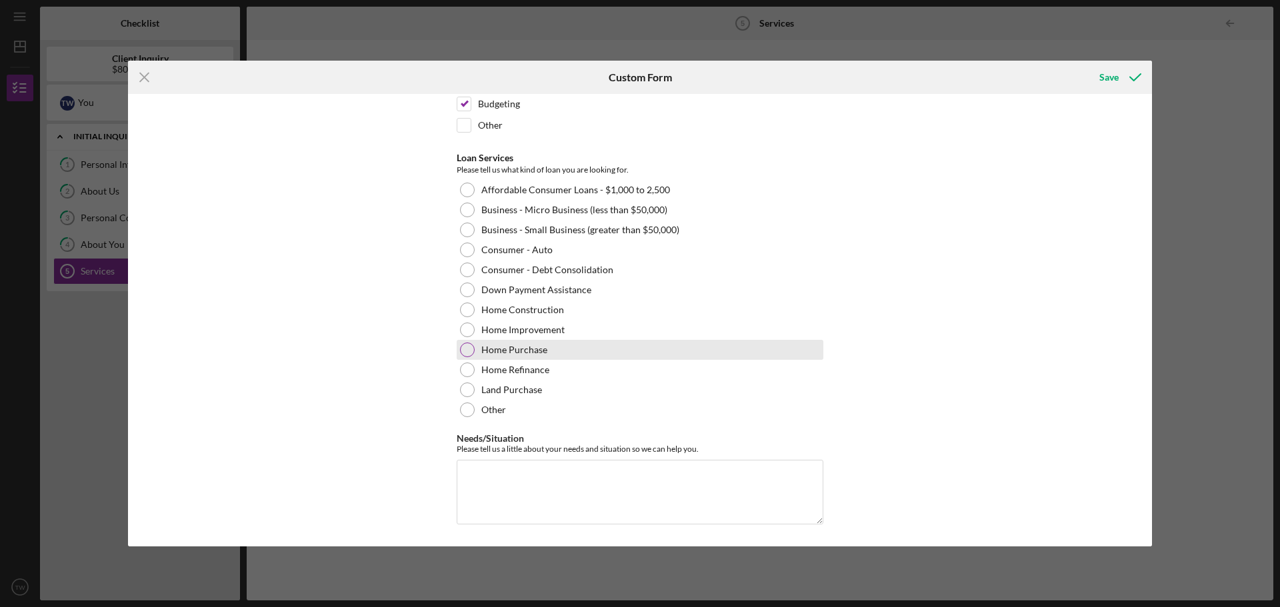
click at [527, 356] on div "Home Purchase" at bounding box center [640, 350] width 367 height 20
click at [1128, 80] on icon "submit" at bounding box center [1134, 77] width 33 height 33
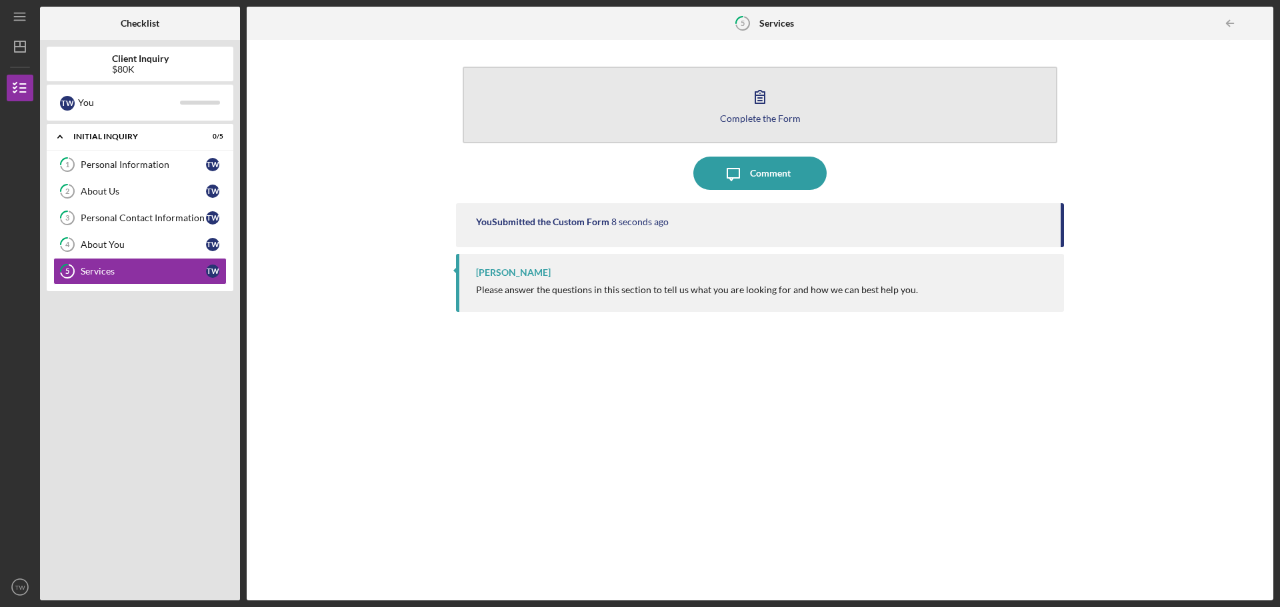
click at [880, 105] on button "Complete the Form Form" at bounding box center [760, 105] width 595 height 77
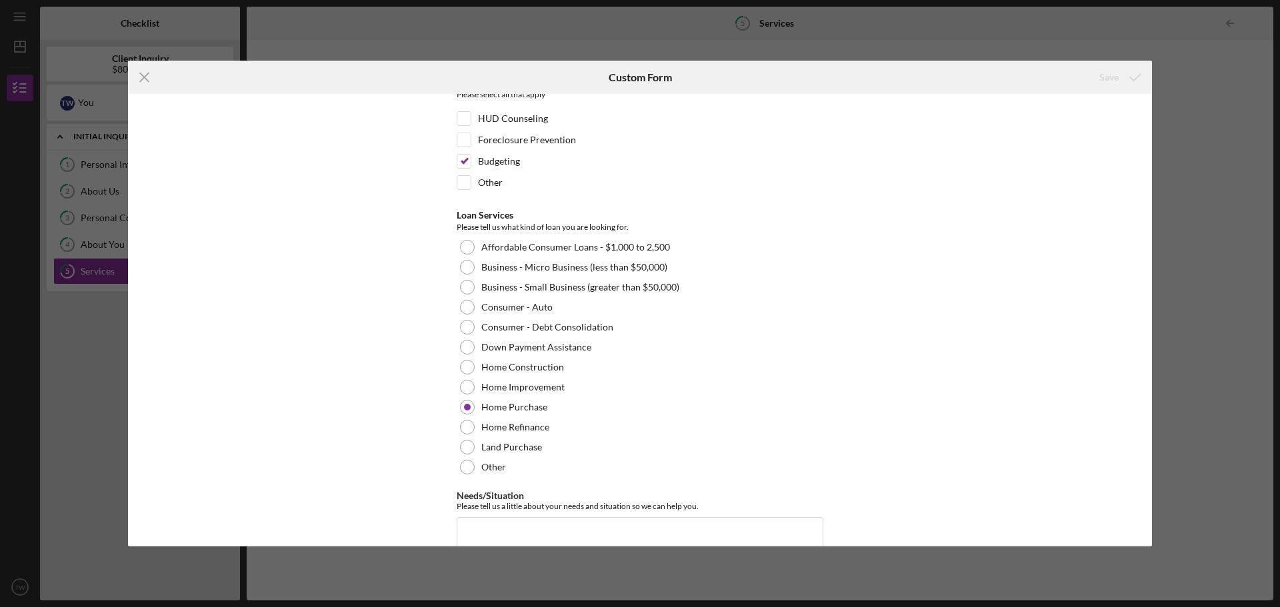
scroll to position [127, 0]
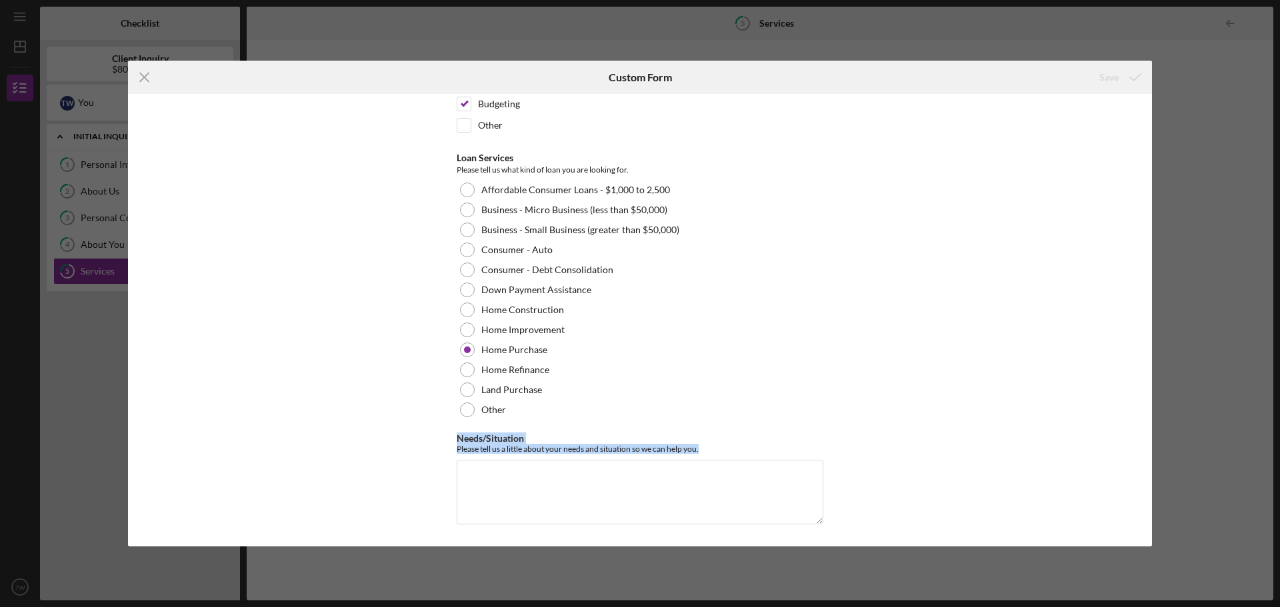
drag, startPoint x: 706, startPoint y: 451, endPoint x: 452, endPoint y: 436, distance: 254.4
click at [452, 436] on div "Services Needed Please tell us about the services you are looking for. Financia…" at bounding box center [640, 320] width 1024 height 453
drag, startPoint x: 475, startPoint y: 441, endPoint x: 461, endPoint y: 488, distance: 48.7
click at [461, 488] on textarea "Needs/Situation" at bounding box center [640, 492] width 367 height 64
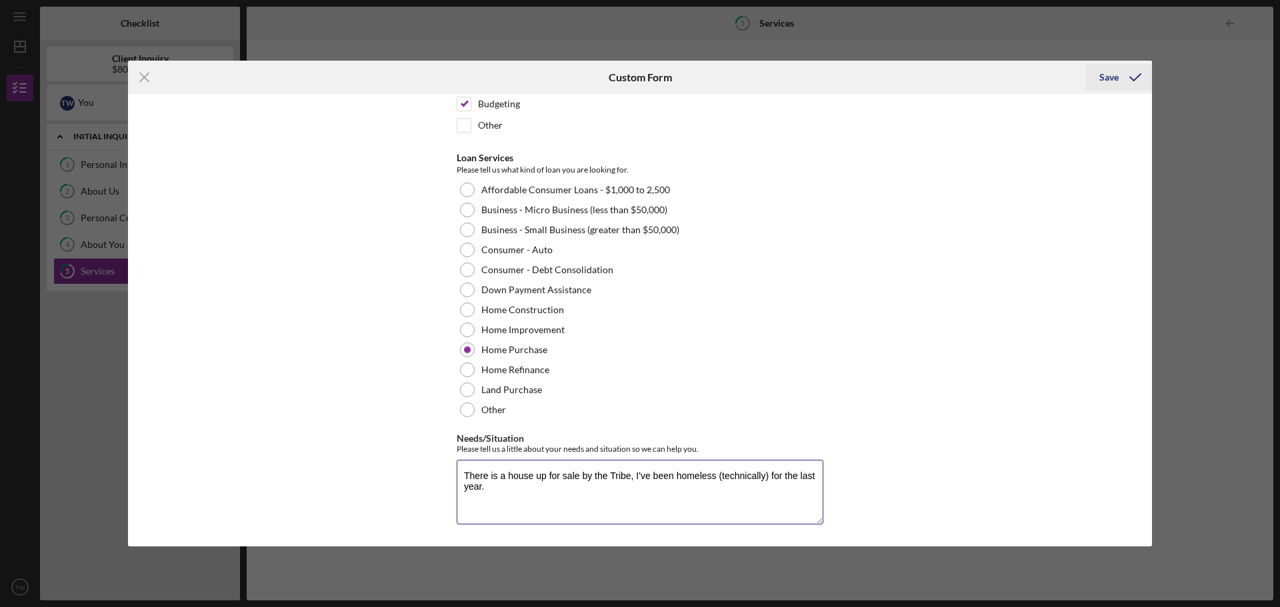
type textarea "There is a house up for sale by the Tribe, I've been homeless (technically) for…"
click at [1136, 83] on icon "submit" at bounding box center [1134, 77] width 33 height 33
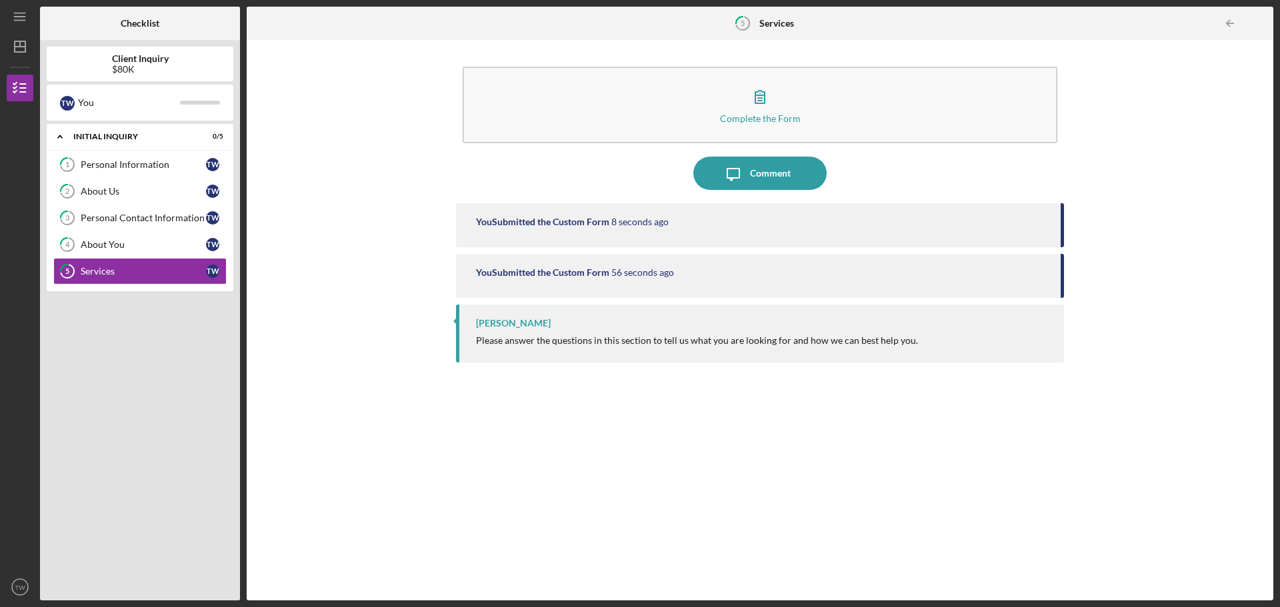
click at [1265, 21] on div at bounding box center [1259, 23] width 27 height 27
click at [139, 95] on div "You" at bounding box center [129, 102] width 102 height 23
click at [132, 111] on div "You" at bounding box center [129, 102] width 102 height 23
click at [1234, 21] on icon "Icon/Table Pagination Arrow" at bounding box center [1229, 24] width 30 height 30
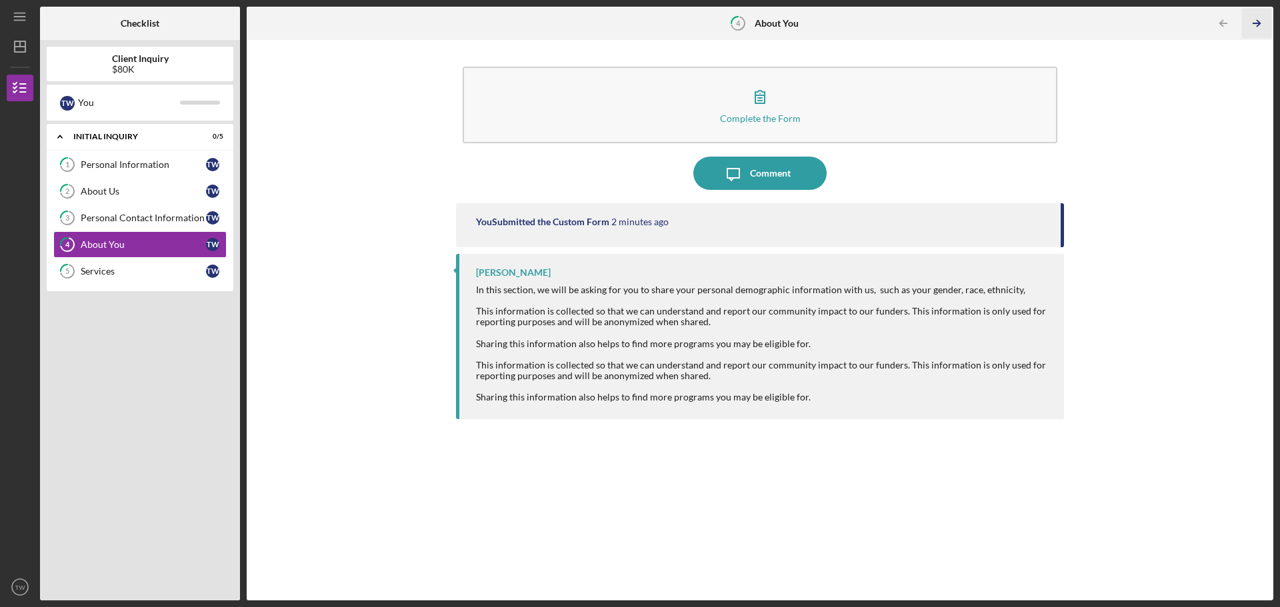
click at [1268, 28] on icon "Icon/Table Pagination Arrow" at bounding box center [1256, 24] width 30 height 30
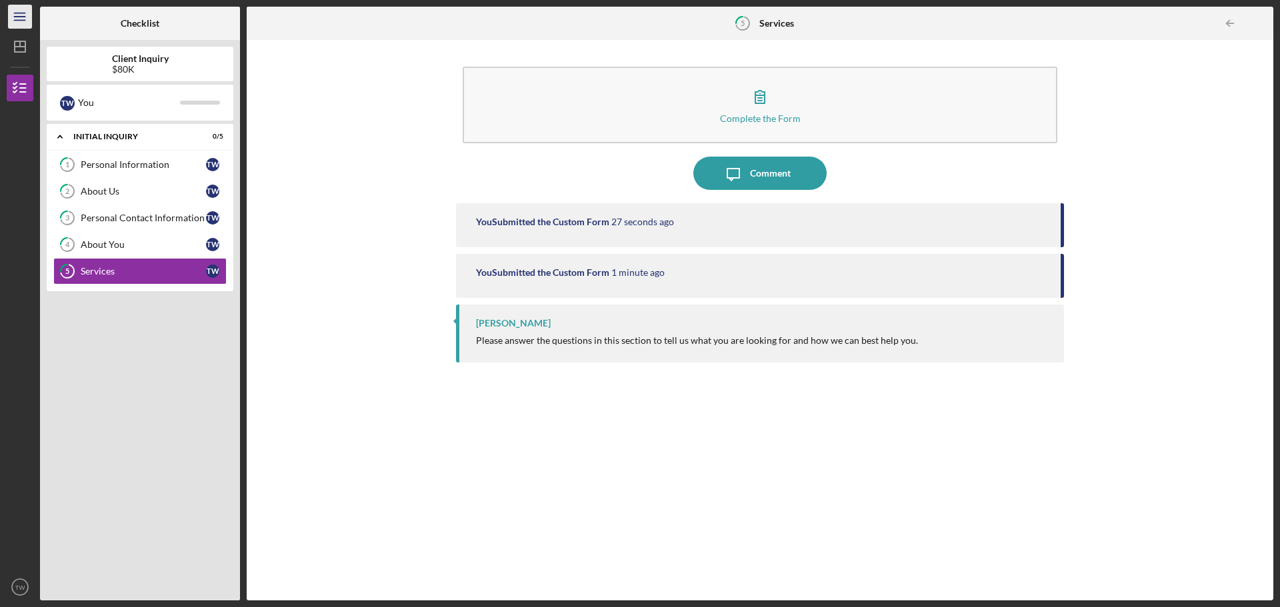
click at [8, 23] on icon "Icon/Menu" at bounding box center [20, 17] width 30 height 30
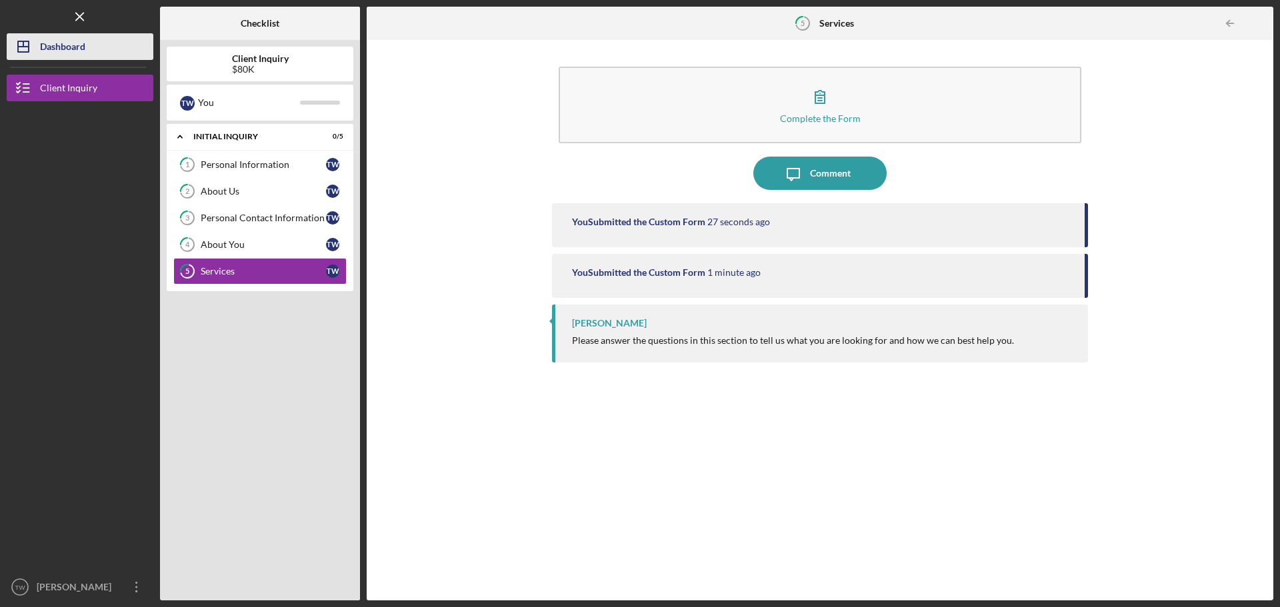
click at [44, 43] on div "Dashboard" at bounding box center [62, 48] width 45 height 30
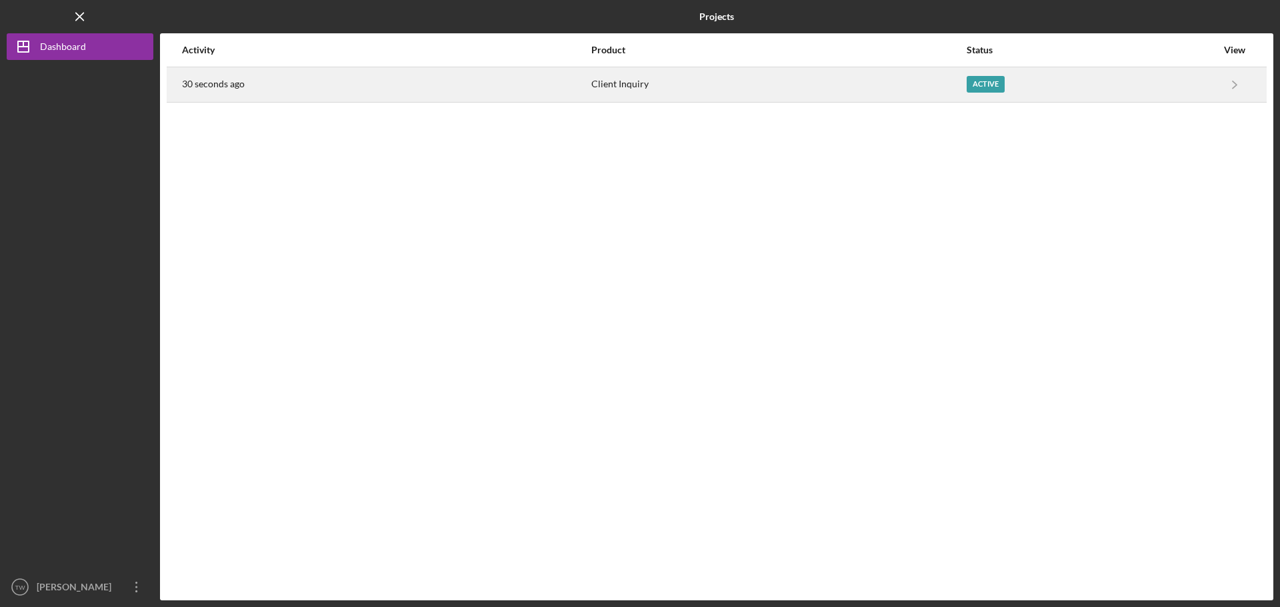
click at [722, 95] on div "Client Inquiry" at bounding box center [778, 84] width 374 height 33
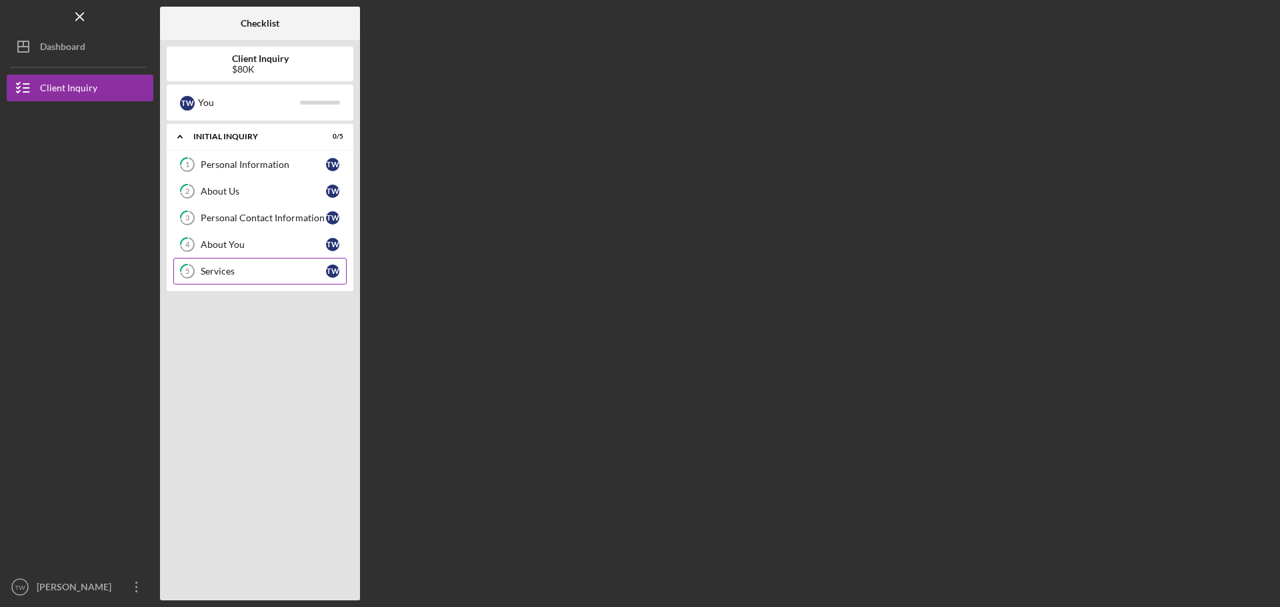
click at [289, 269] on div "Services" at bounding box center [263, 271] width 125 height 11
